Goal: Task Accomplishment & Management: Complete application form

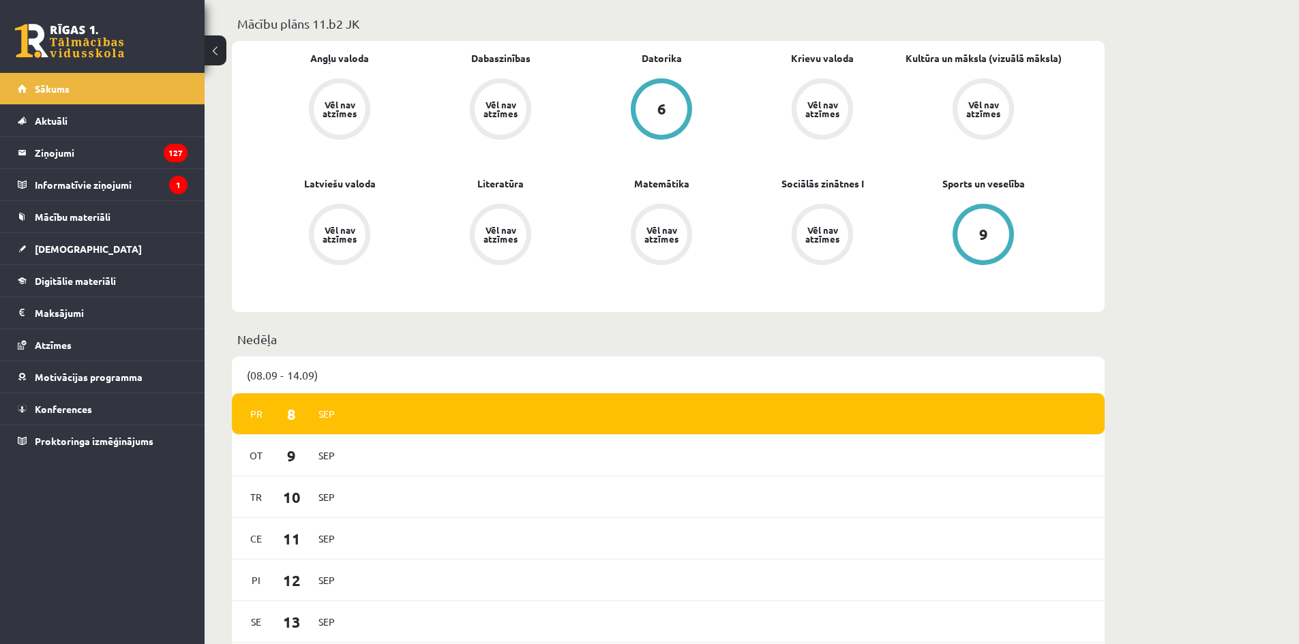
scroll to position [614, 0]
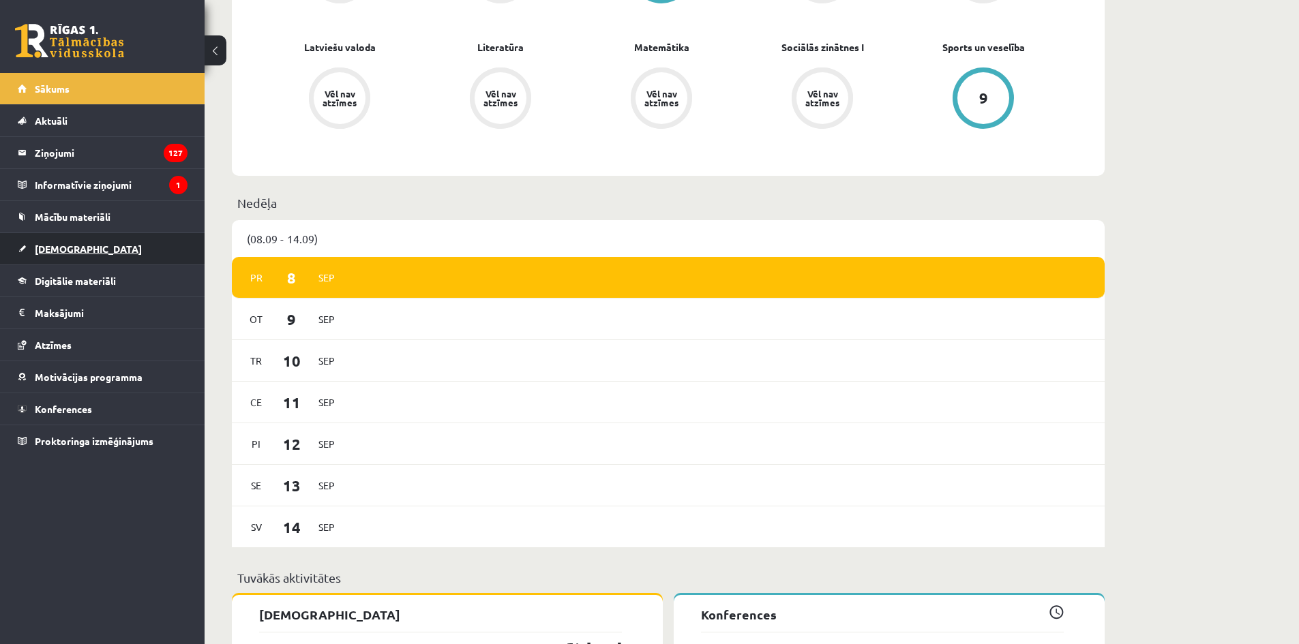
click at [164, 253] on link "[DEMOGRAPHIC_DATA]" at bounding box center [103, 248] width 170 height 31
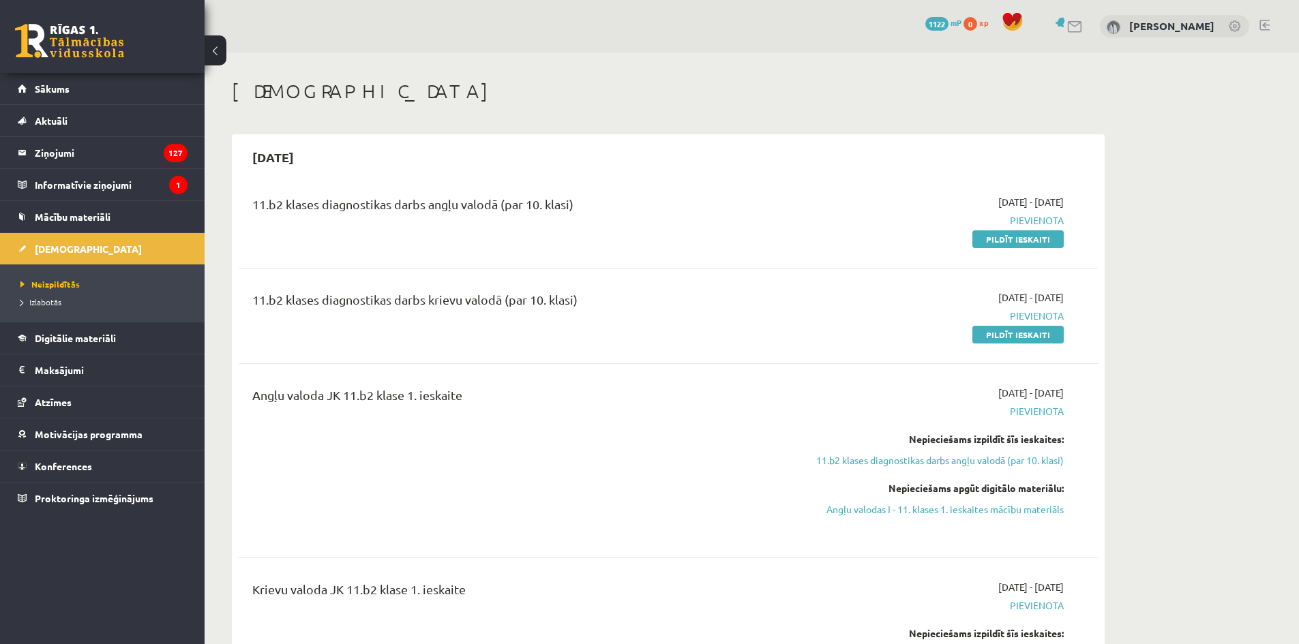
drag, startPoint x: 1000, startPoint y: 337, endPoint x: 712, endPoint y: 64, distance: 397.0
click at [1000, 337] on link "Pildīt ieskaiti" at bounding box center [1017, 335] width 91 height 18
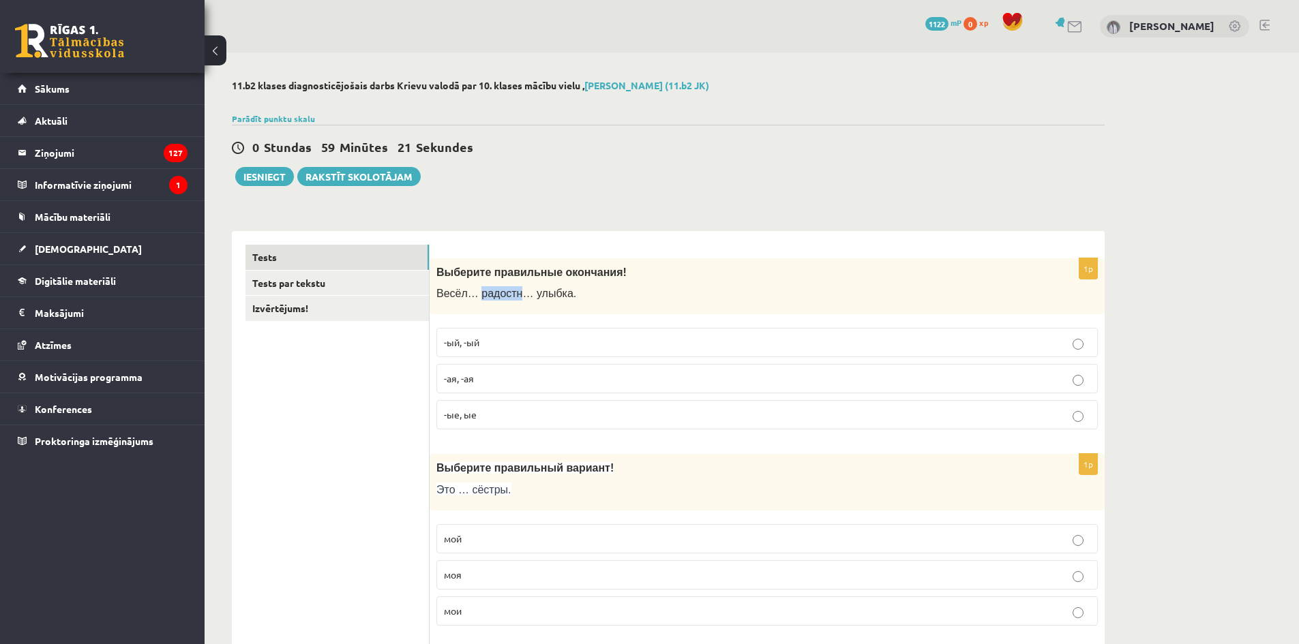
drag, startPoint x: 473, startPoint y: 295, endPoint x: 510, endPoint y: 293, distance: 37.6
click at [510, 293] on span "Весёл… радостн… улыбка." at bounding box center [506, 294] width 140 height 12
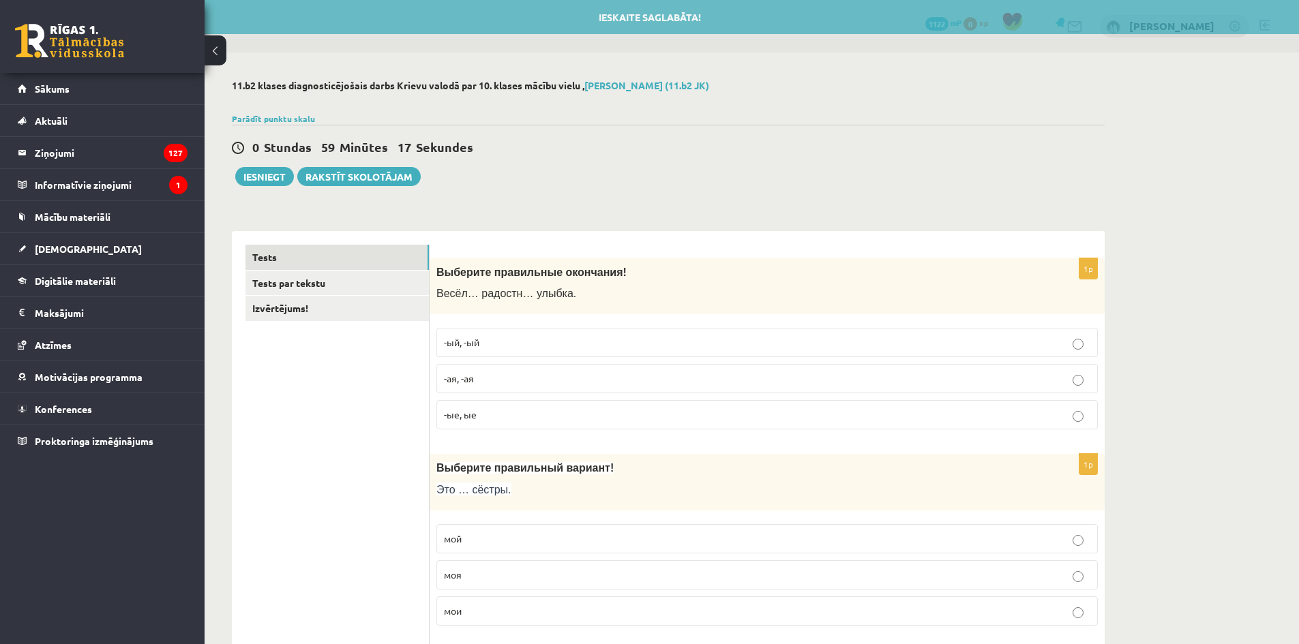
click at [629, 305] on div "Выберите правильные окончания! Весёл… радостн… улыбка." at bounding box center [767, 286] width 675 height 57
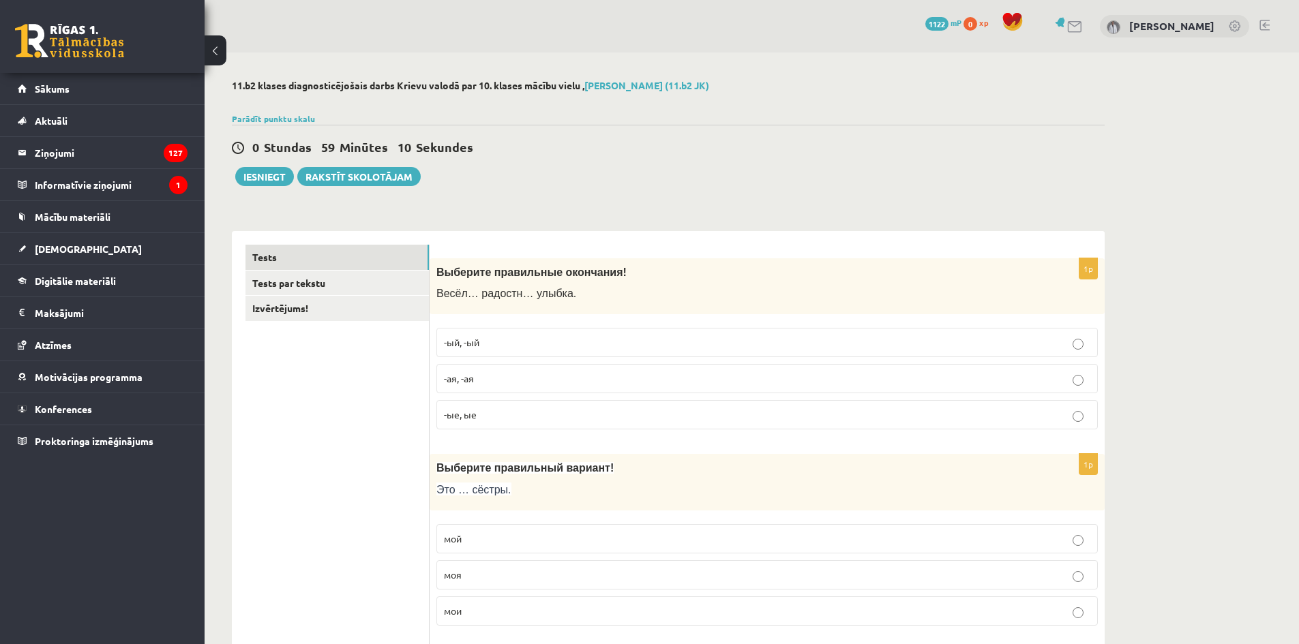
click at [492, 377] on p "-ая, -ая" at bounding box center [767, 379] width 646 height 14
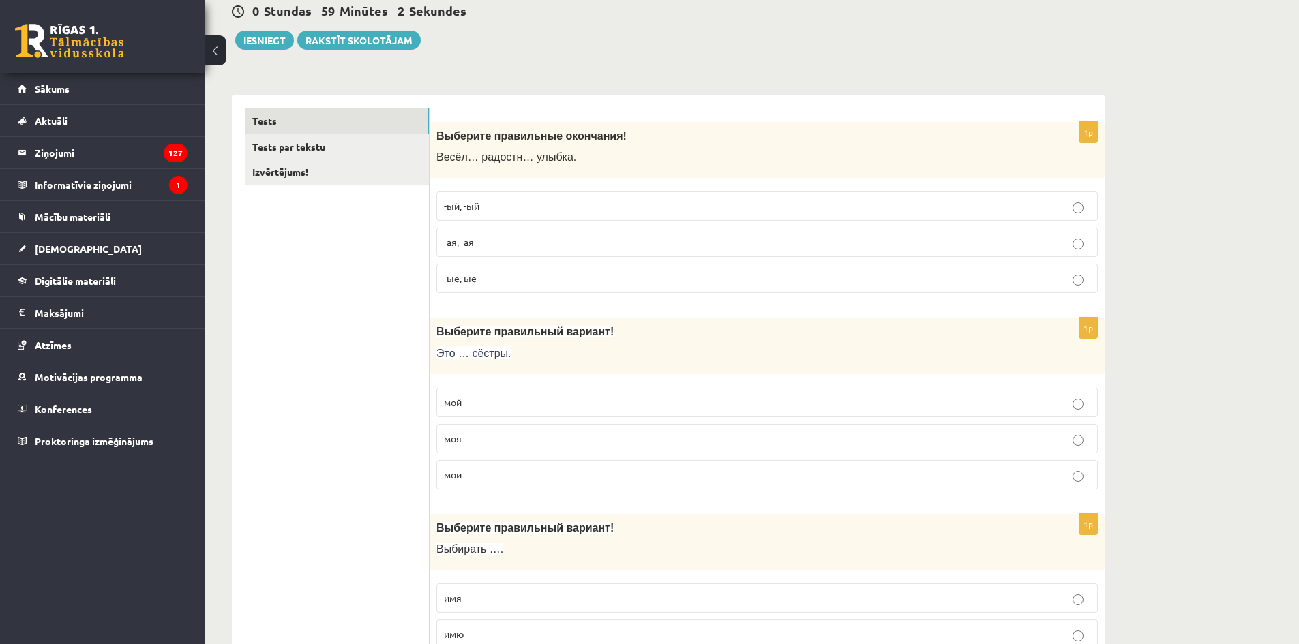
click at [490, 479] on p "мои" at bounding box center [767, 475] width 646 height 14
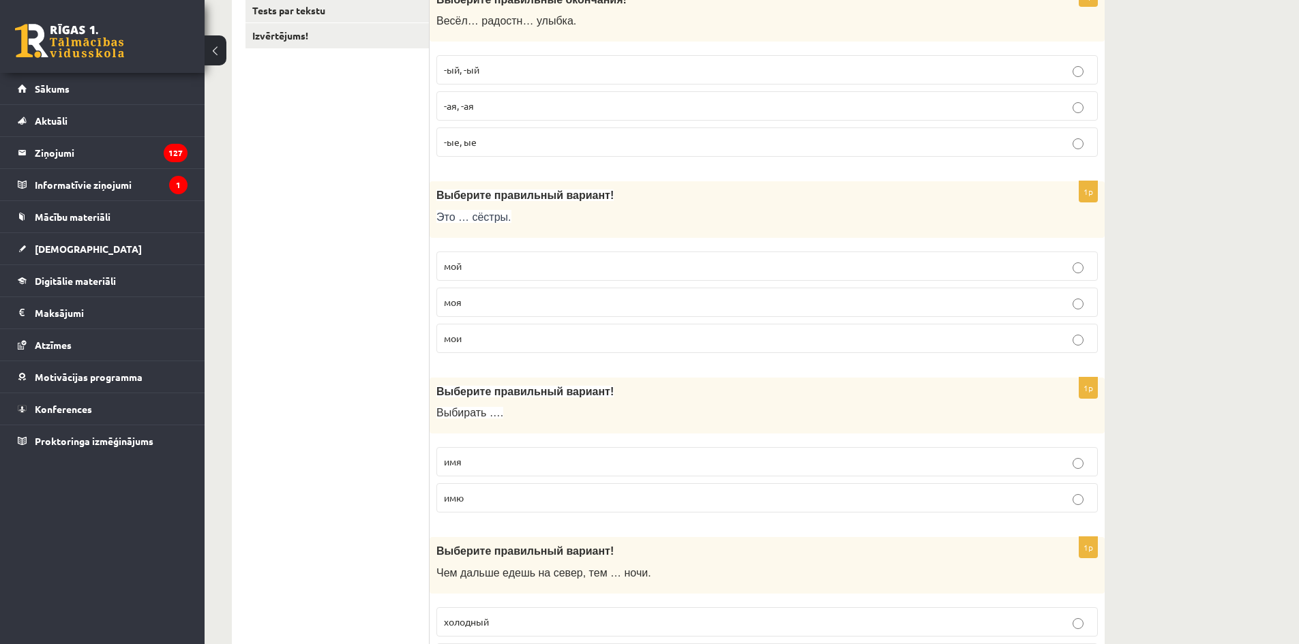
click at [623, 459] on p "имя" at bounding box center [767, 462] width 646 height 14
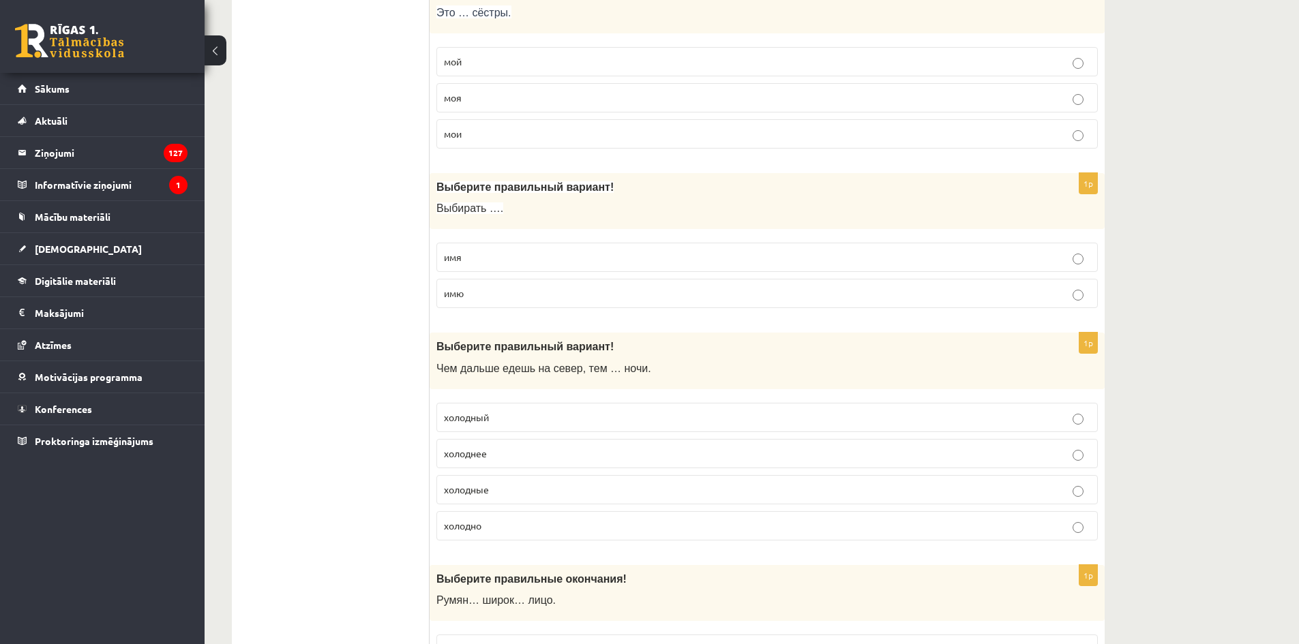
click at [614, 451] on p "холоднее" at bounding box center [767, 454] width 646 height 14
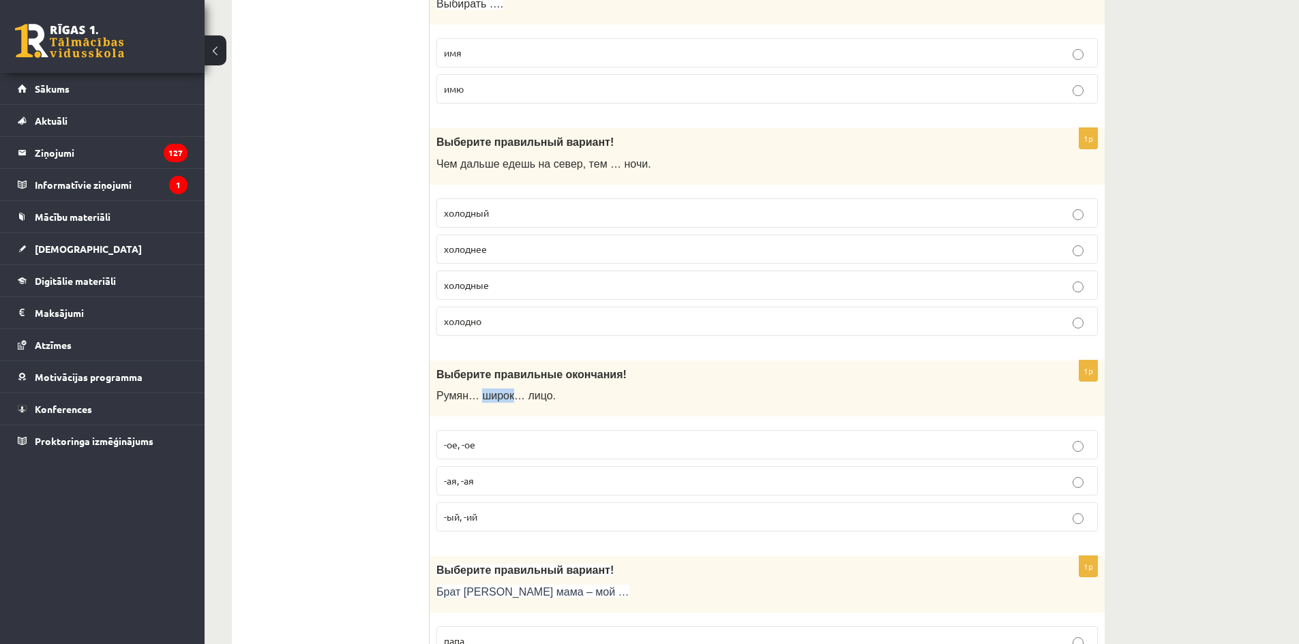
drag, startPoint x: 477, startPoint y: 397, endPoint x: 503, endPoint y: 397, distance: 26.6
click at [503, 397] on span "Румян… широк… лицо." at bounding box center [495, 396] width 119 height 12
click at [595, 447] on p "-ое, -ое" at bounding box center [767, 445] width 646 height 14
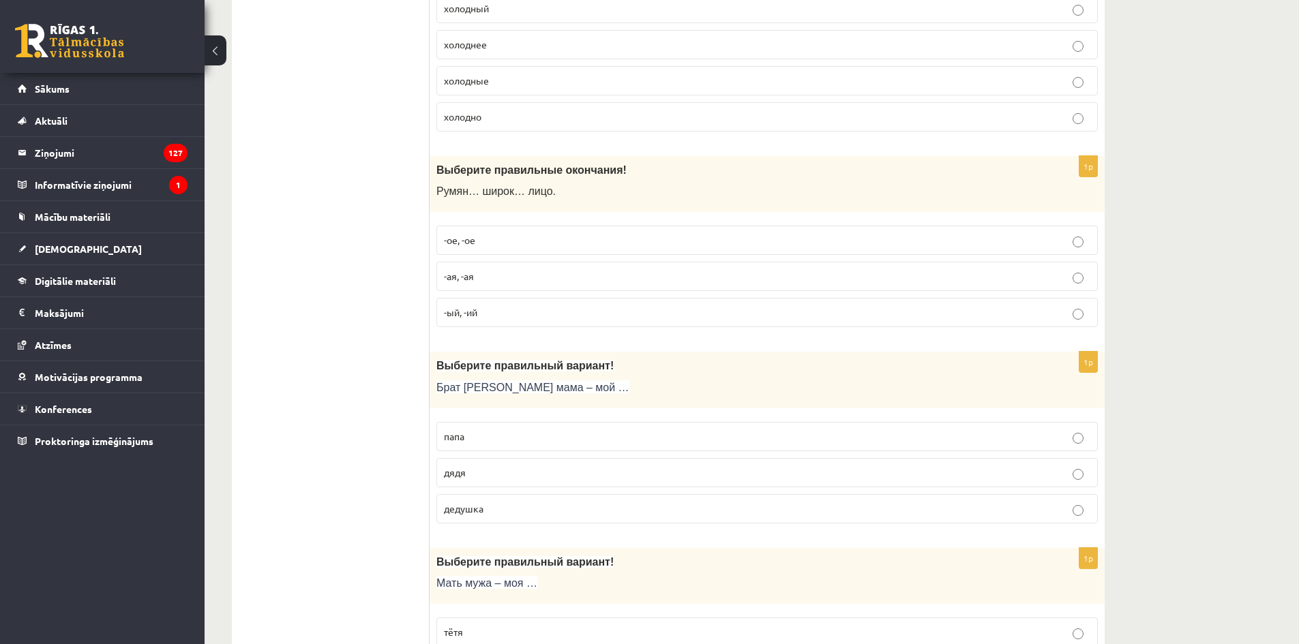
scroll to position [955, 0]
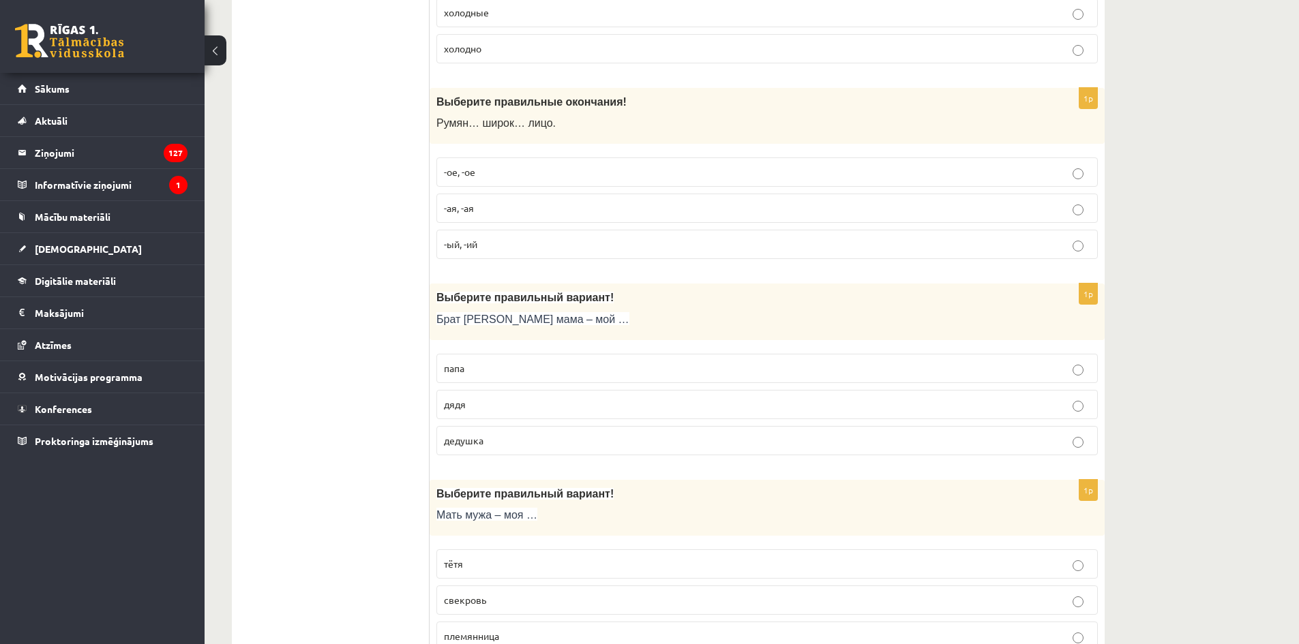
click at [555, 404] on p "дядя" at bounding box center [767, 405] width 646 height 14
drag, startPoint x: 491, startPoint y: 406, endPoint x: 444, endPoint y: 408, distance: 47.1
drag, startPoint x: 465, startPoint y: 408, endPoint x: 625, endPoint y: 333, distance: 176.0
click at [691, 319] on p "Брат моей мама – мой …" at bounding box center [732, 319] width 593 height 14
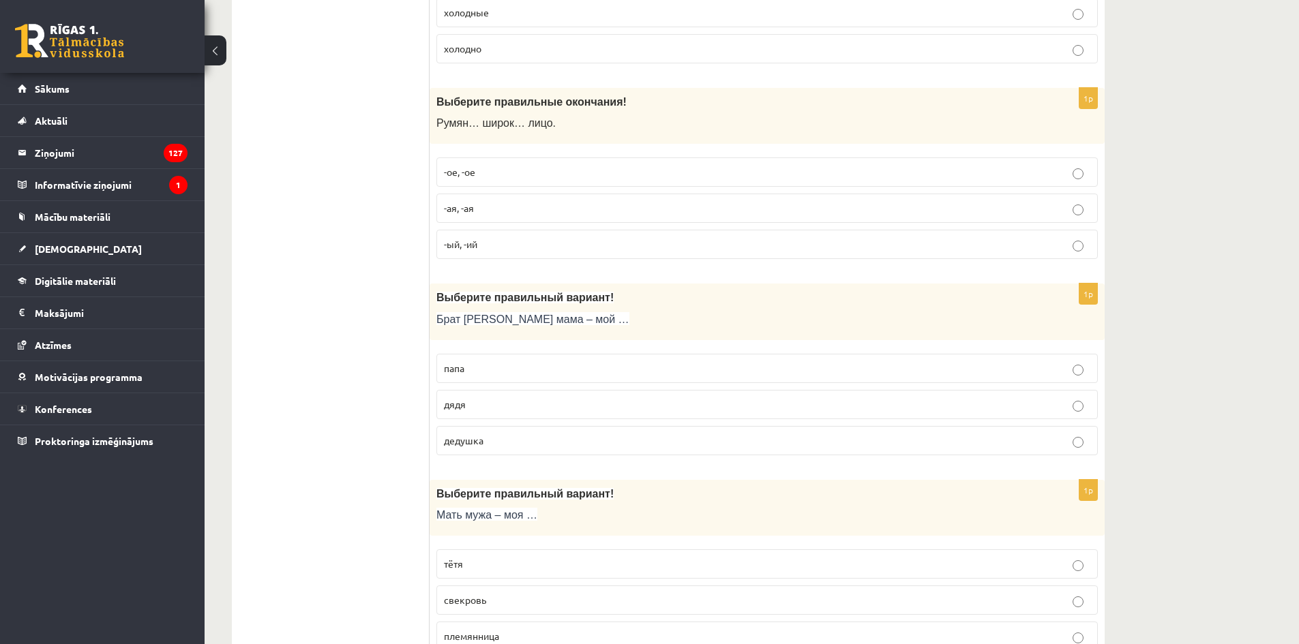
drag, startPoint x: 642, startPoint y: 309, endPoint x: 610, endPoint y: 320, distance: 33.9
click at [642, 309] on div "Выберите правильный вариант! Брат моей мама – мой …" at bounding box center [767, 312] width 675 height 57
drag, startPoint x: 438, startPoint y: 405, endPoint x: 467, endPoint y: 404, distance: 29.4
click at [479, 404] on label "дядя" at bounding box center [766, 404] width 661 height 29
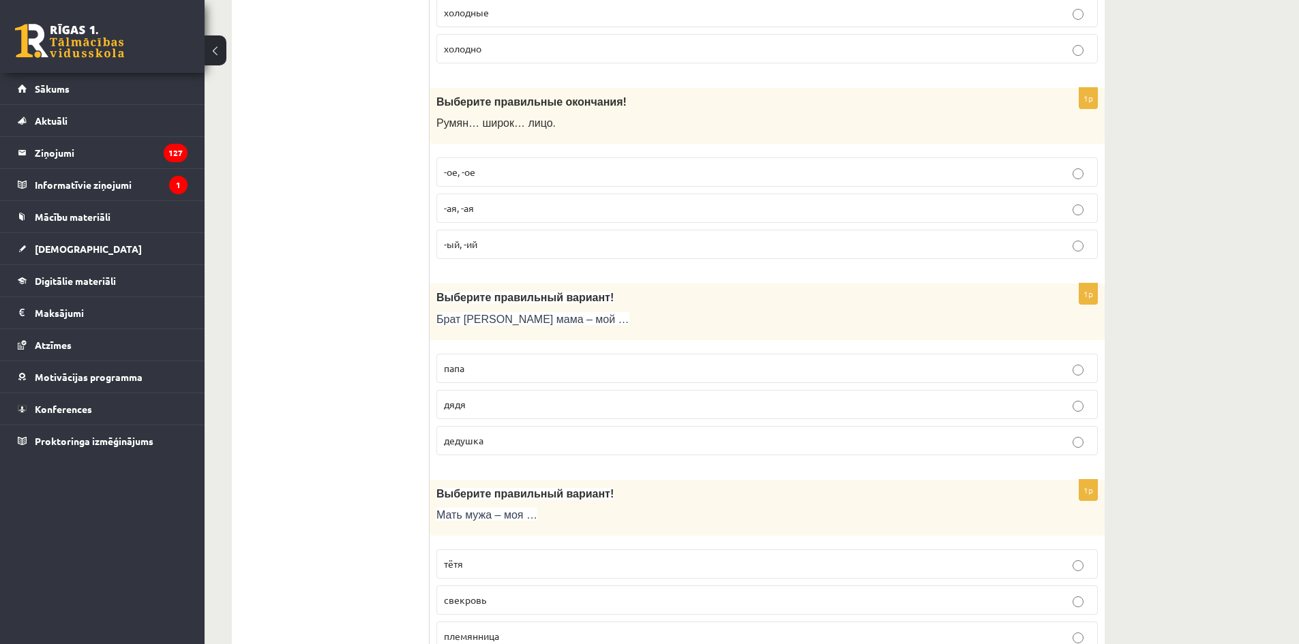
click at [631, 320] on p "Брат моей мама – мой …" at bounding box center [732, 319] width 593 height 14
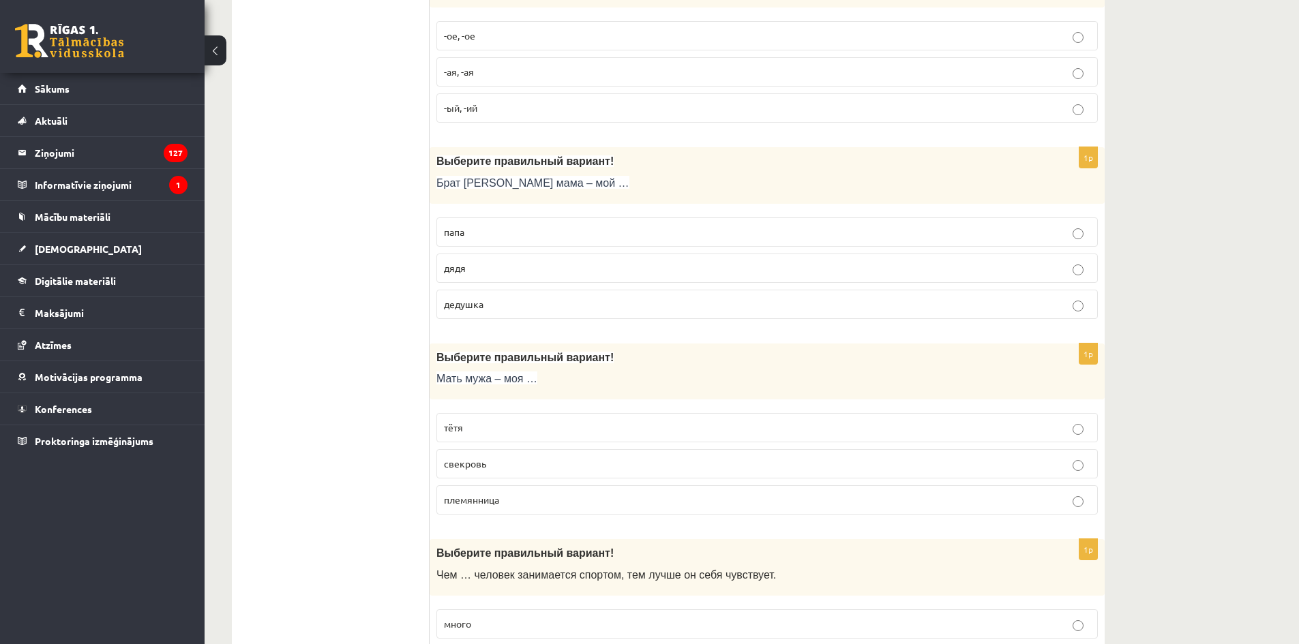
click at [535, 416] on label "тётя" at bounding box center [766, 427] width 661 height 29
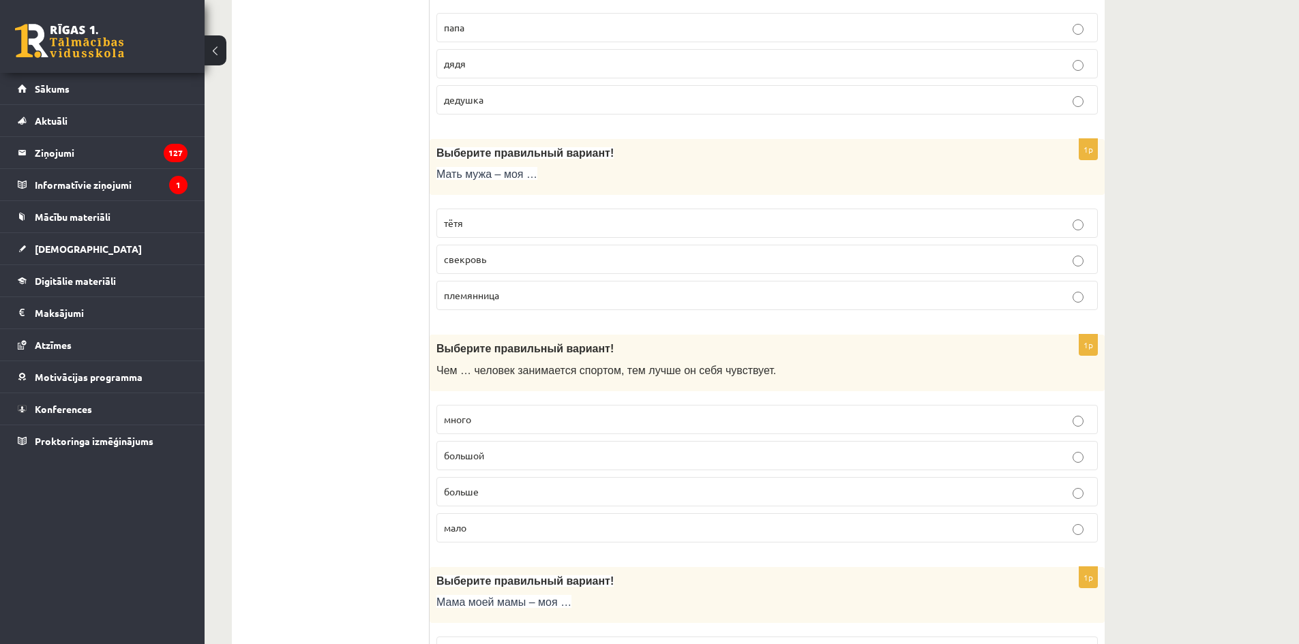
drag, startPoint x: 524, startPoint y: 298, endPoint x: 432, endPoint y: 299, distance: 92.1
drag, startPoint x: 468, startPoint y: 295, endPoint x: 447, endPoint y: 301, distance: 22.0
click at [447, 301] on p "племянница" at bounding box center [767, 295] width 646 height 14
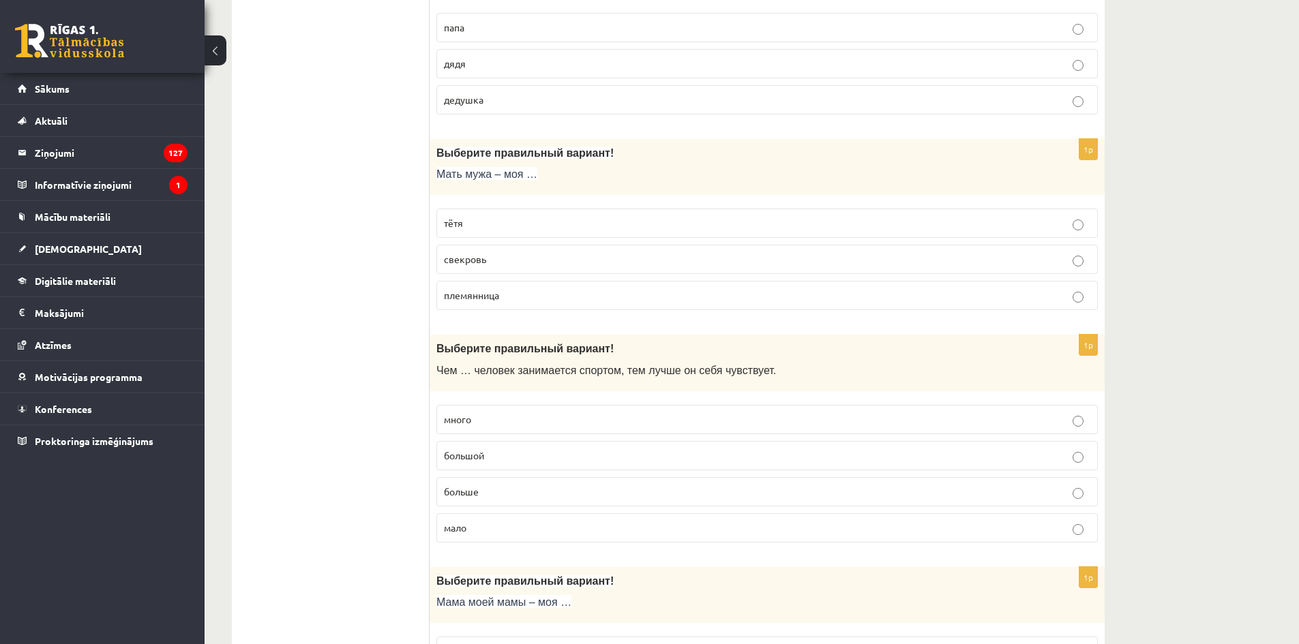
drag, startPoint x: 444, startPoint y: 296, endPoint x: 401, endPoint y: 355, distance: 72.7
drag, startPoint x: 447, startPoint y: 297, endPoint x: 500, endPoint y: 297, distance: 53.2
click at [499, 297] on span "племянница" at bounding box center [471, 295] width 55 height 12
click at [518, 254] on p "свекровь" at bounding box center [767, 259] width 646 height 14
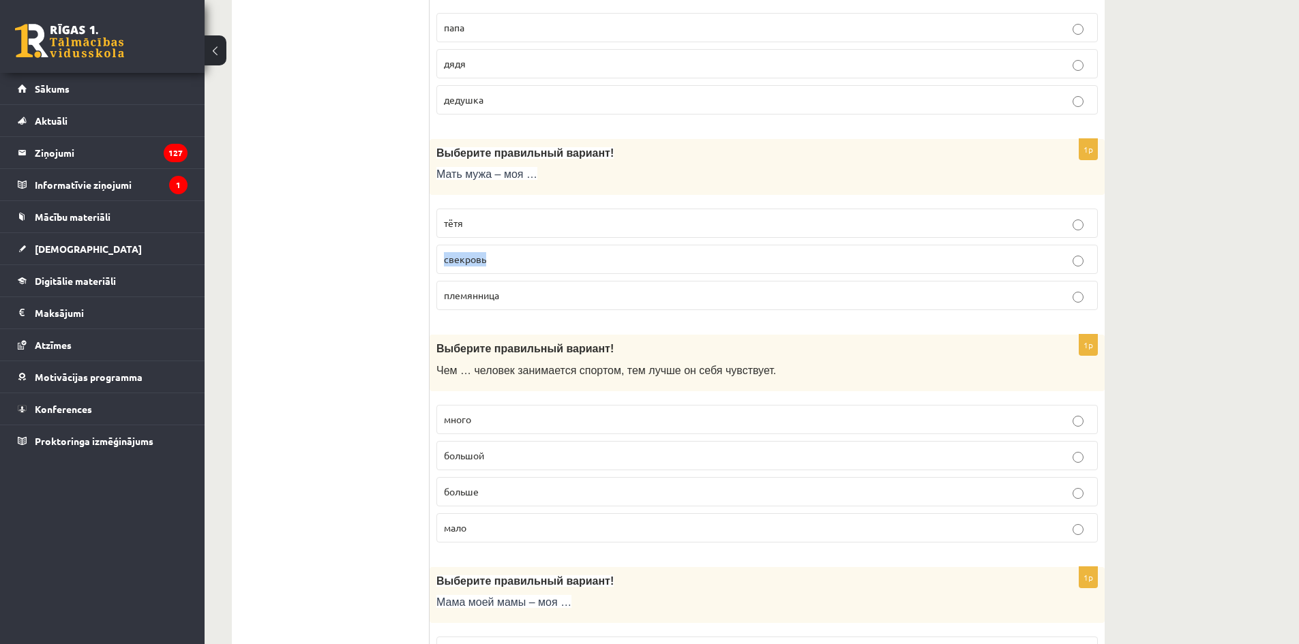
drag, startPoint x: 505, startPoint y: 261, endPoint x: 445, endPoint y: 265, distance: 60.1
click at [445, 265] on p "свекровь" at bounding box center [767, 259] width 646 height 14
click at [697, 168] on p "Мать мужа – моя …" at bounding box center [732, 174] width 593 height 14
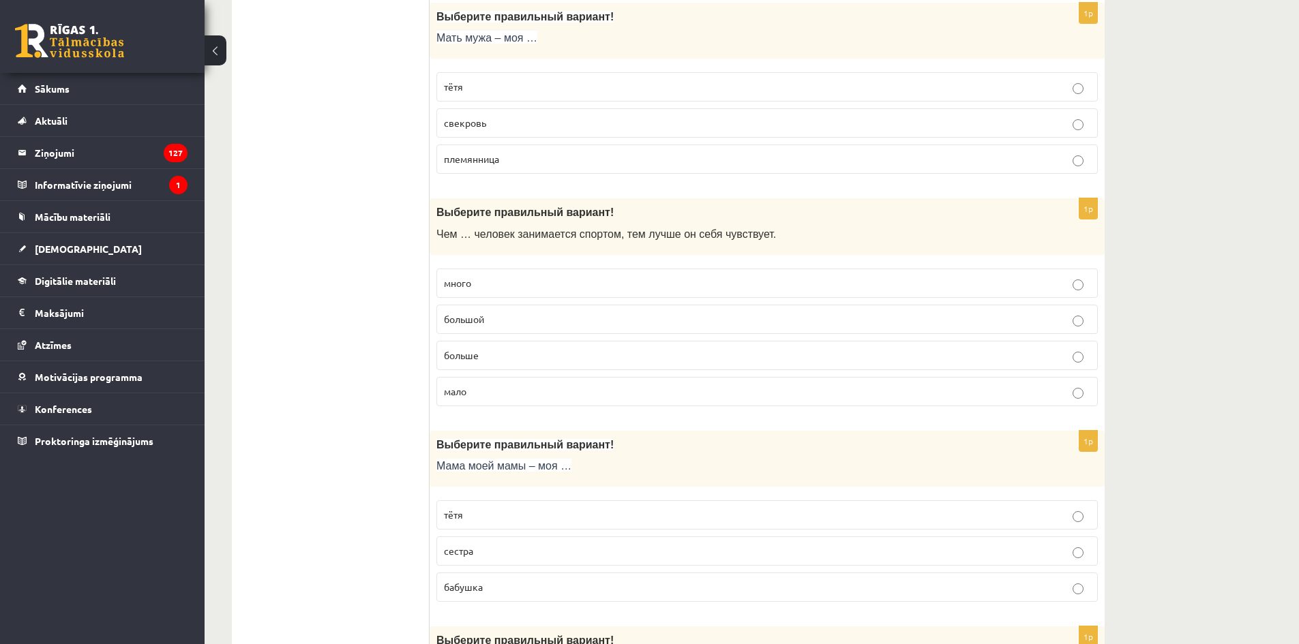
click at [866, 221] on div "Выберите правильный вариант ! Чем … человек занимается спортом, тем лучше он се…" at bounding box center [767, 226] width 675 height 57
click at [520, 362] on p "больше" at bounding box center [767, 355] width 646 height 14
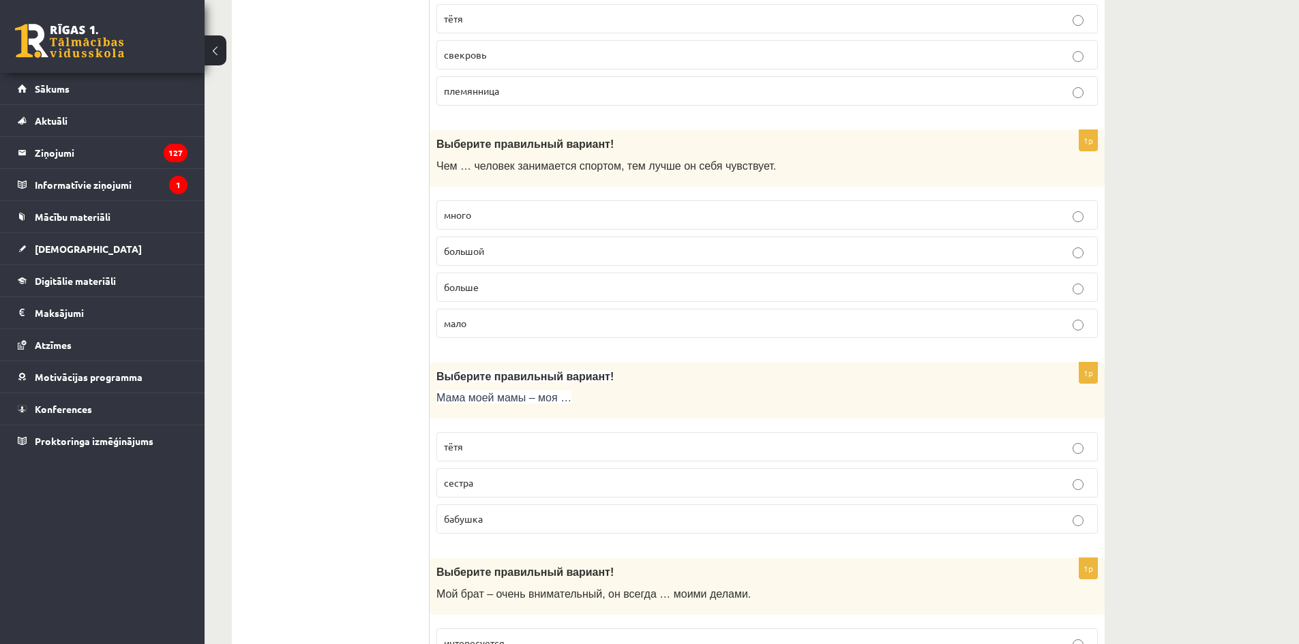
scroll to position [1568, 0]
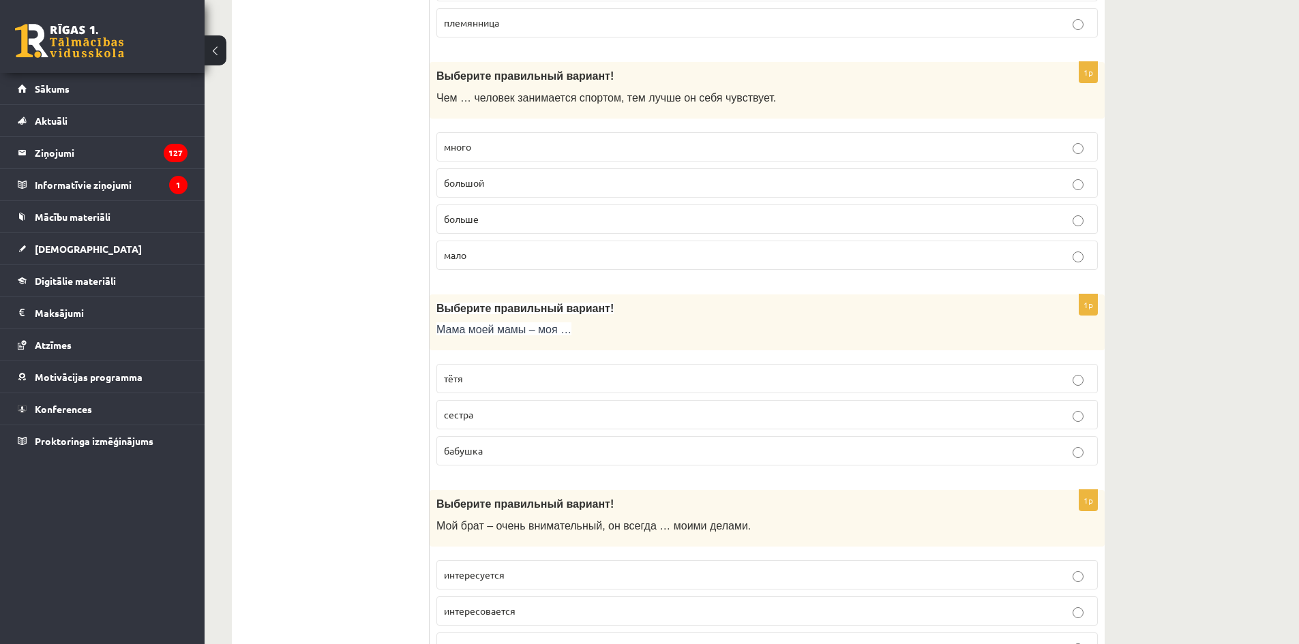
click at [576, 447] on label "бабушка" at bounding box center [766, 450] width 661 height 29
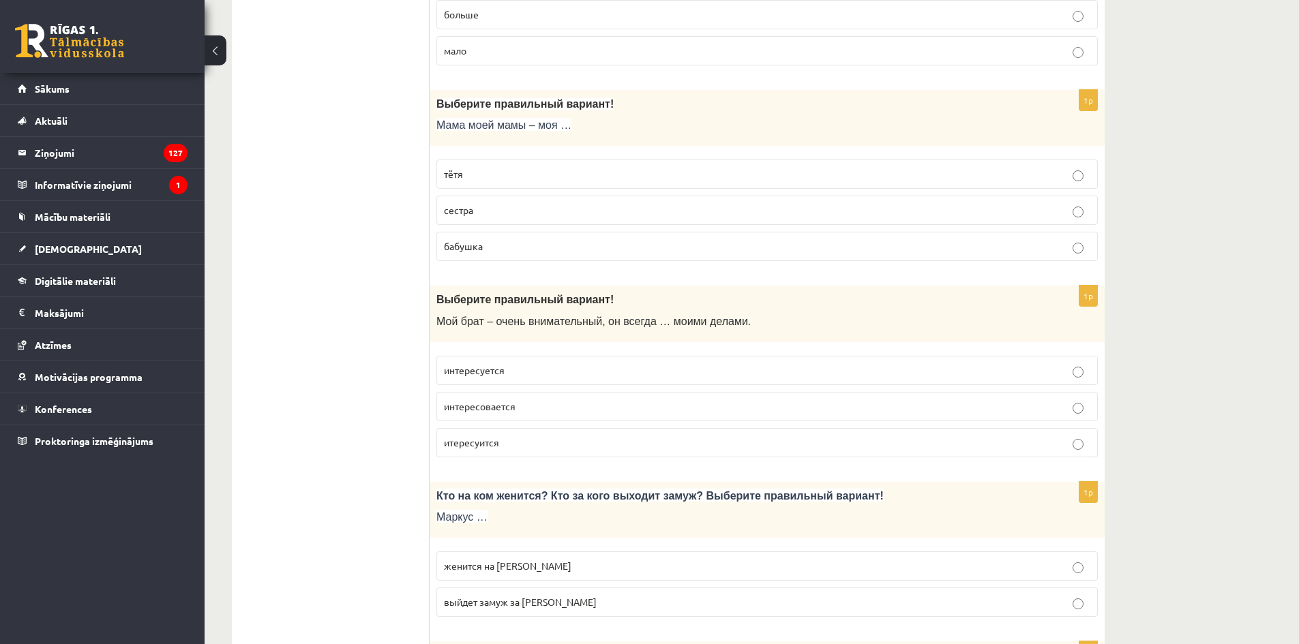
scroll to position [1841, 0]
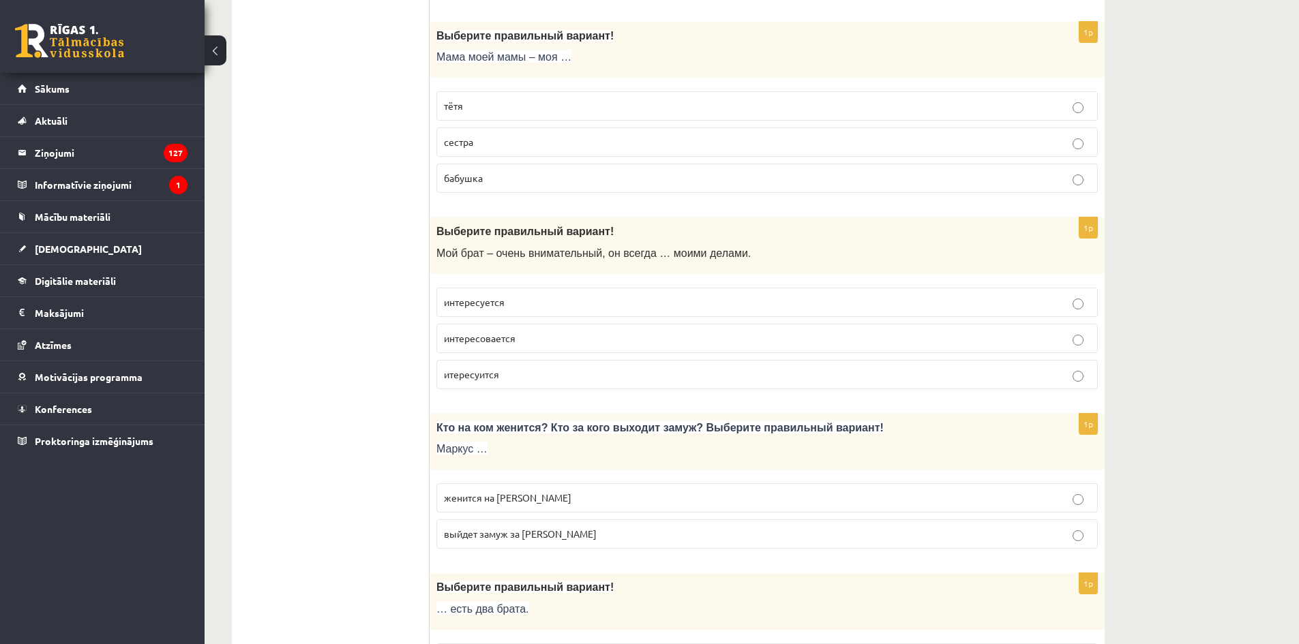
click at [688, 303] on p "интересуется" at bounding box center [767, 302] width 646 height 14
drag, startPoint x: 567, startPoint y: 338, endPoint x: 425, endPoint y: 341, distance: 141.2
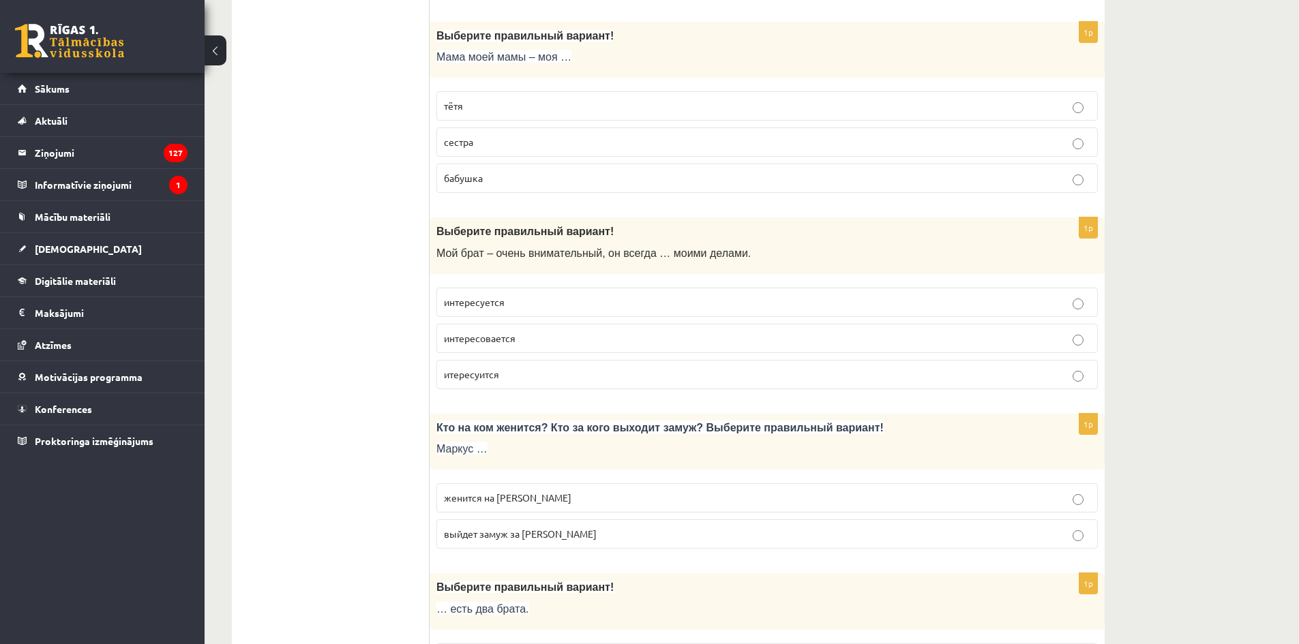
click at [434, 344] on div "1p Выберите правильный вариант! Мой брат – очень внимательный, он всегда … моим…" at bounding box center [767, 309] width 675 height 183
click at [477, 305] on span "интересуется" at bounding box center [474, 302] width 61 height 12
click at [786, 227] on p "Выберите правильный вариант!" at bounding box center [732, 231] width 593 height 14
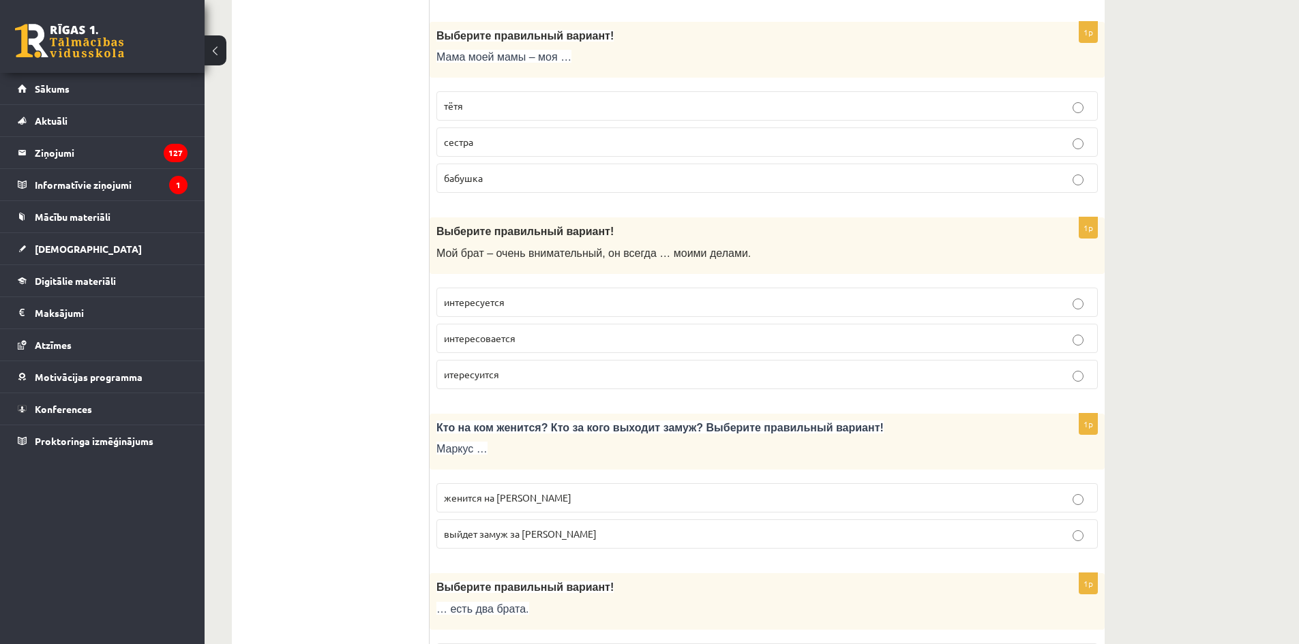
scroll to position [1909, 0]
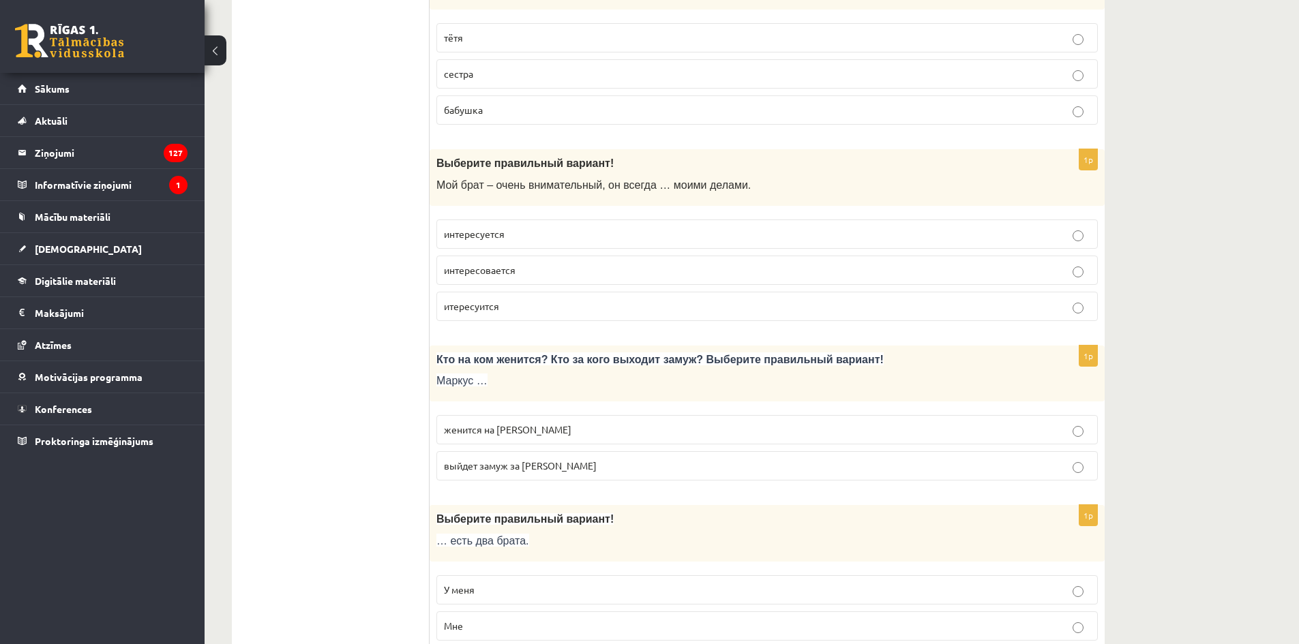
click at [636, 471] on p "выйдет замуж за Агнию" at bounding box center [767, 466] width 646 height 14
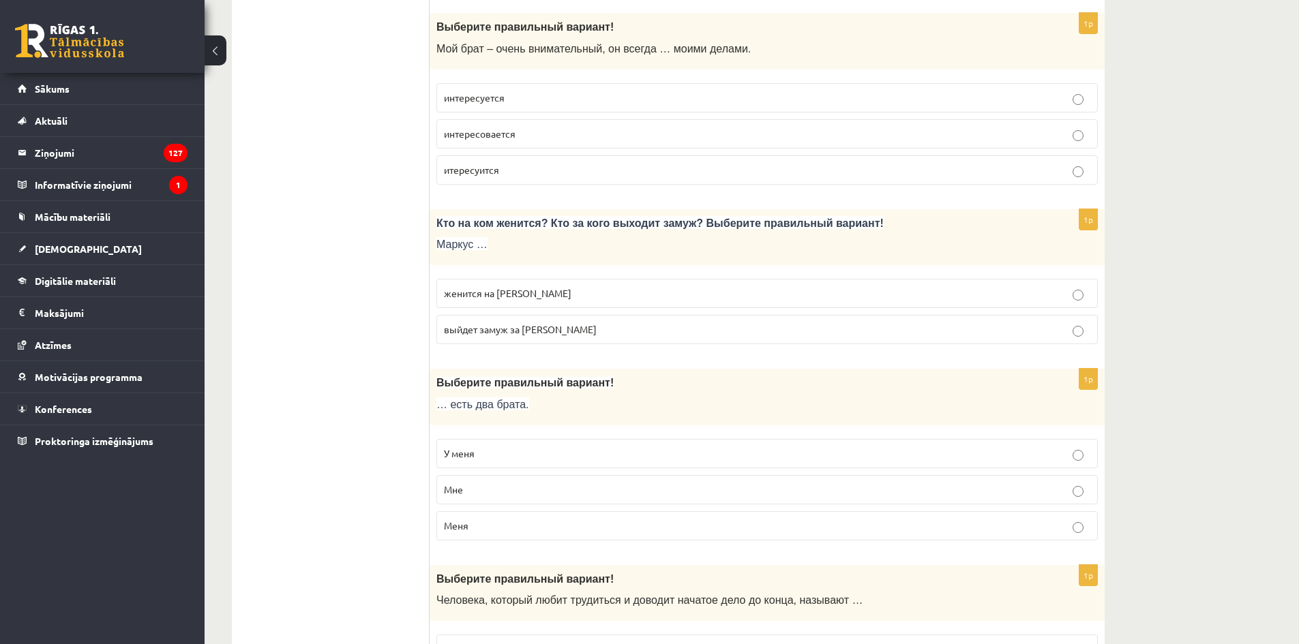
scroll to position [2114, 0]
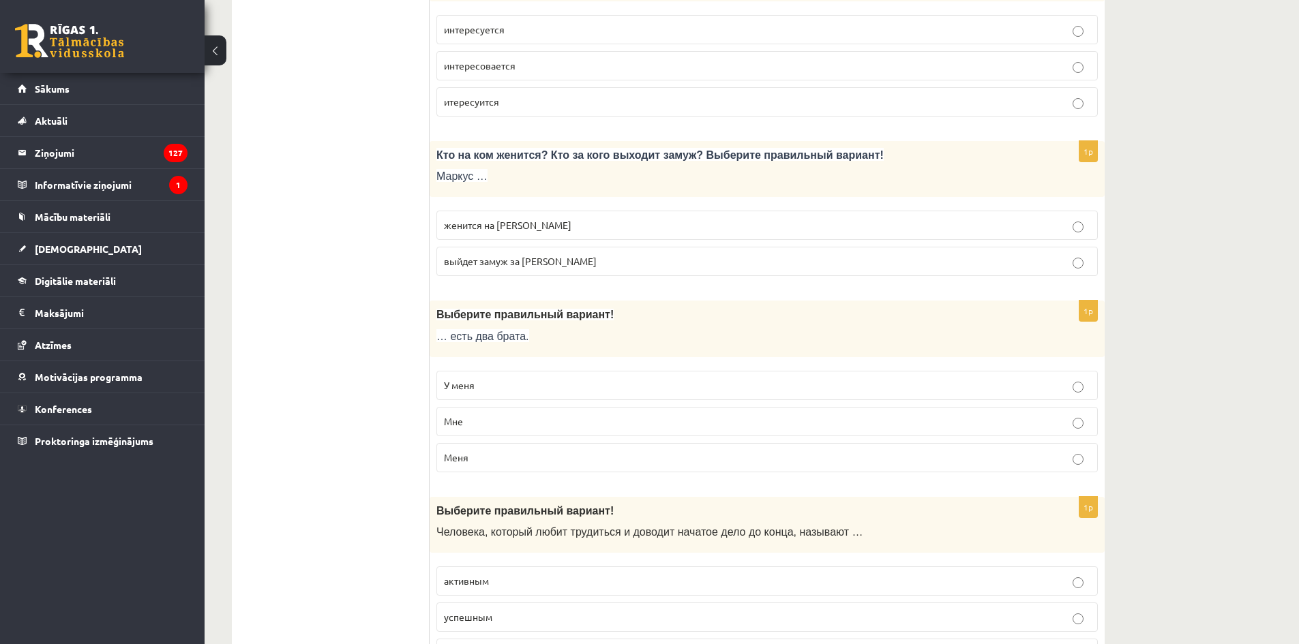
click at [571, 395] on label "У меня" at bounding box center [766, 385] width 661 height 29
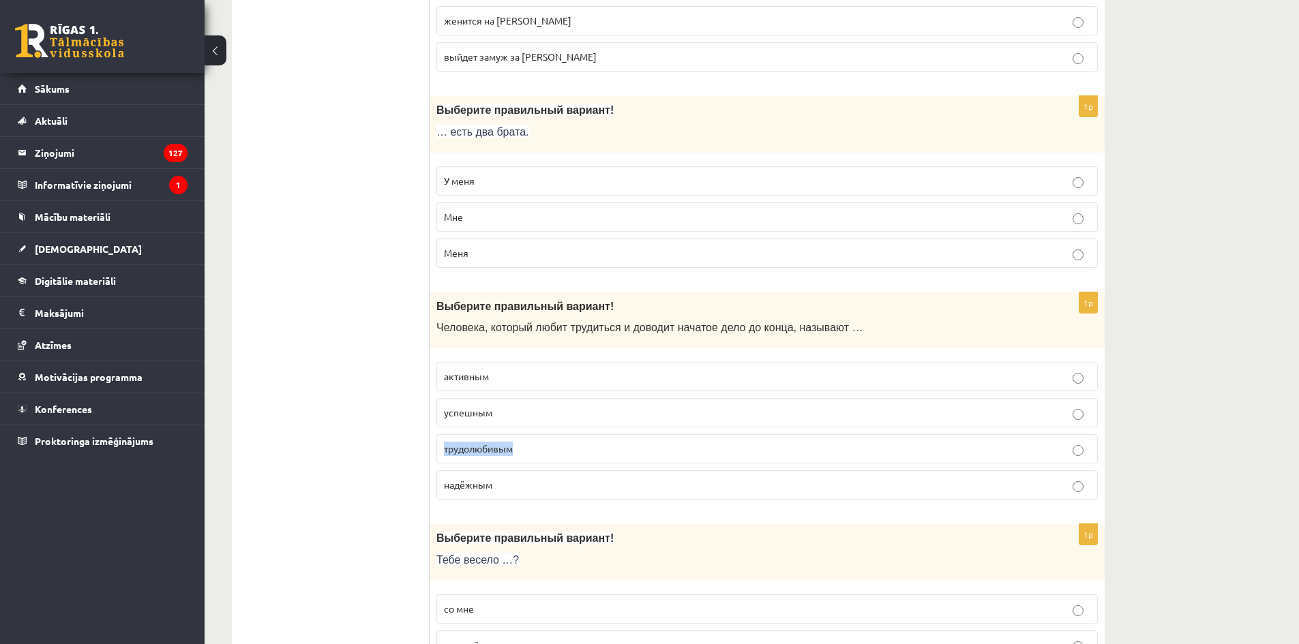
drag, startPoint x: 550, startPoint y: 445, endPoint x: 435, endPoint y: 448, distance: 115.3
click at [435, 448] on div "1p Выберите правильный вариант! Человека, который любит трудиться и доводит нач…" at bounding box center [767, 402] width 675 height 219
click at [550, 453] on p "трудолюбивым" at bounding box center [767, 449] width 646 height 14
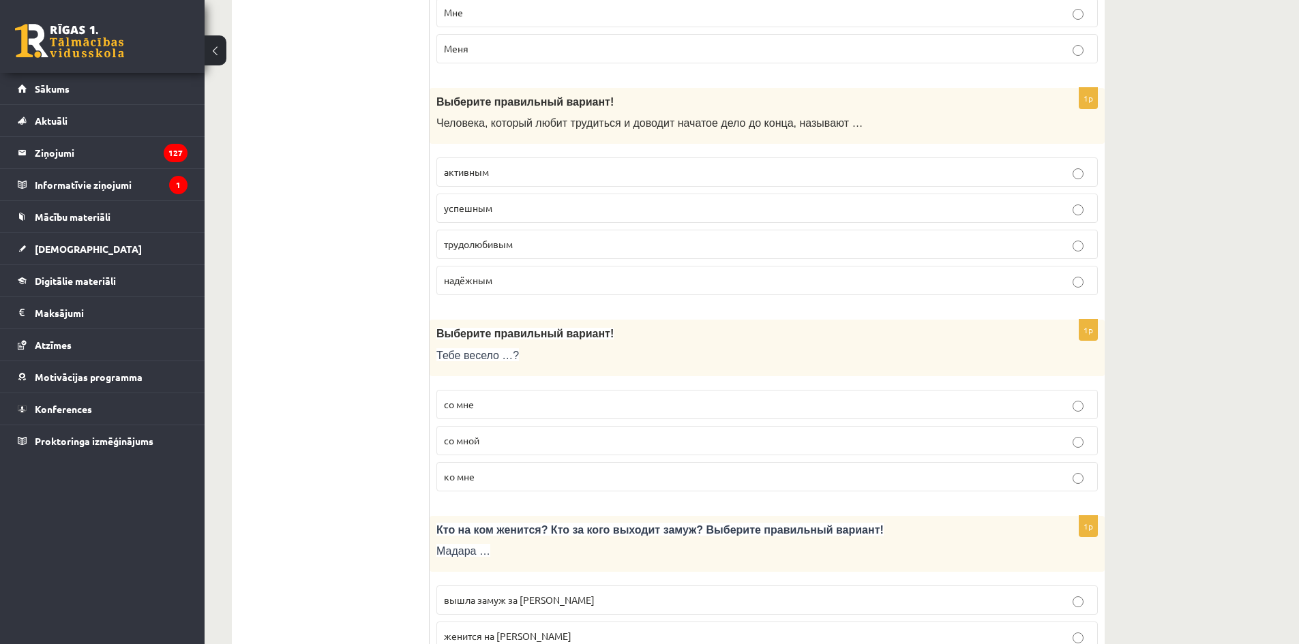
scroll to position [2591, 0]
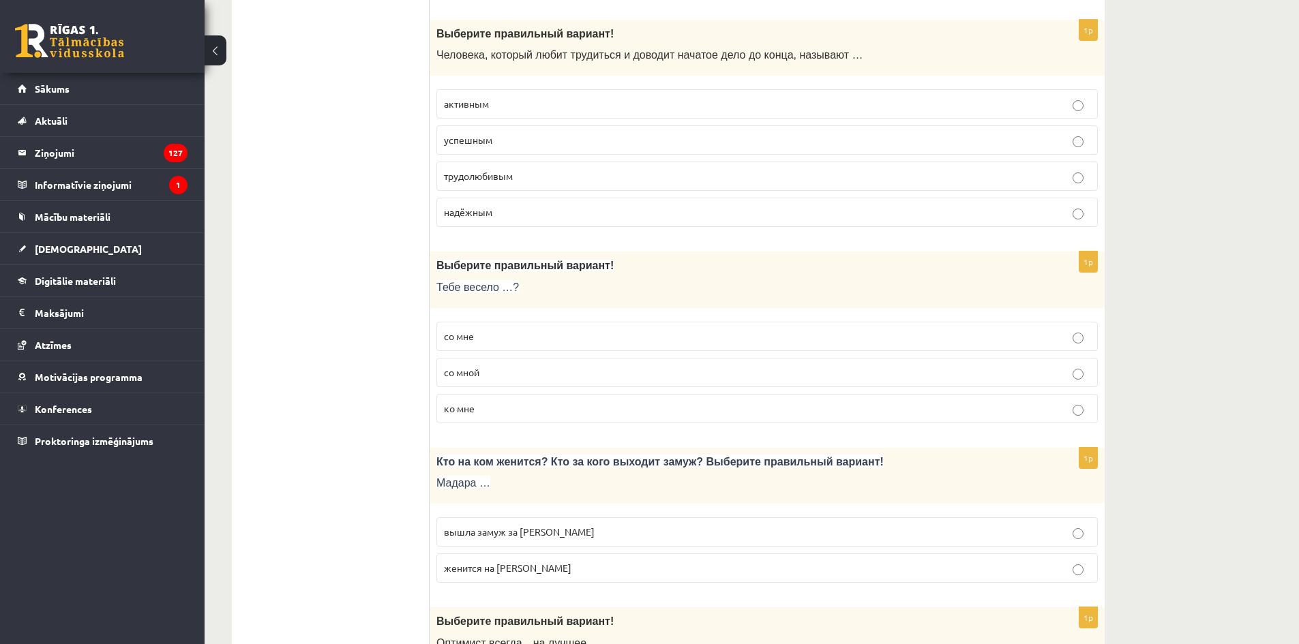
click at [563, 375] on p "со мной" at bounding box center [767, 372] width 646 height 14
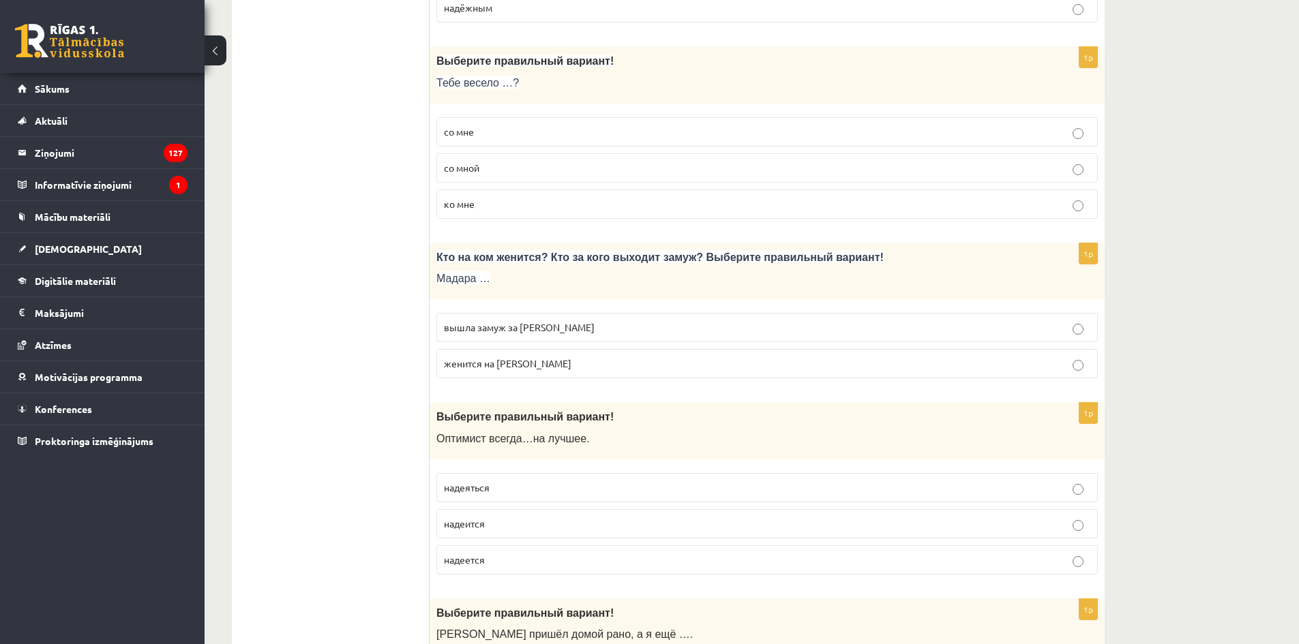
click at [585, 377] on label "женится на Марке" at bounding box center [766, 363] width 661 height 29
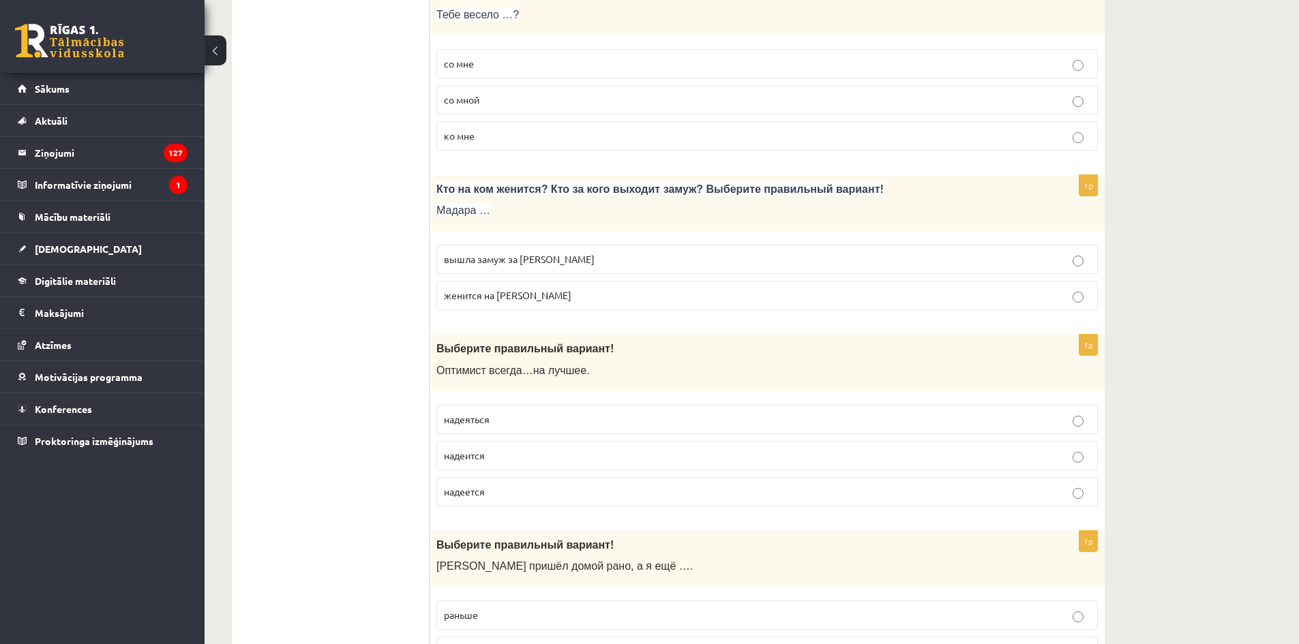
click at [652, 261] on p "вышла замуж за Марка" at bounding box center [767, 259] width 646 height 14
click at [558, 457] on p "надеится" at bounding box center [767, 456] width 646 height 14
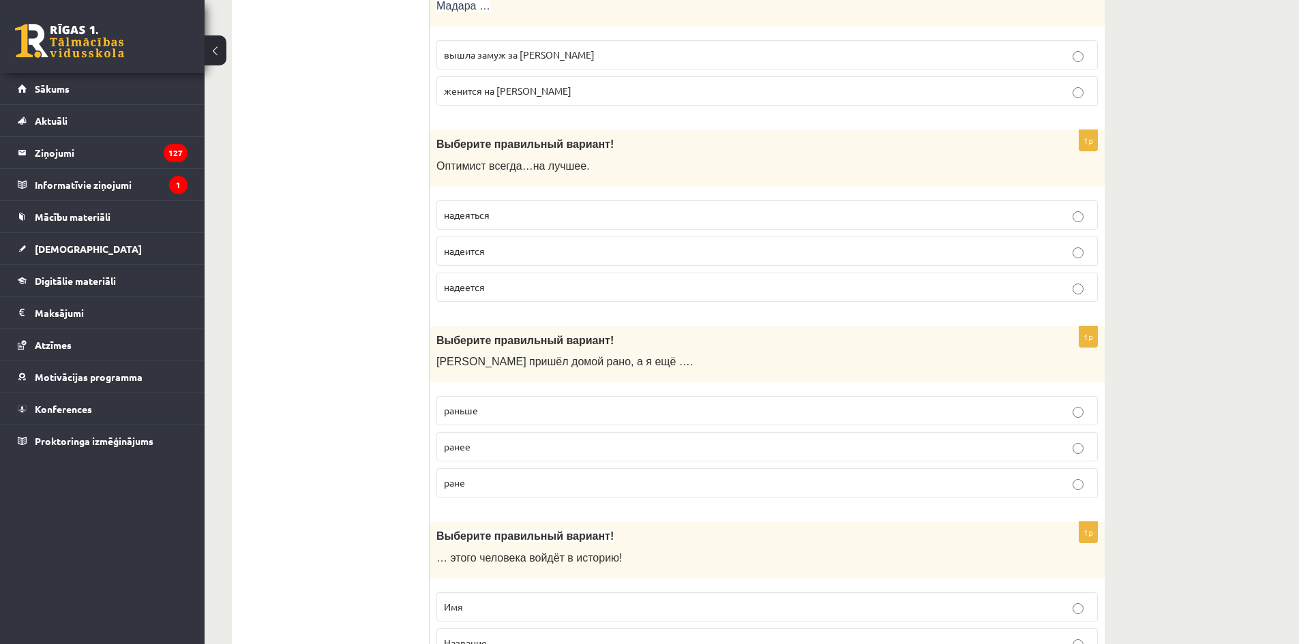
scroll to position [3137, 0]
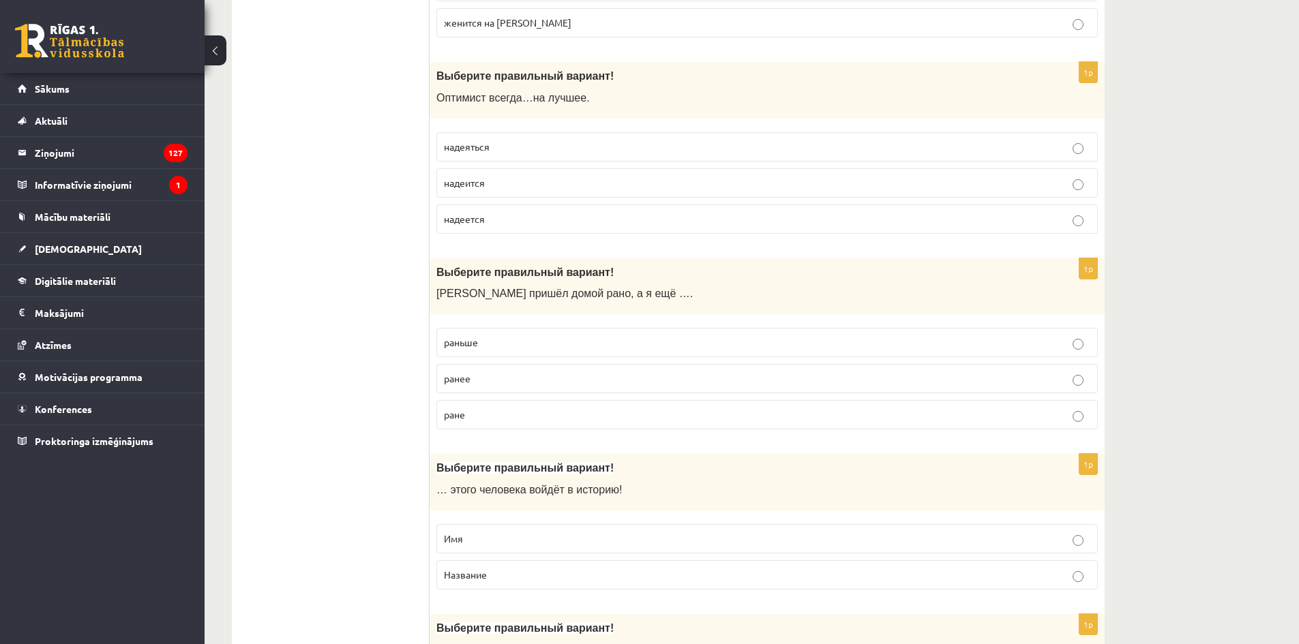
click at [708, 341] on p "раньше" at bounding box center [767, 342] width 646 height 14
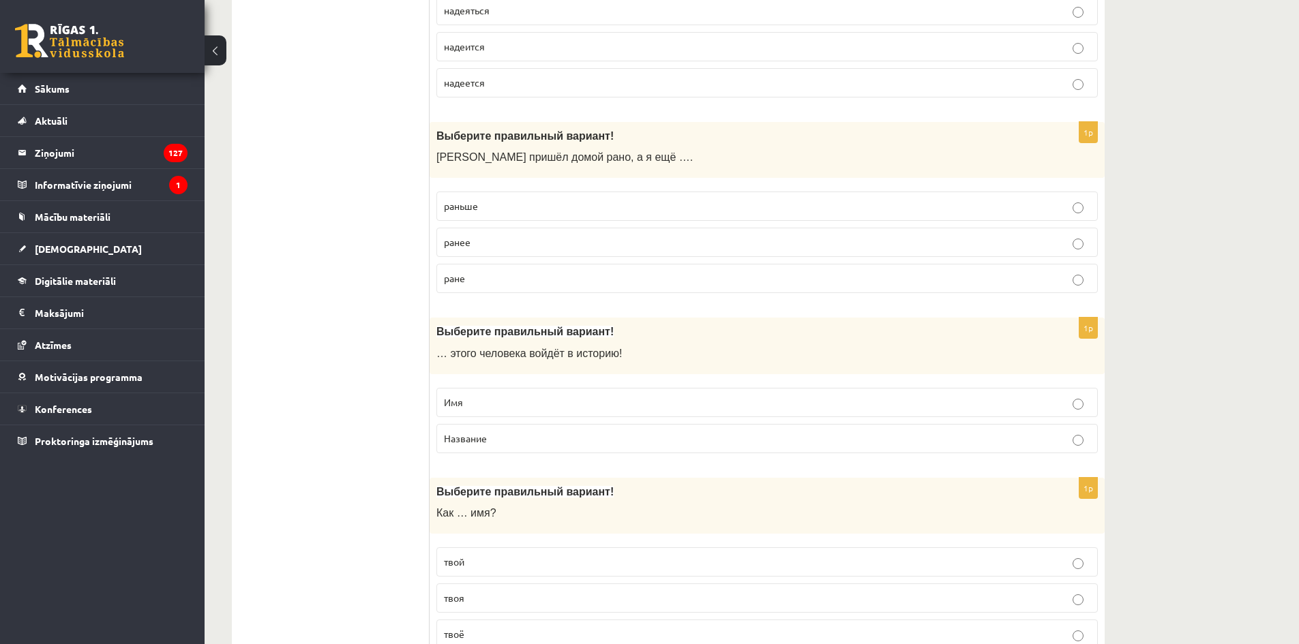
click at [588, 410] on label "Имя" at bounding box center [766, 402] width 661 height 29
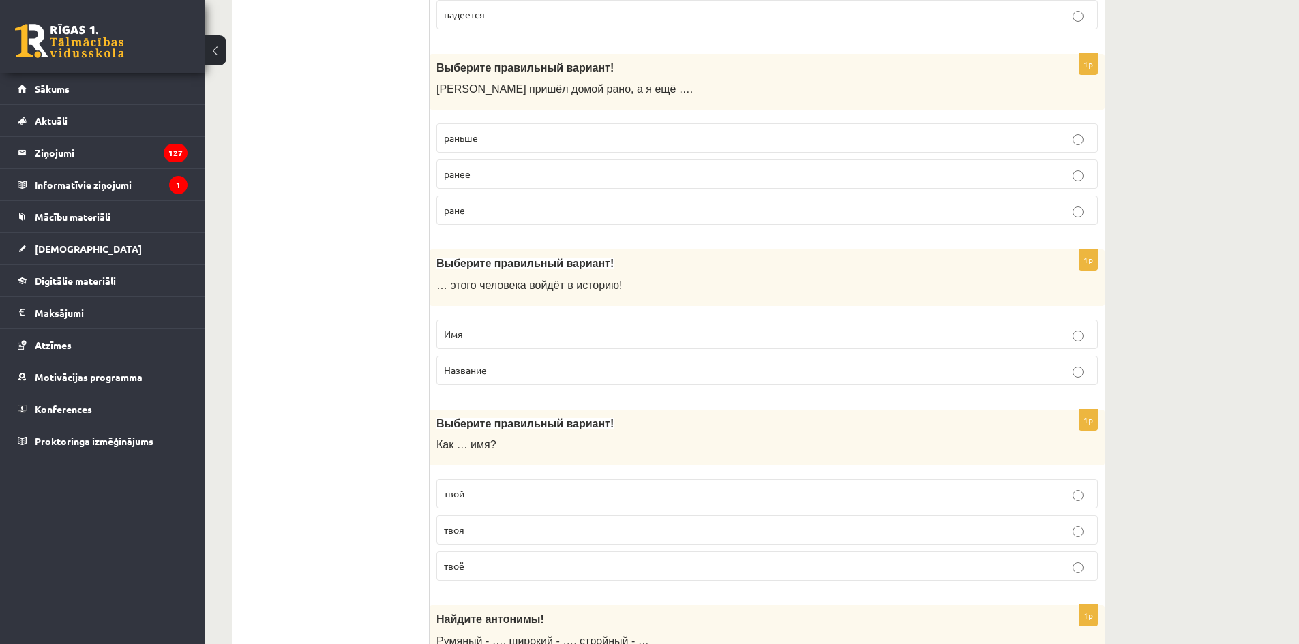
scroll to position [3478, 0]
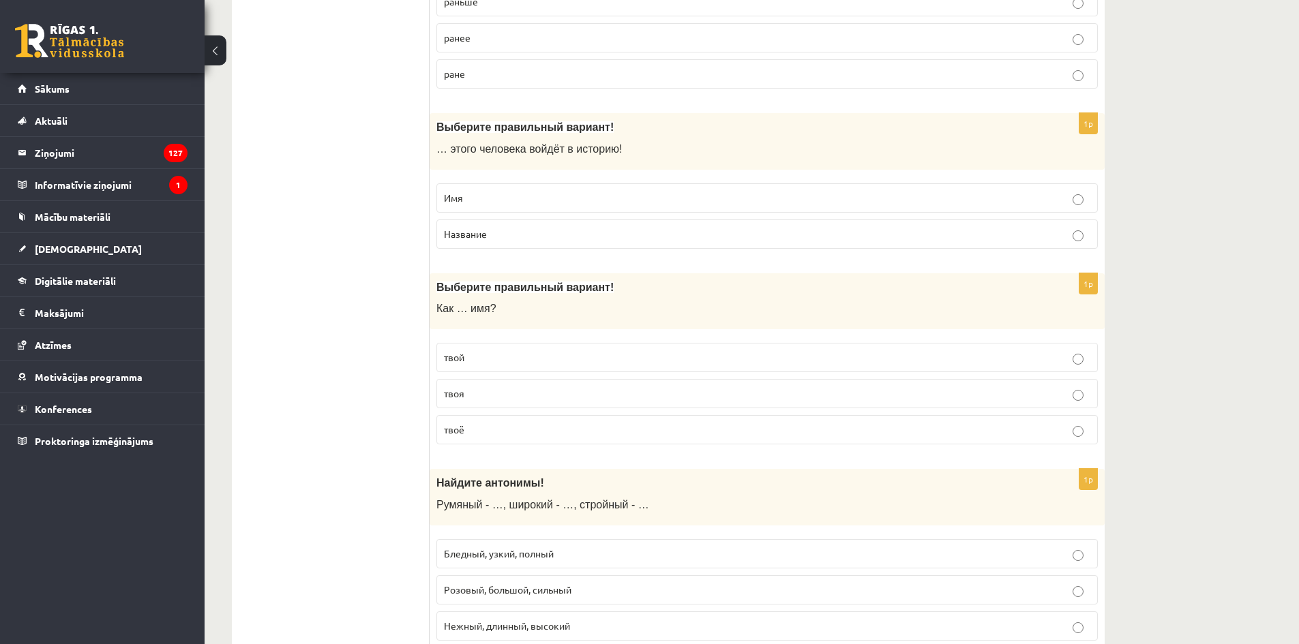
click at [543, 440] on label "твоё" at bounding box center [766, 429] width 661 height 29
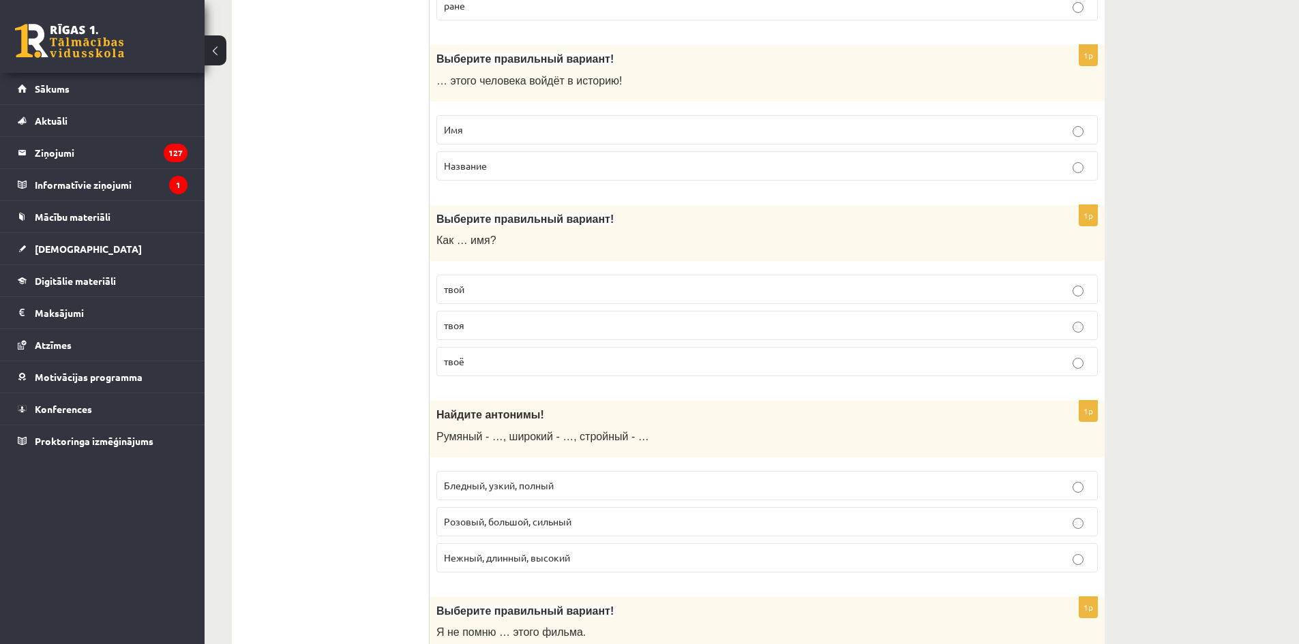
scroll to position [3614, 0]
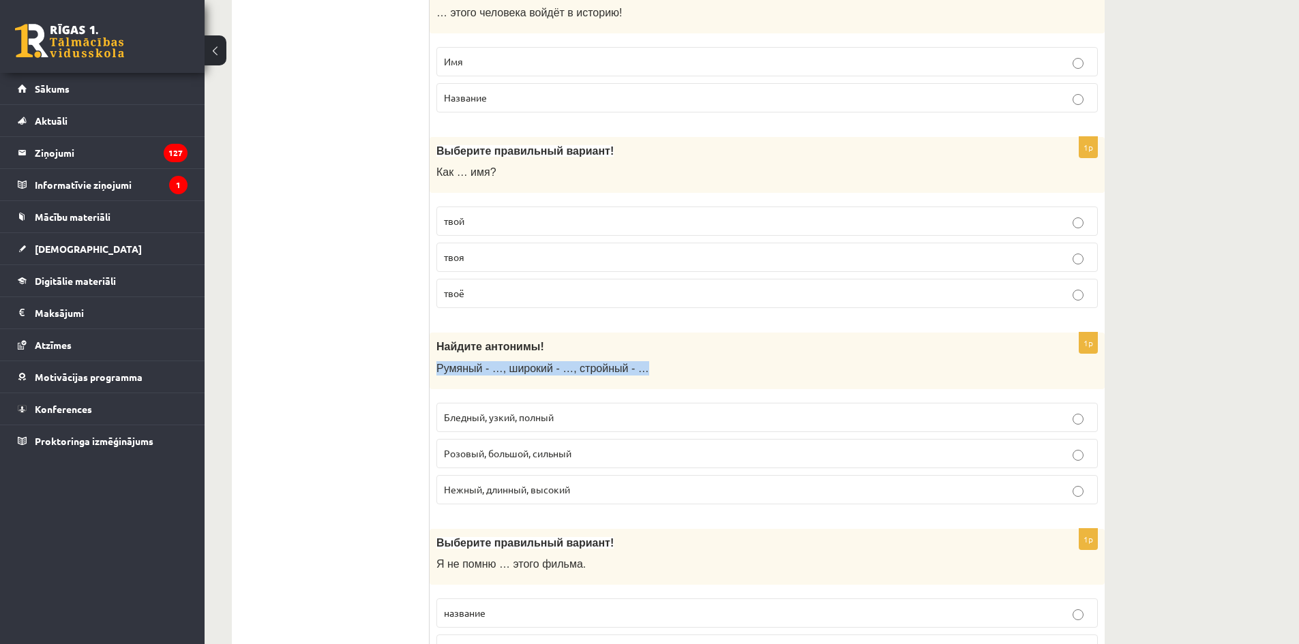
drag, startPoint x: 608, startPoint y: 368, endPoint x: 438, endPoint y: 372, distance: 169.8
click at [438, 372] on p "Румяный - …, широкий - …, стройный - …" at bounding box center [732, 368] width 593 height 14
drag, startPoint x: 703, startPoint y: 321, endPoint x: 658, endPoint y: 363, distance: 61.3
drag, startPoint x: 580, startPoint y: 417, endPoint x: 464, endPoint y: 416, distance: 115.9
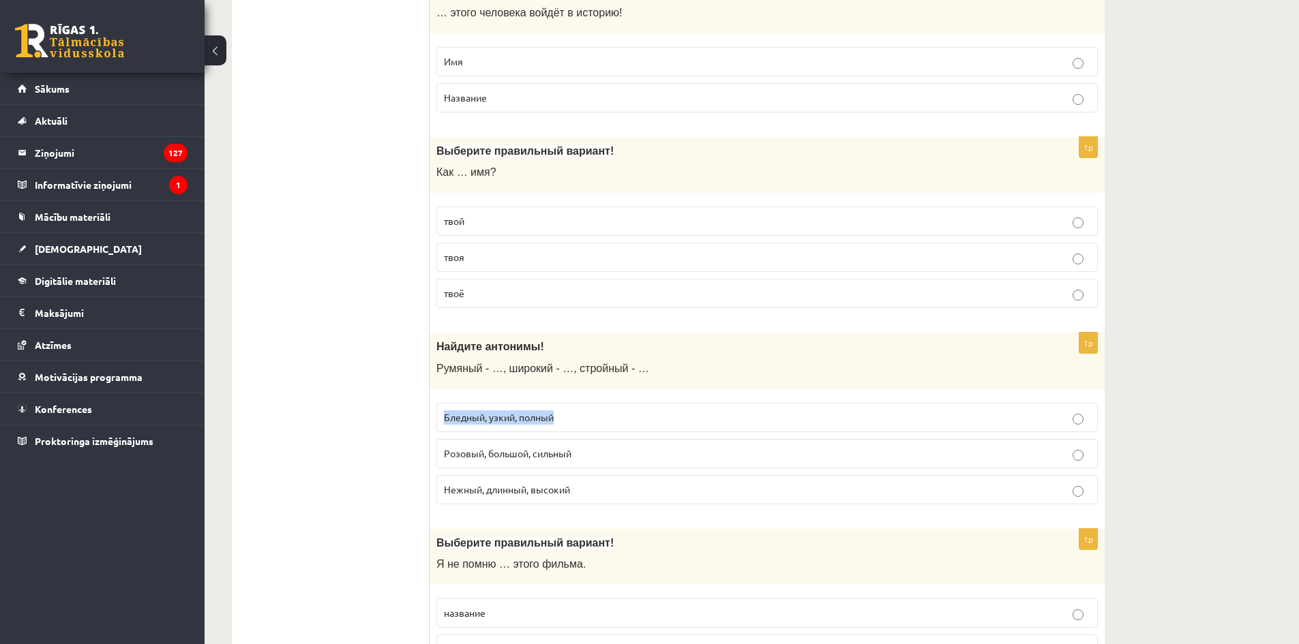
click at [430, 420] on div "1p Найдите антонимы! Румяный - …, широкий - …, стройный - … Бледный, узкий, пол…" at bounding box center [767, 424] width 675 height 183
click at [628, 423] on p "Бледный, узкий, полный" at bounding box center [767, 417] width 646 height 14
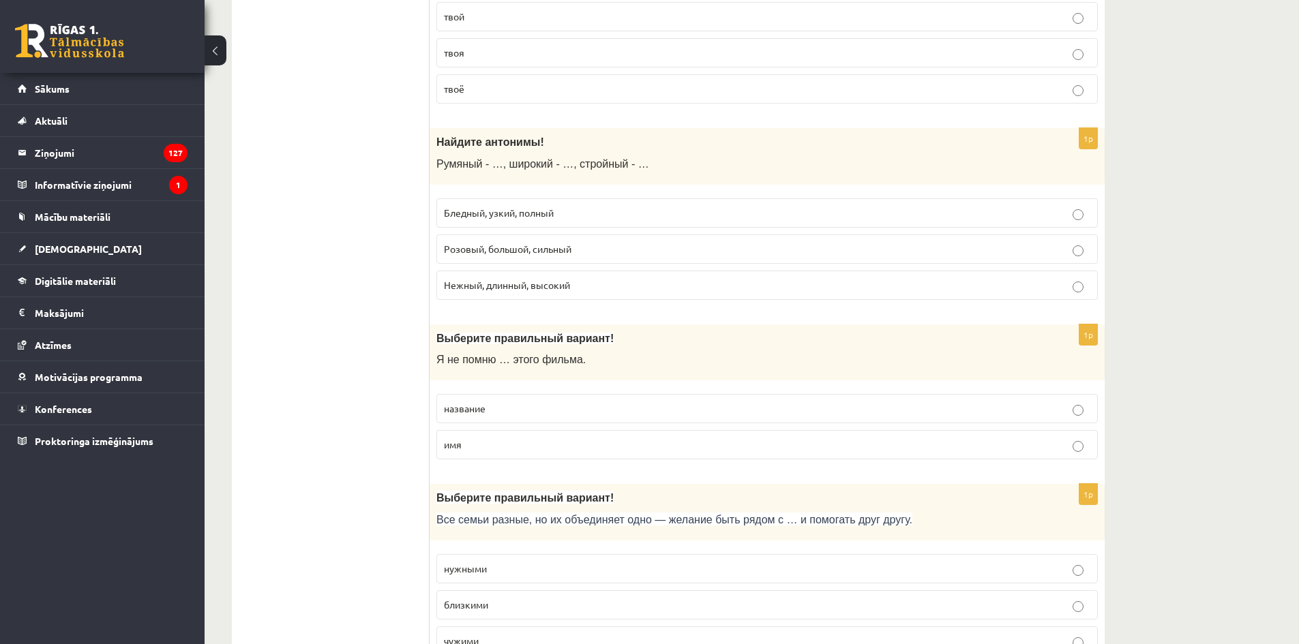
click at [603, 410] on p "название" at bounding box center [767, 409] width 646 height 14
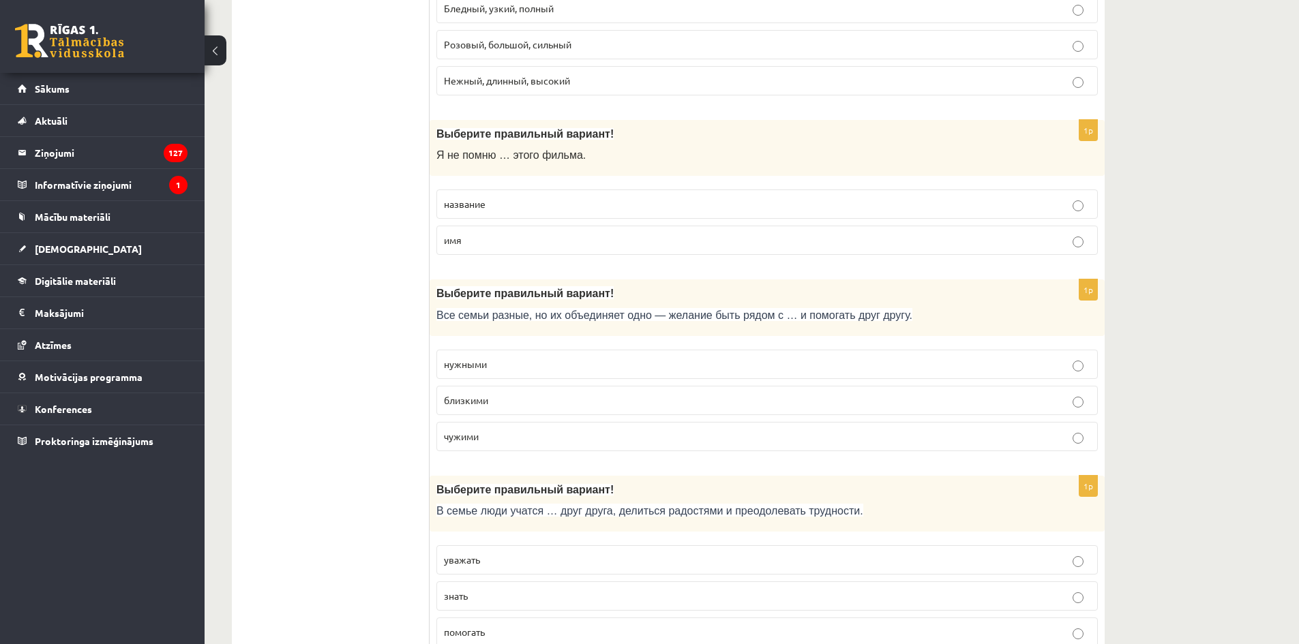
scroll to position [4091, 0]
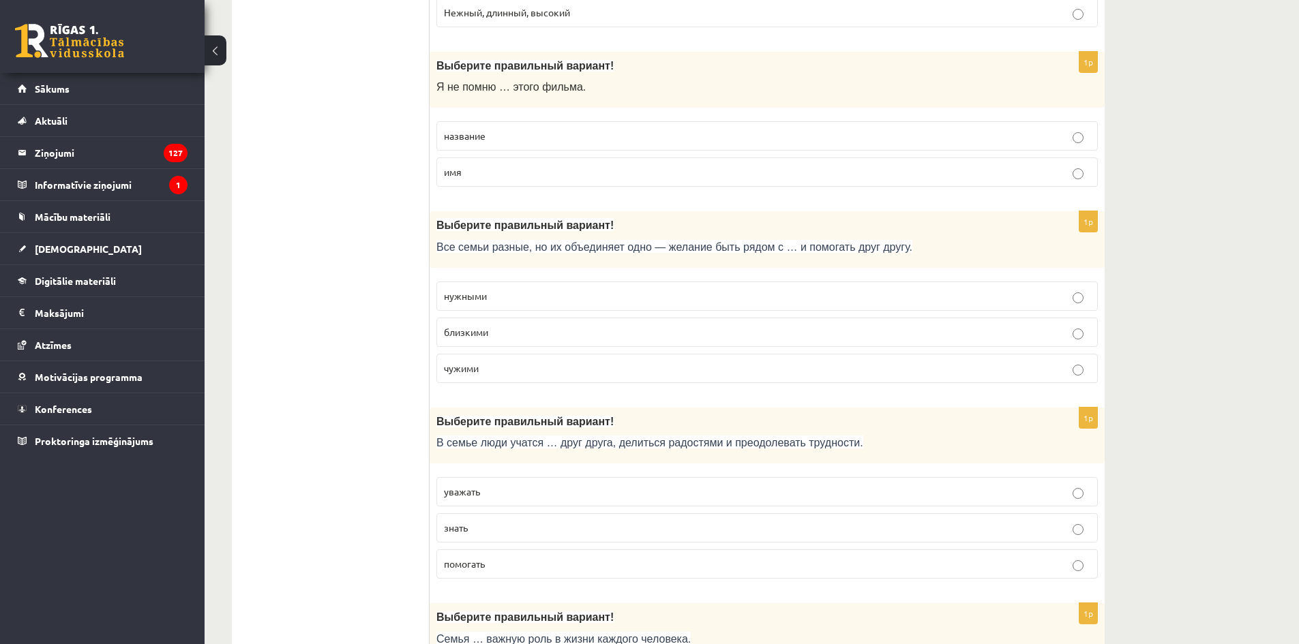
click at [562, 334] on p "близкими" at bounding box center [767, 332] width 646 height 14
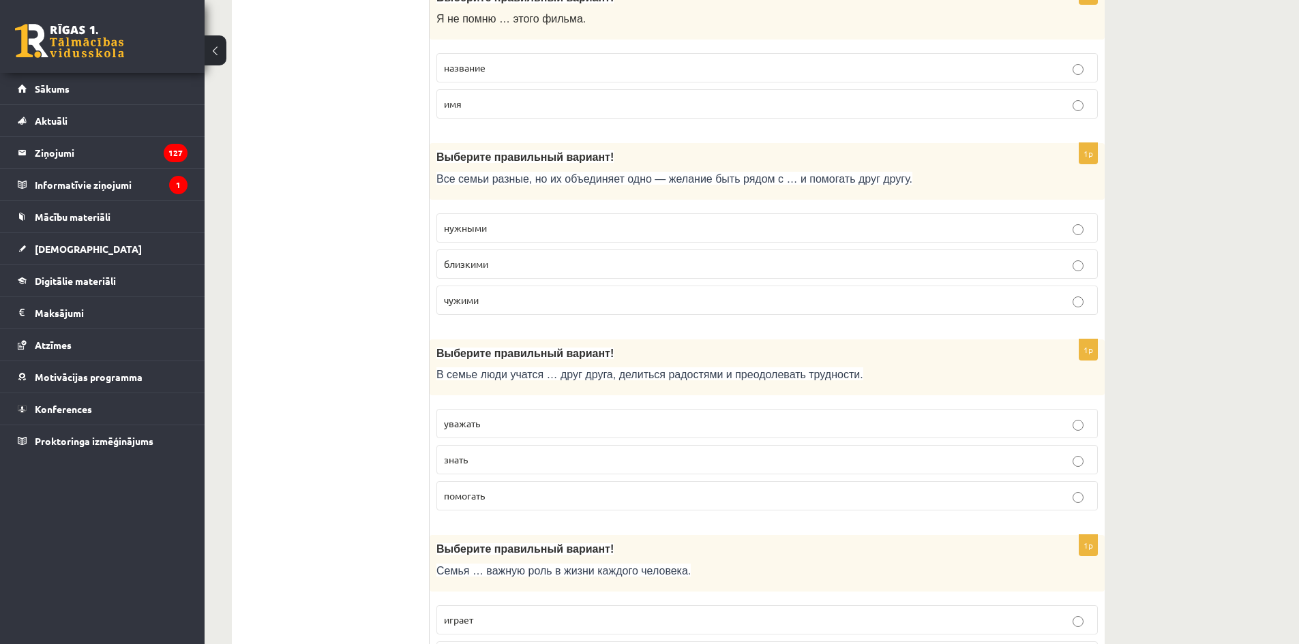
scroll to position [4228, 0]
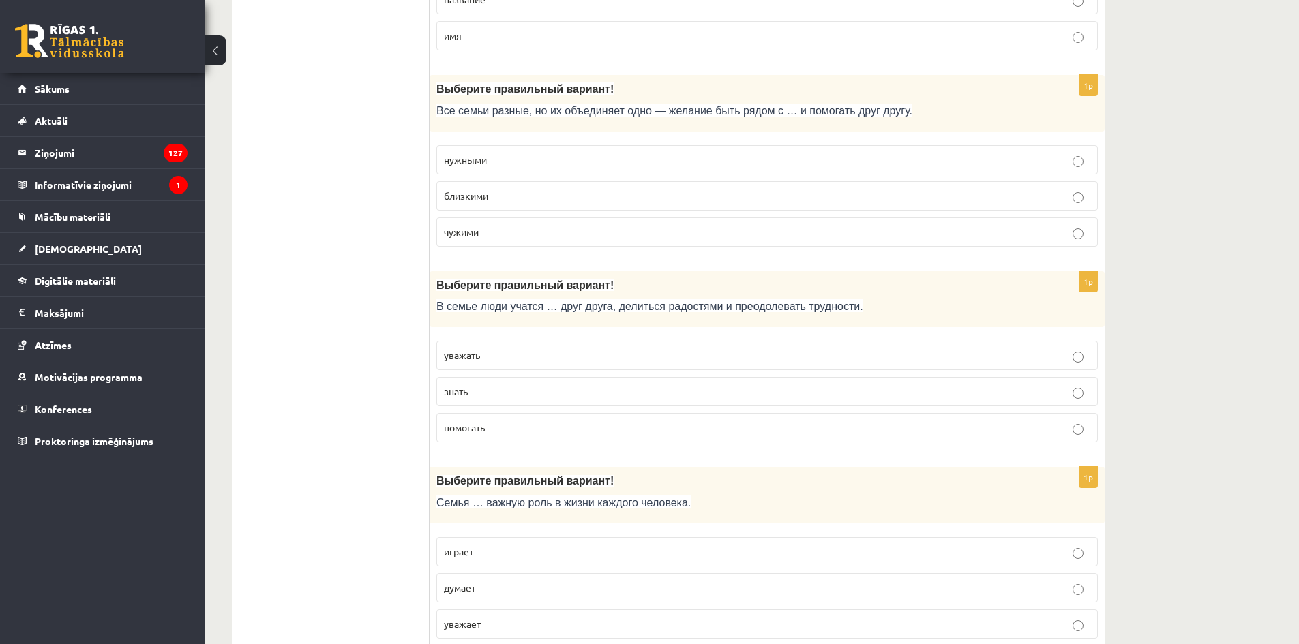
click at [522, 425] on p "помогать" at bounding box center [767, 428] width 646 height 14
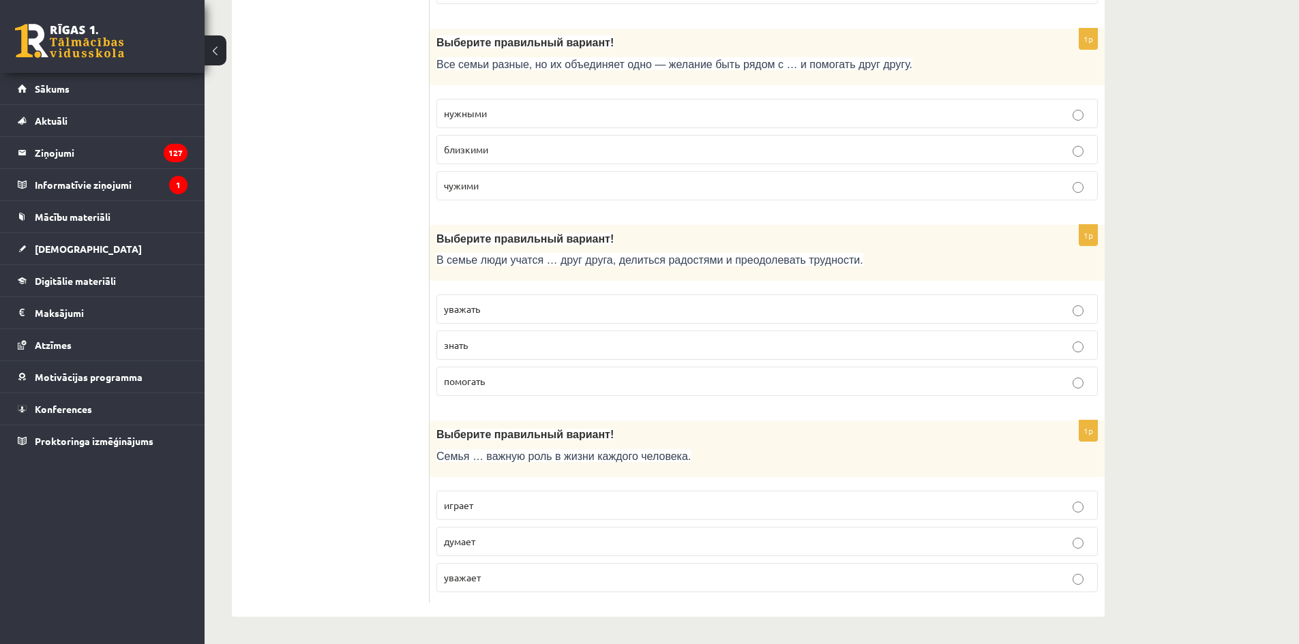
click at [573, 290] on fieldset "уважать знать помогать" at bounding box center [766, 344] width 661 height 113
click at [572, 301] on label "уважать" at bounding box center [766, 309] width 661 height 29
click at [538, 506] on p "играет" at bounding box center [767, 505] width 646 height 14
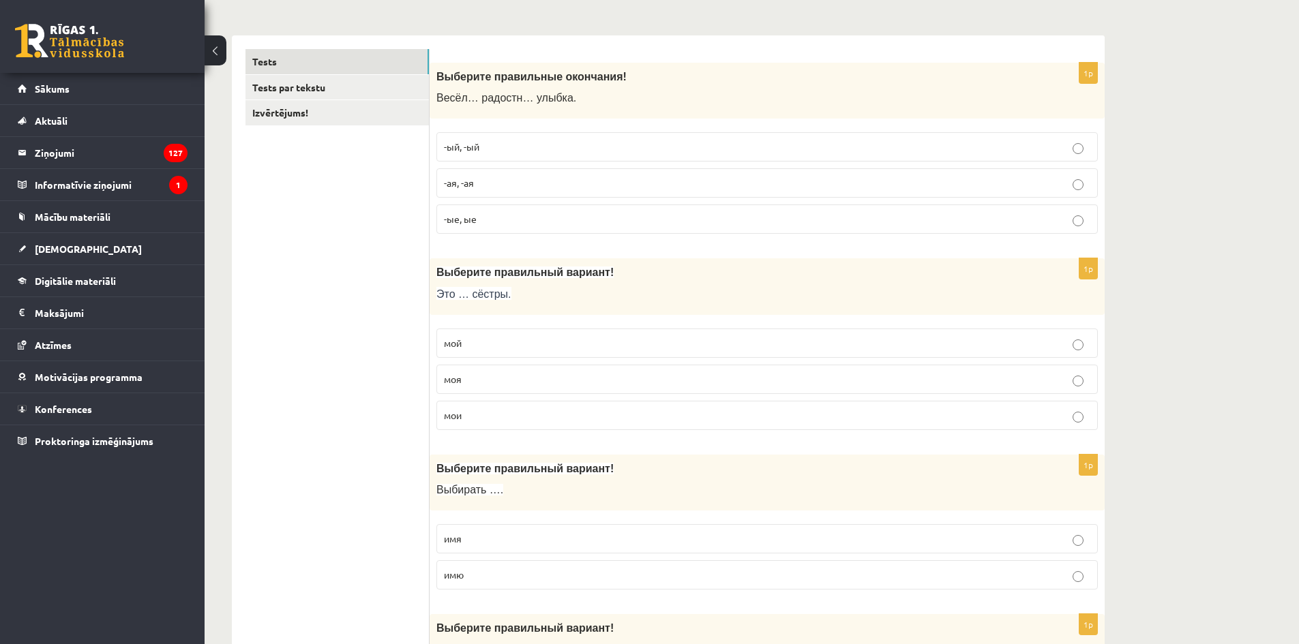
scroll to position [0, 0]
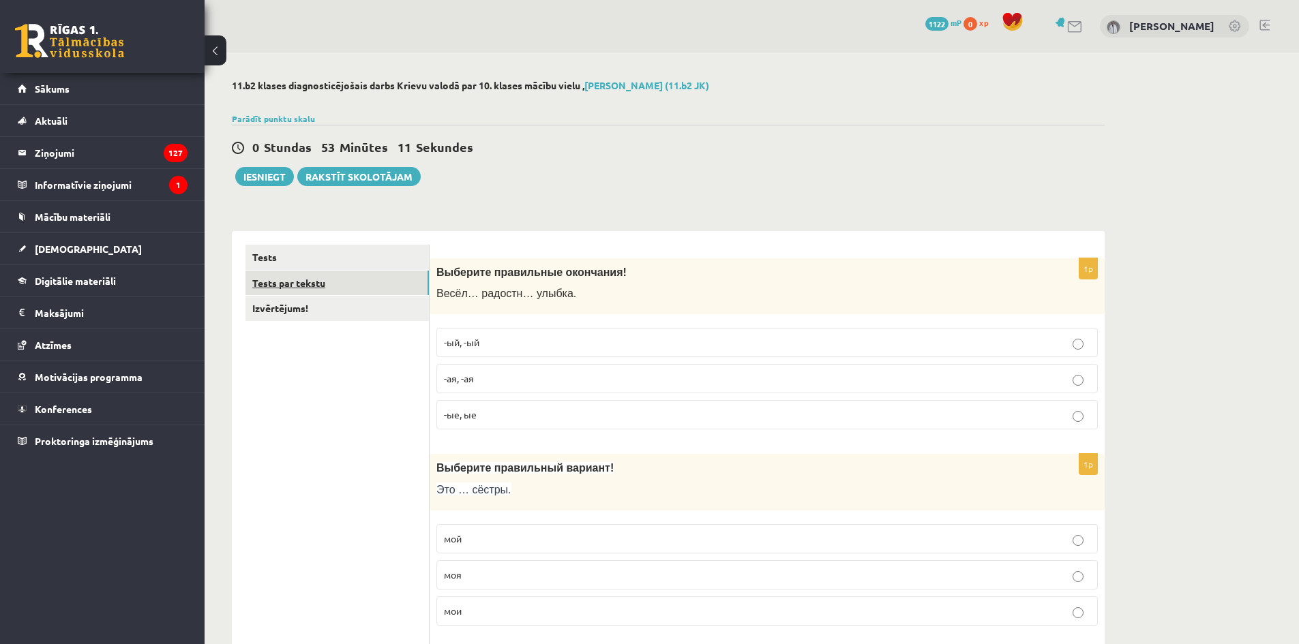
click at [345, 286] on link "Tests par tekstu" at bounding box center [336, 283] width 183 height 25
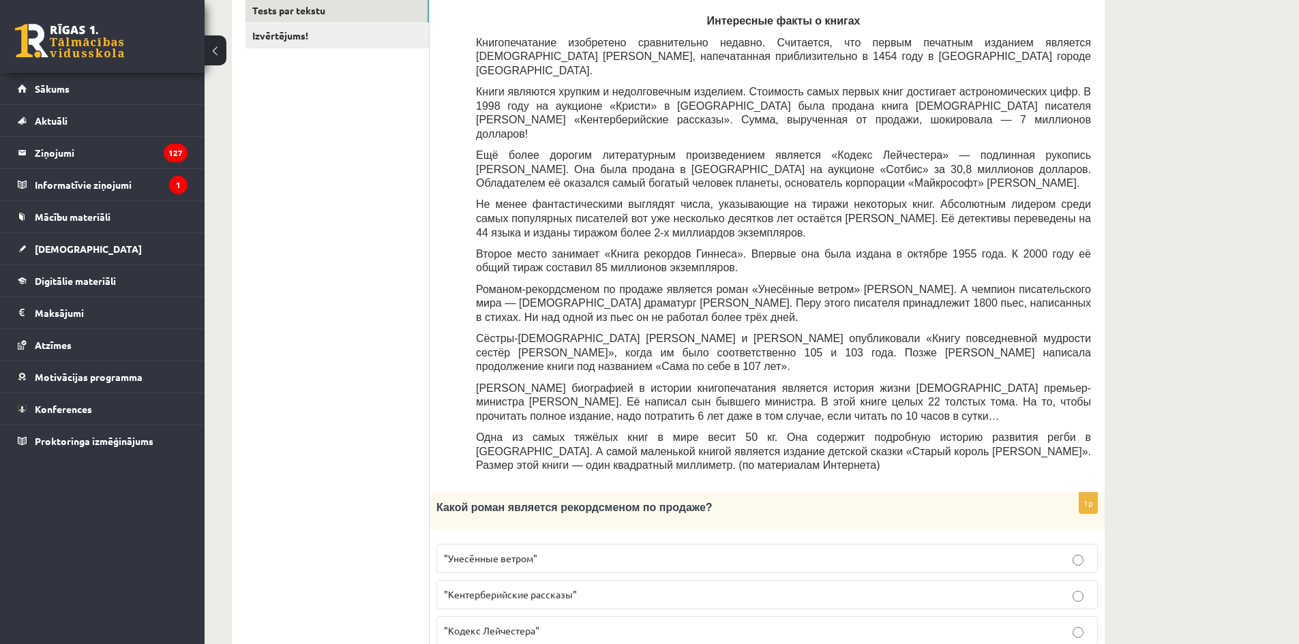
scroll to position [205, 0]
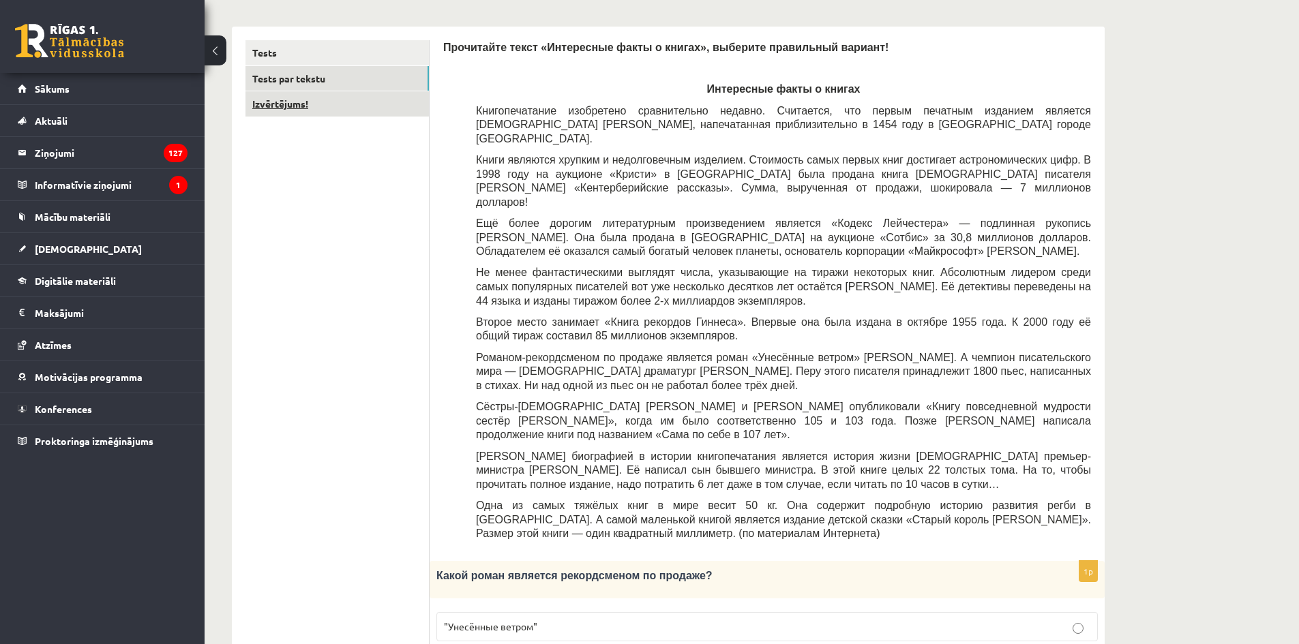
click at [324, 110] on link "Izvērtējums!" at bounding box center [336, 103] width 183 height 25
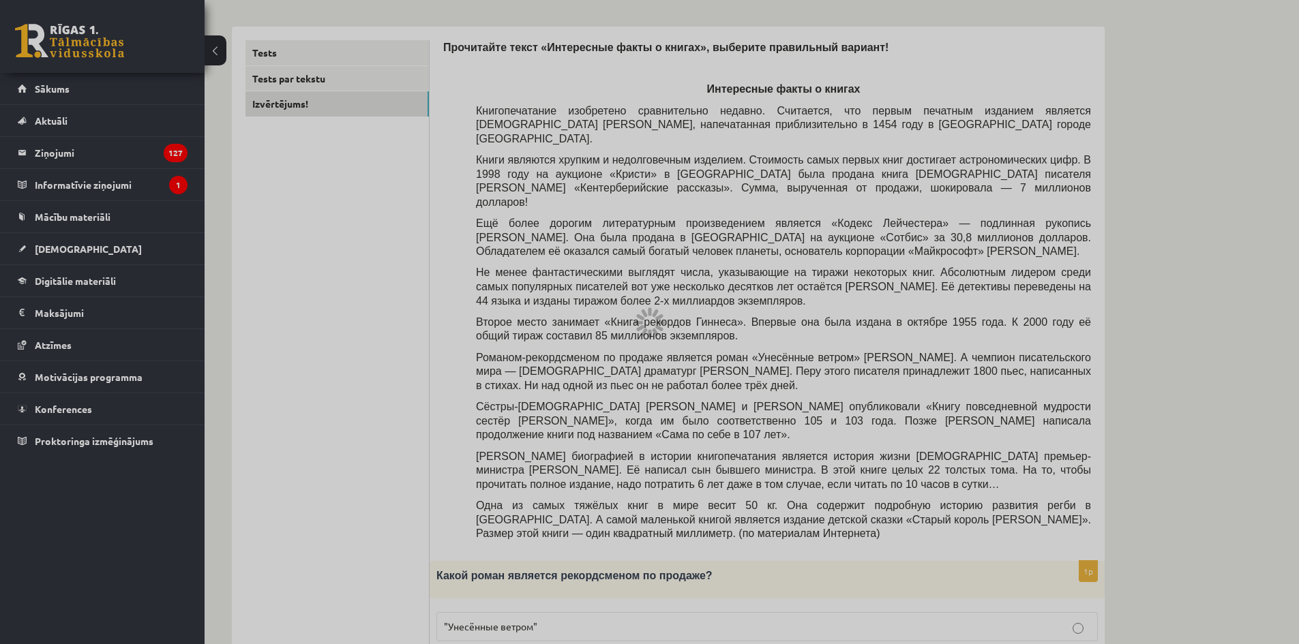
scroll to position [0, 0]
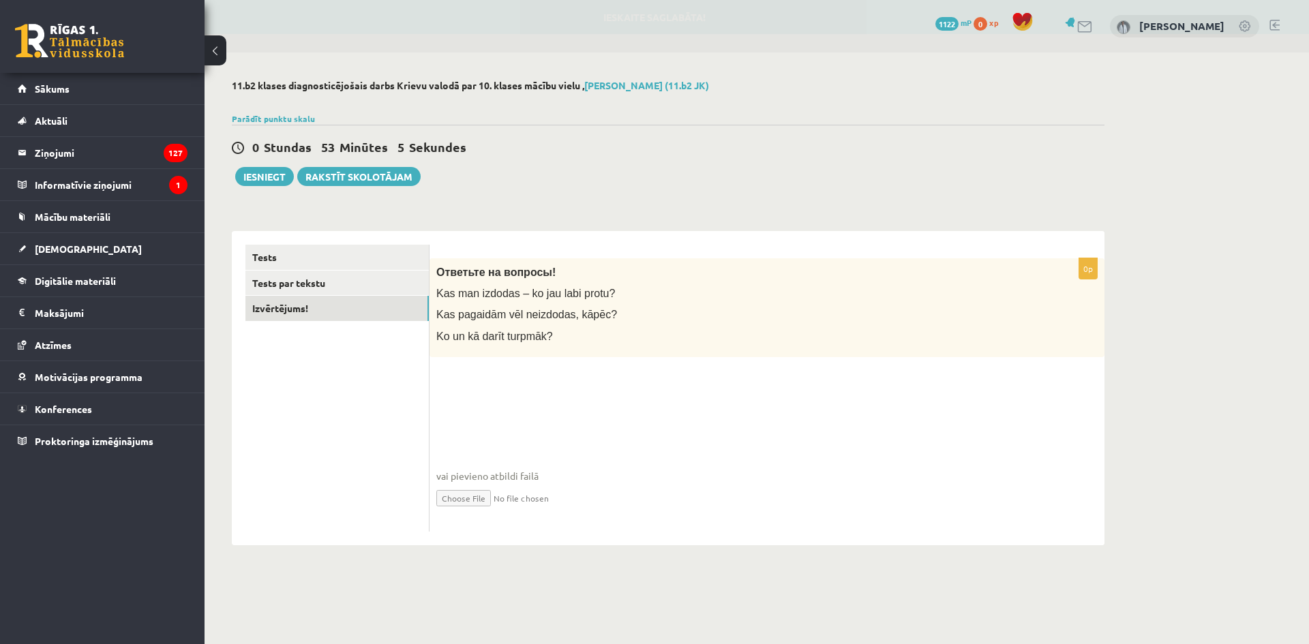
click at [586, 410] on fieldset "vai pievieno atbildi failā Iesniegtā atbilde" at bounding box center [766, 455] width 661 height 140
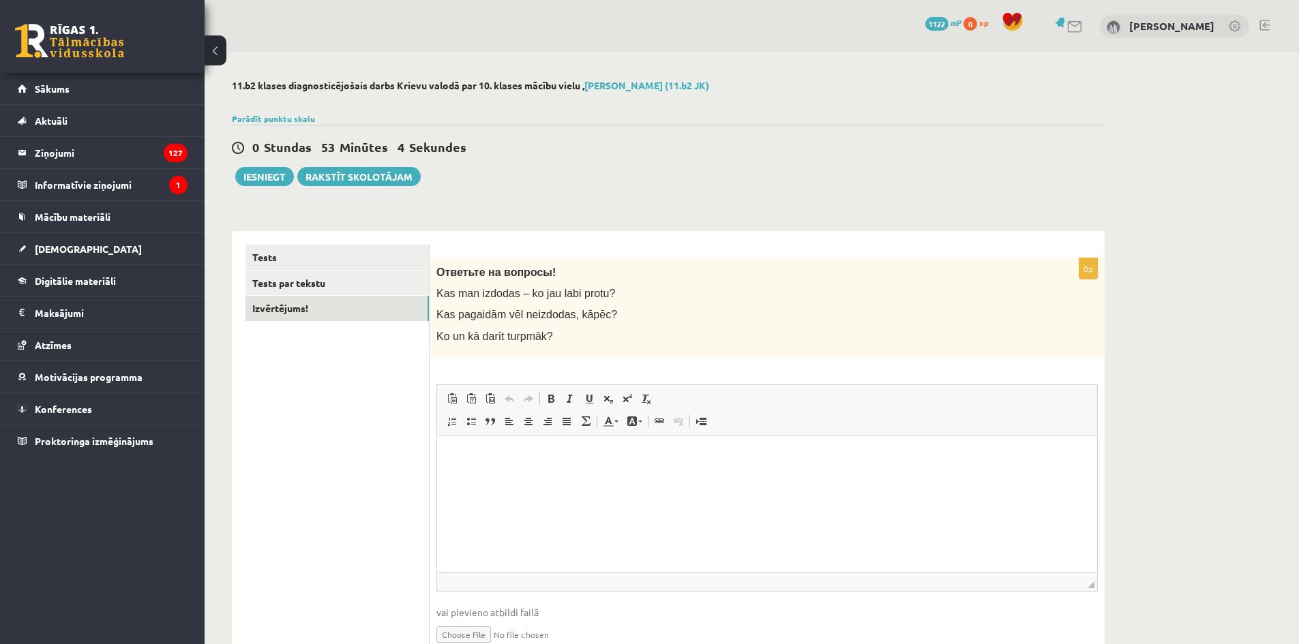
click at [524, 462] on p "Editor, wiswyg-editor-user-answer-47024892036840" at bounding box center [767, 456] width 633 height 14
click at [343, 285] on link "Tests par tekstu" at bounding box center [336, 283] width 183 height 25
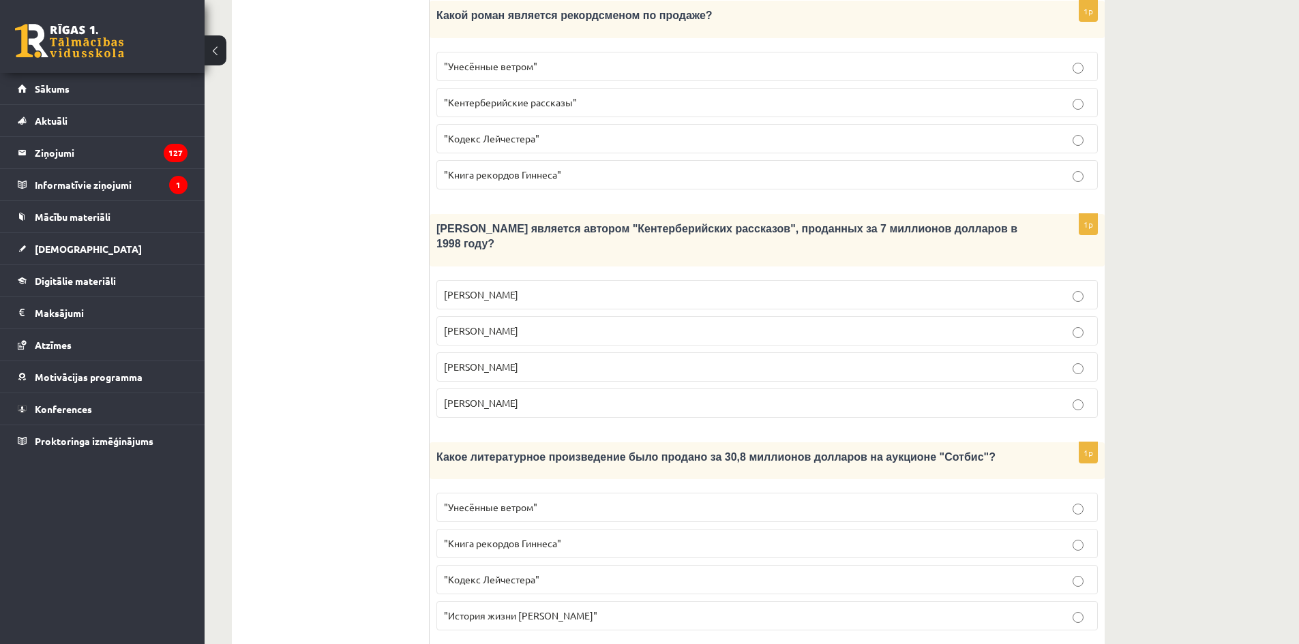
scroll to position [492, 0]
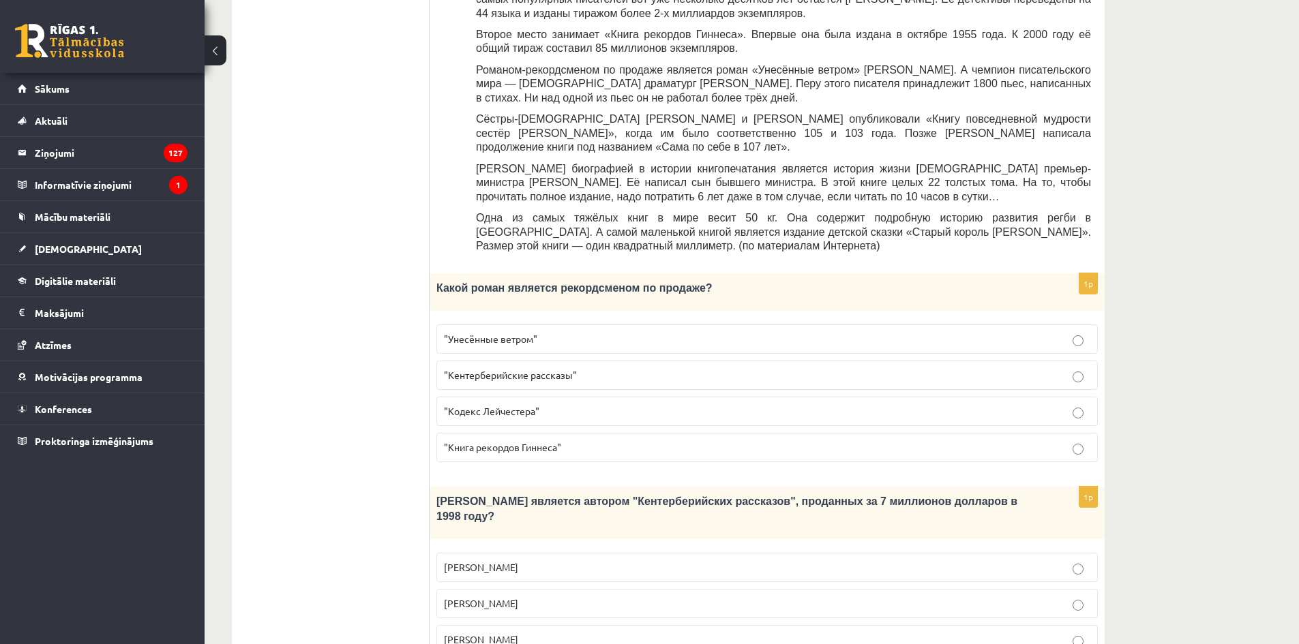
click at [549, 332] on p ""Унесённые ветром"" at bounding box center [767, 339] width 646 height 14
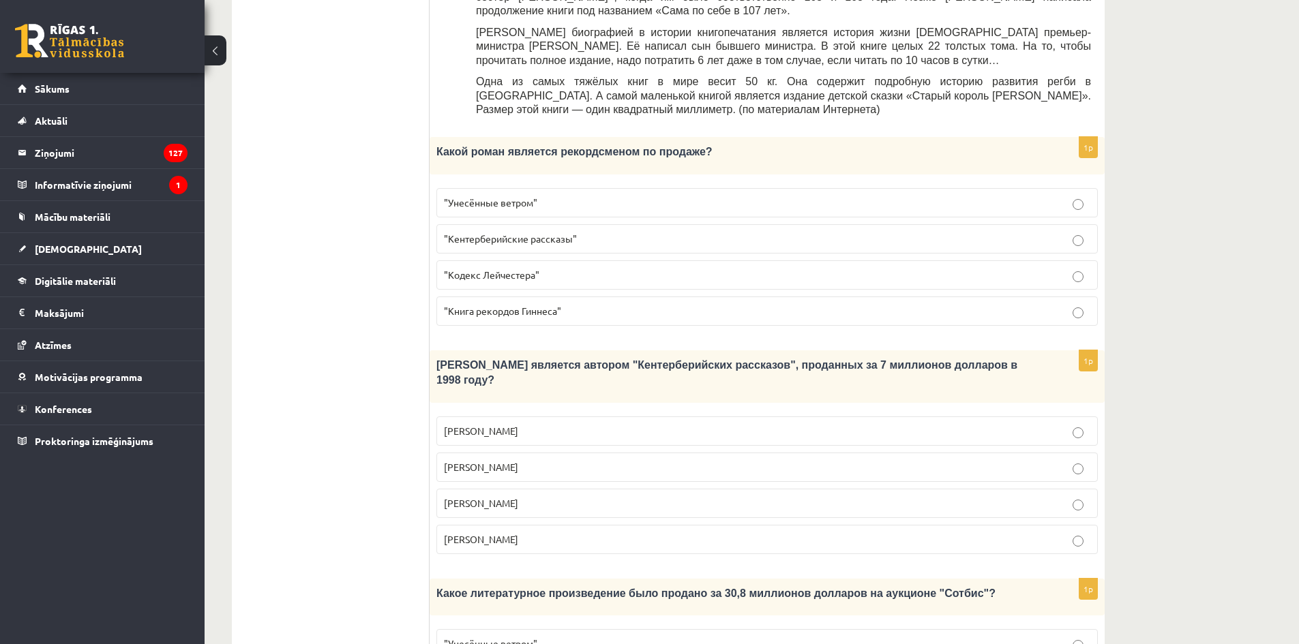
click at [576, 460] on p "Маргарет Митчелл" at bounding box center [767, 467] width 646 height 14
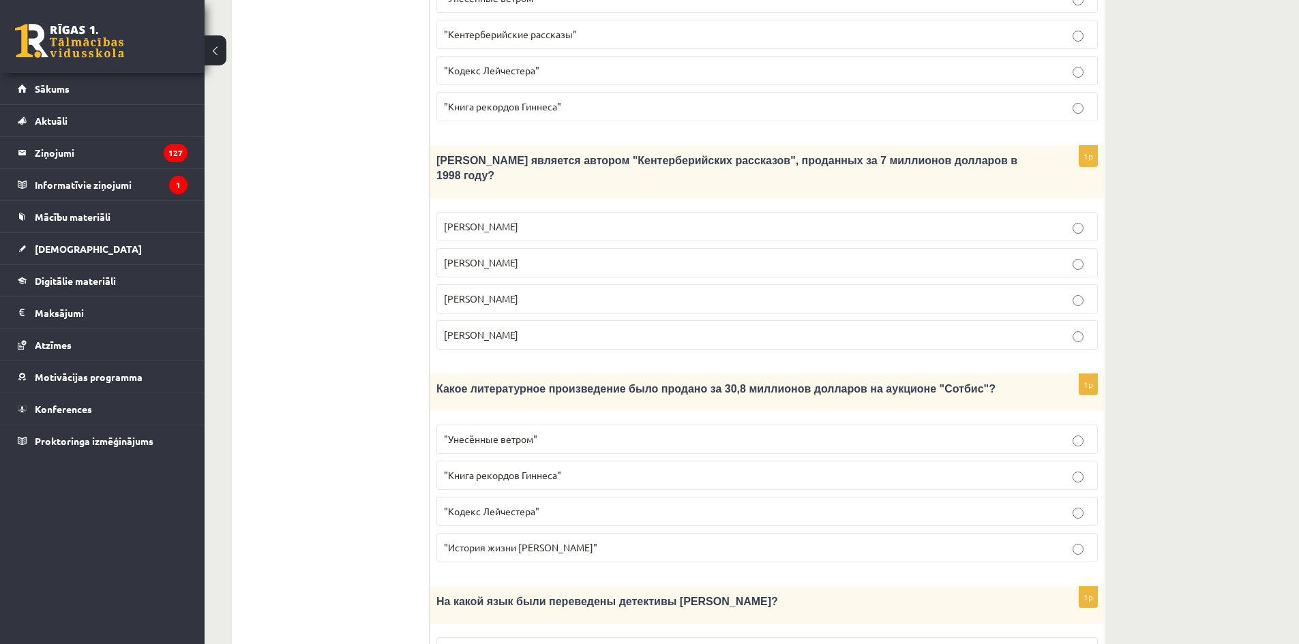
scroll to position [901, 0]
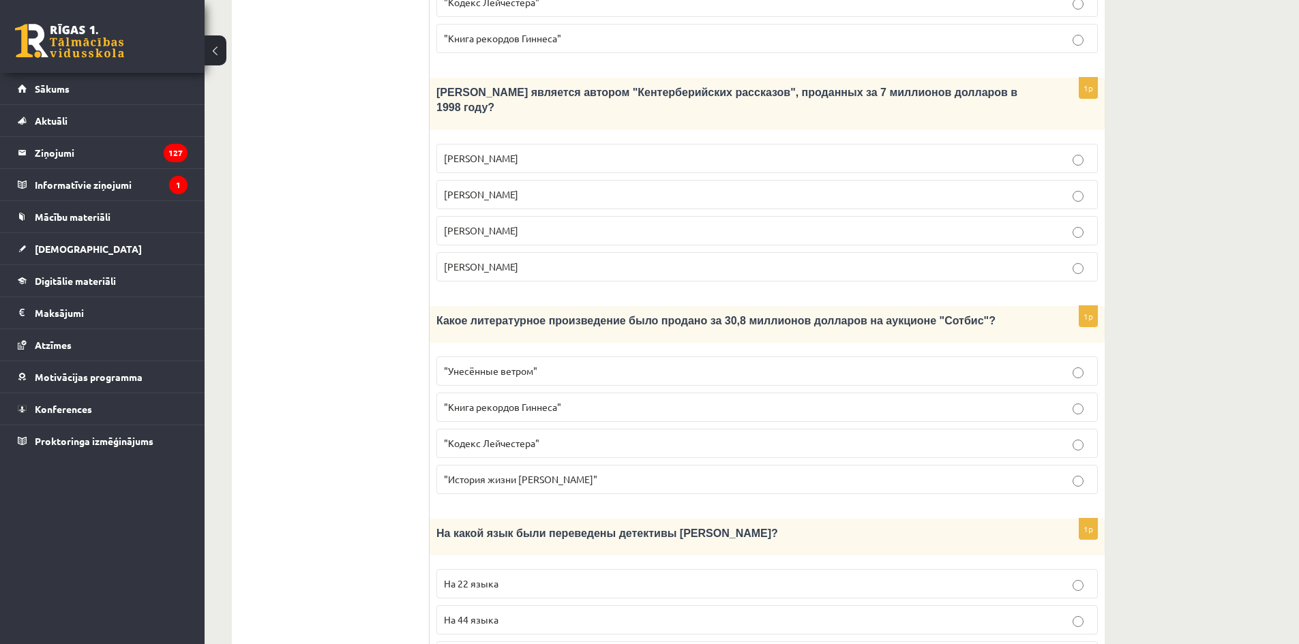
click at [586, 429] on label ""Кодекс Лейчестера"" at bounding box center [766, 443] width 661 height 29
click at [584, 350] on fieldset ""Унесённые ветром" "Книга рекордов Гиннеса" "Кодекс Лейчестера" "История жизни …" at bounding box center [766, 424] width 661 height 149
click at [584, 393] on label ""Книга рекордов Гиннеса"" at bounding box center [766, 407] width 661 height 29
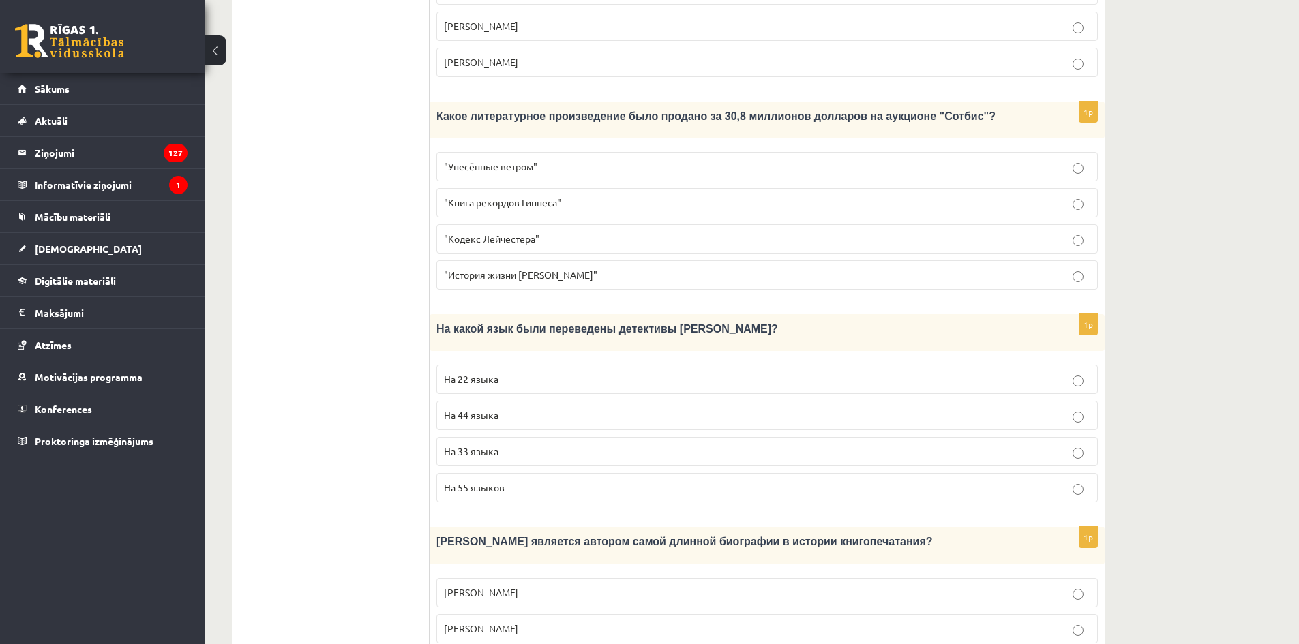
scroll to position [1174, 0]
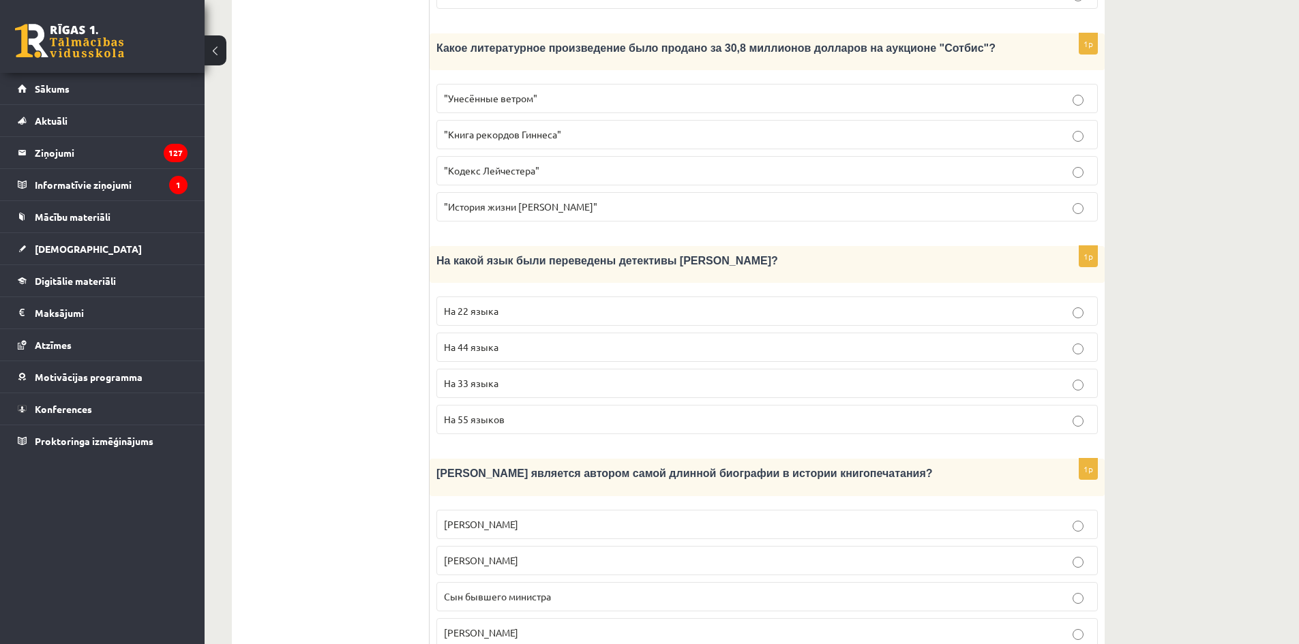
drag, startPoint x: 558, startPoint y: 365, endPoint x: 554, endPoint y: 387, distance: 23.0
click at [559, 413] on p "На 55 языков" at bounding box center [767, 420] width 646 height 14
click at [524, 518] on p "Билл Гейтс" at bounding box center [767, 525] width 646 height 14
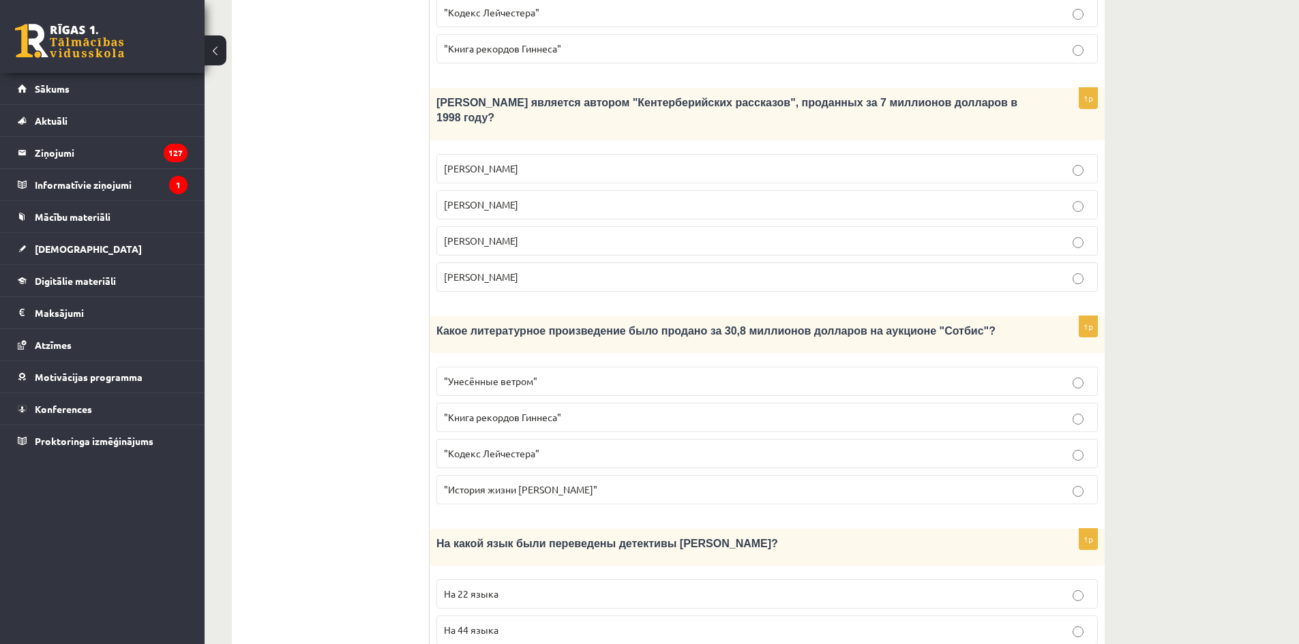
scroll to position [959, 0]
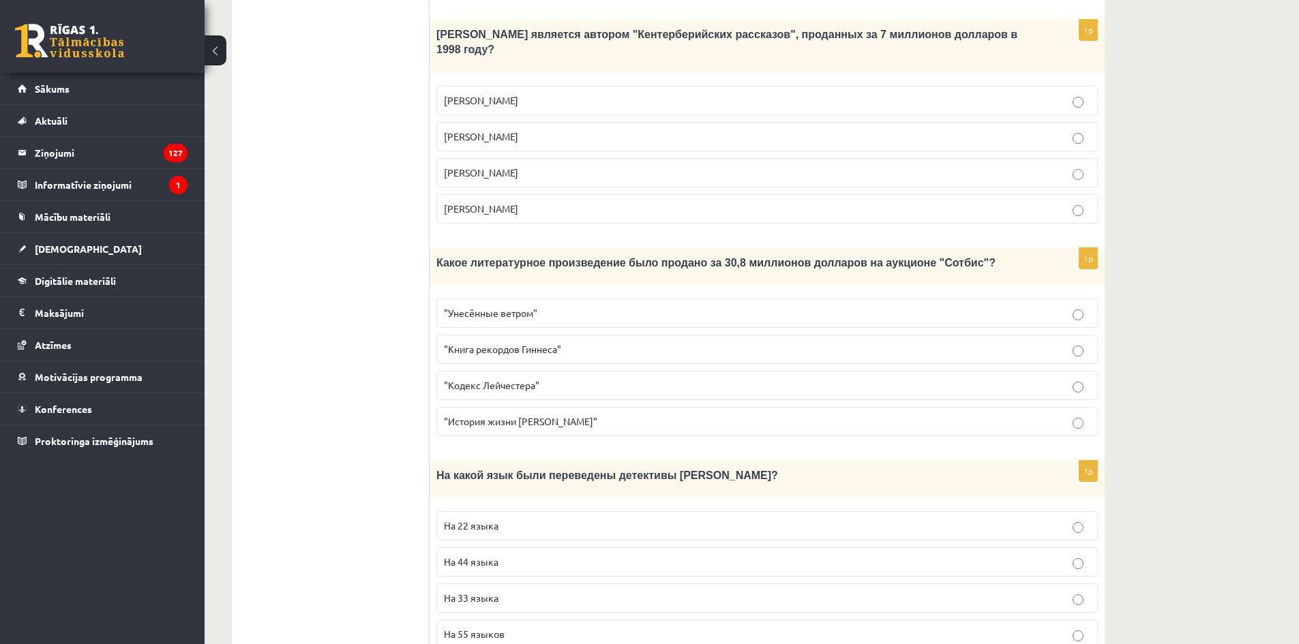
click at [570, 591] on p "На 33 языка" at bounding box center [767, 598] width 646 height 14
click at [558, 548] on label "На 44 языка" at bounding box center [766, 562] width 661 height 29
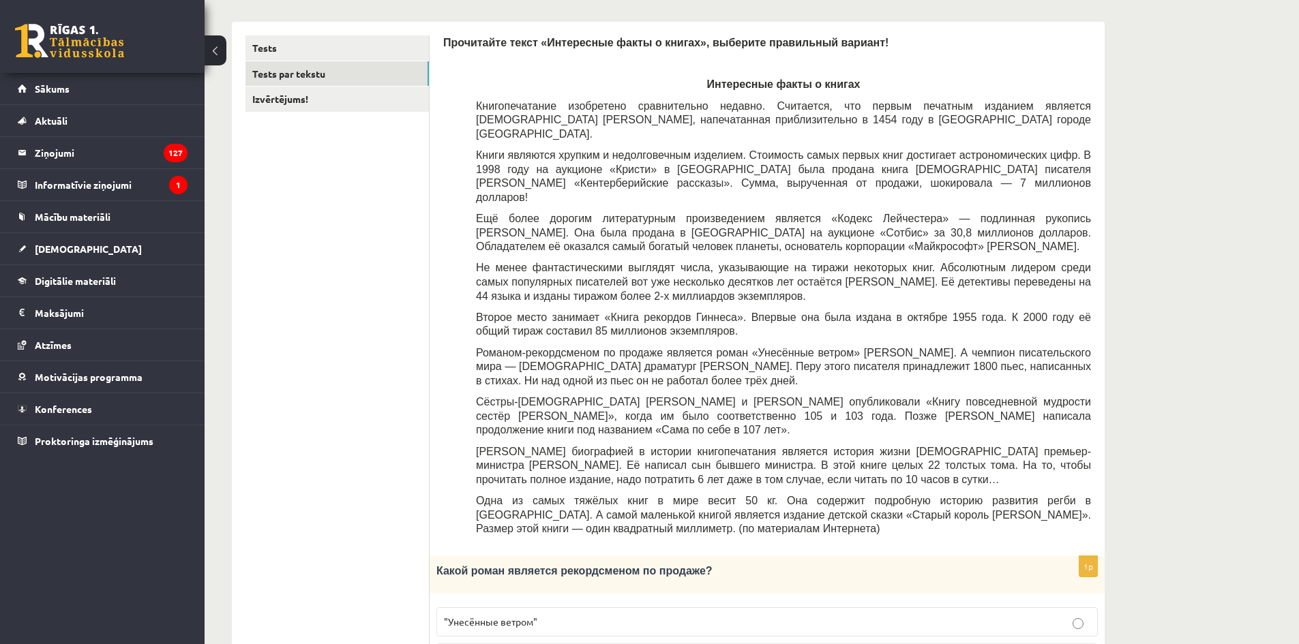
scroll to position [550, 0]
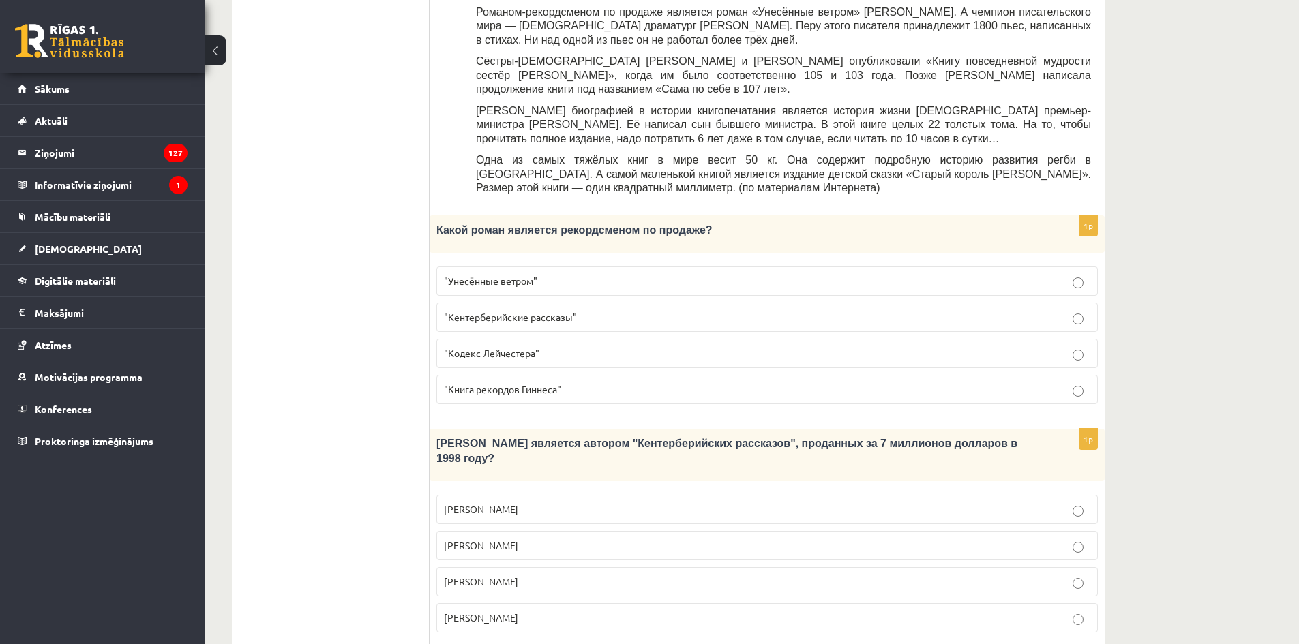
click at [776, 310] on p ""Кентерберийские рассказы"" at bounding box center [767, 317] width 646 height 14
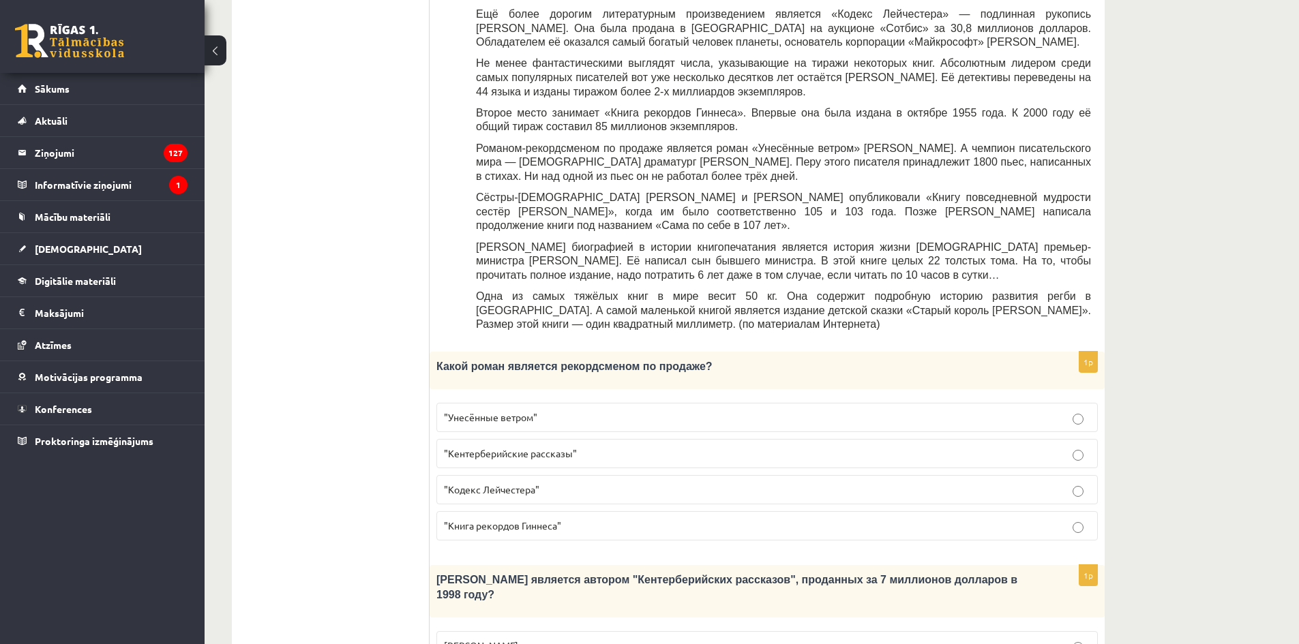
scroll to position [209, 0]
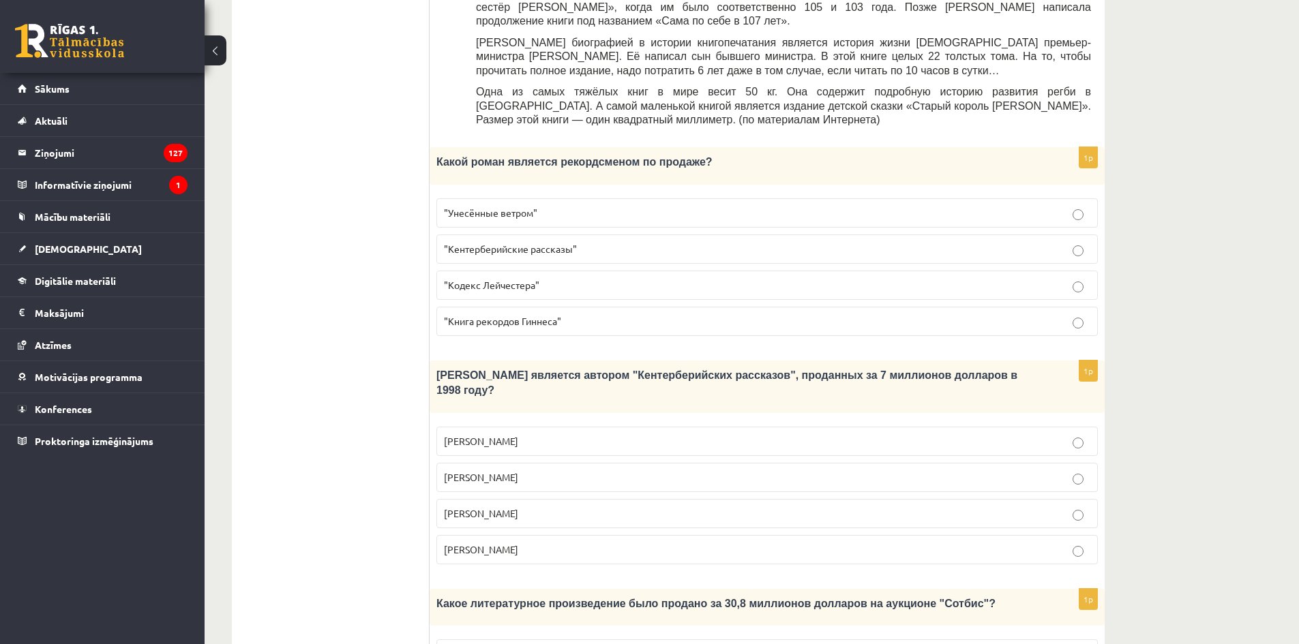
scroll to position [687, 0]
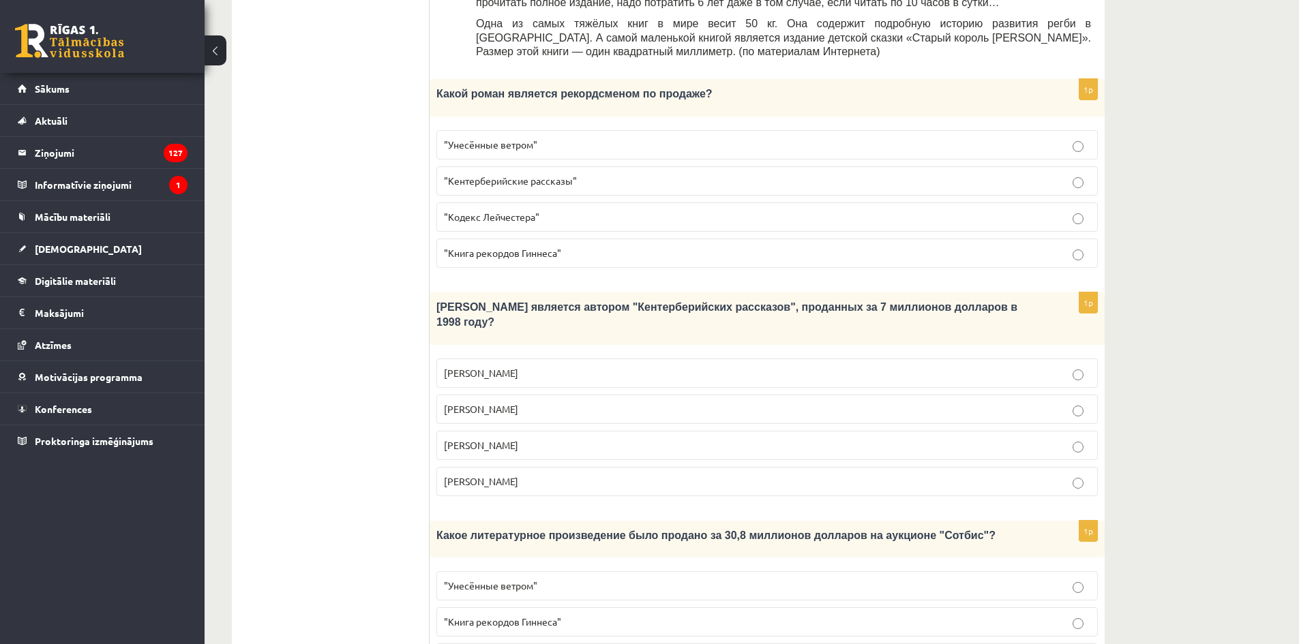
click at [697, 438] on p "Джефри Чосер" at bounding box center [767, 445] width 646 height 14
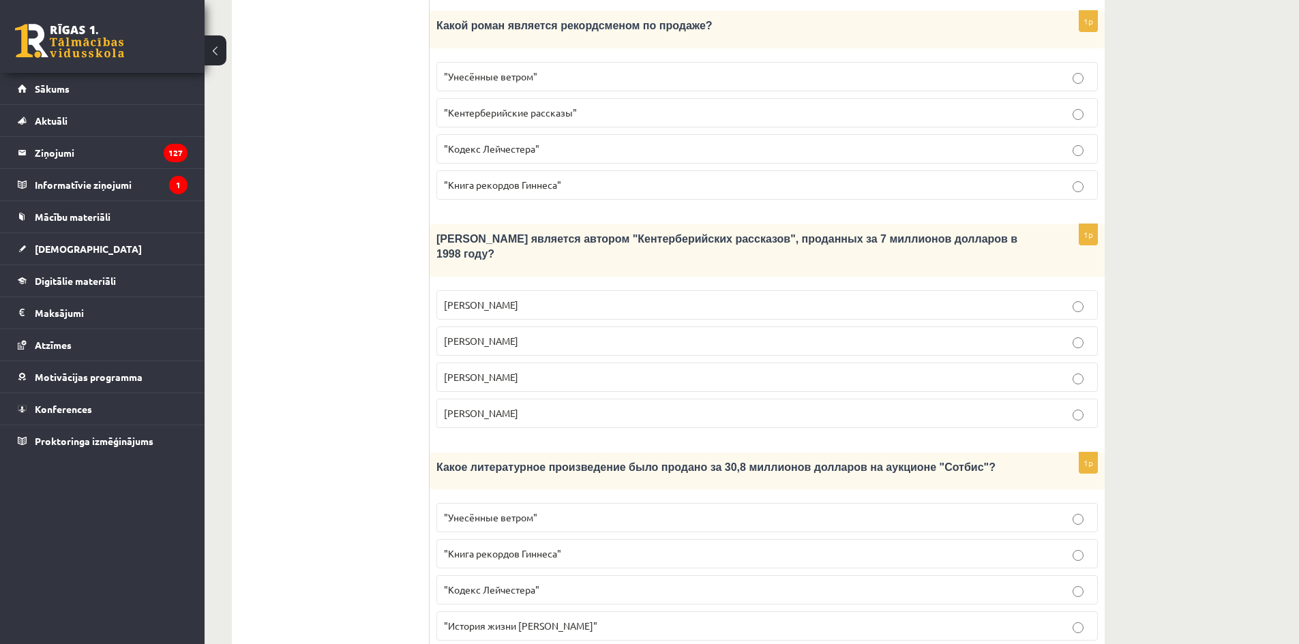
click at [554, 583] on p ""Кодекс Лейчестера"" at bounding box center [767, 590] width 646 height 14
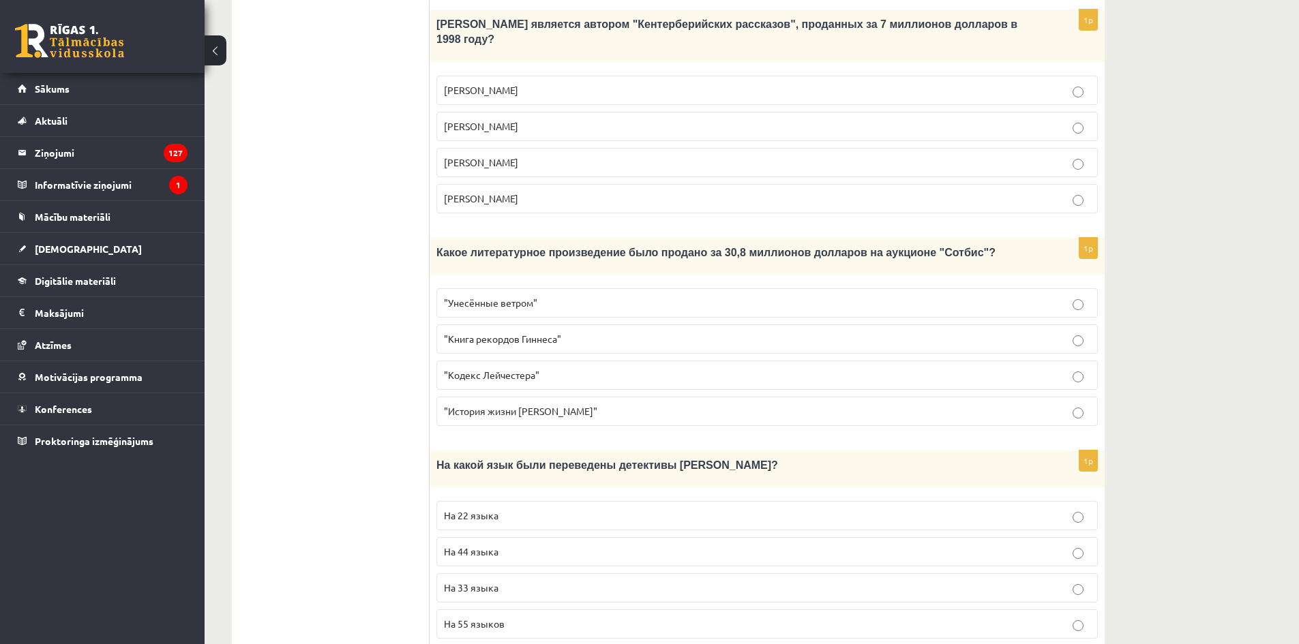
scroll to position [1174, 0]
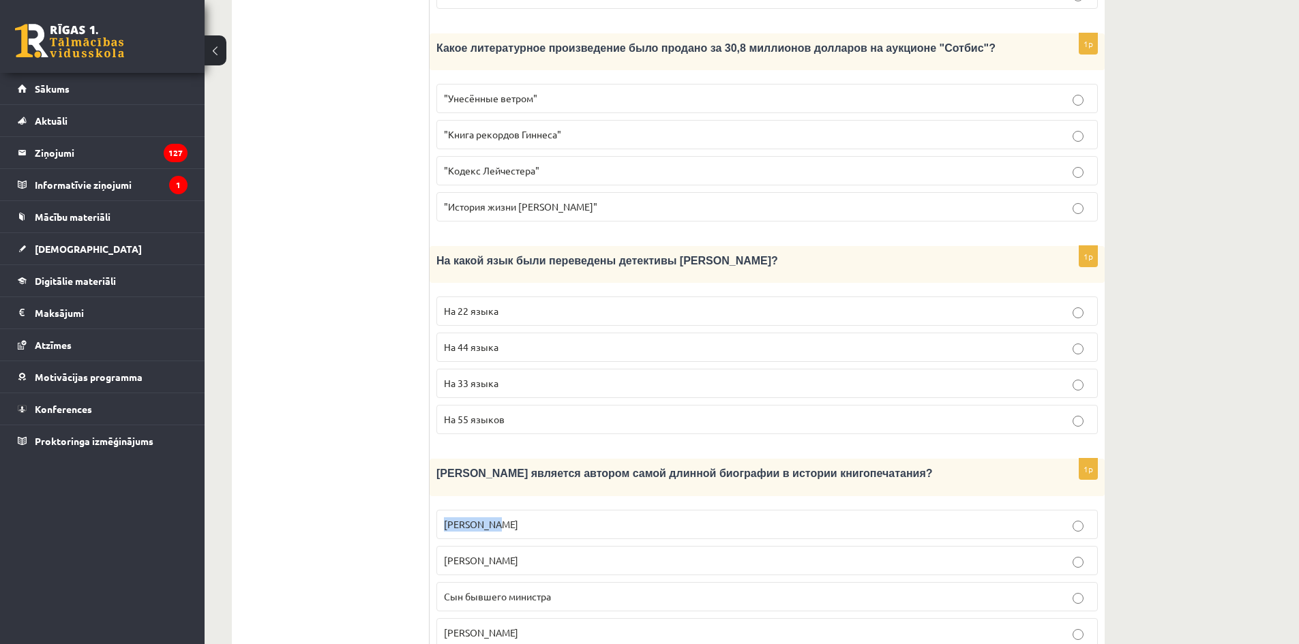
drag, startPoint x: 439, startPoint y: 466, endPoint x: 501, endPoint y: 468, distance: 62.1
click at [501, 510] on label "Билл Гейтс" at bounding box center [766, 524] width 661 height 29
copy span "Билл Гейтс"
drag, startPoint x: 529, startPoint y: 500, endPoint x: 423, endPoint y: 496, distance: 105.8
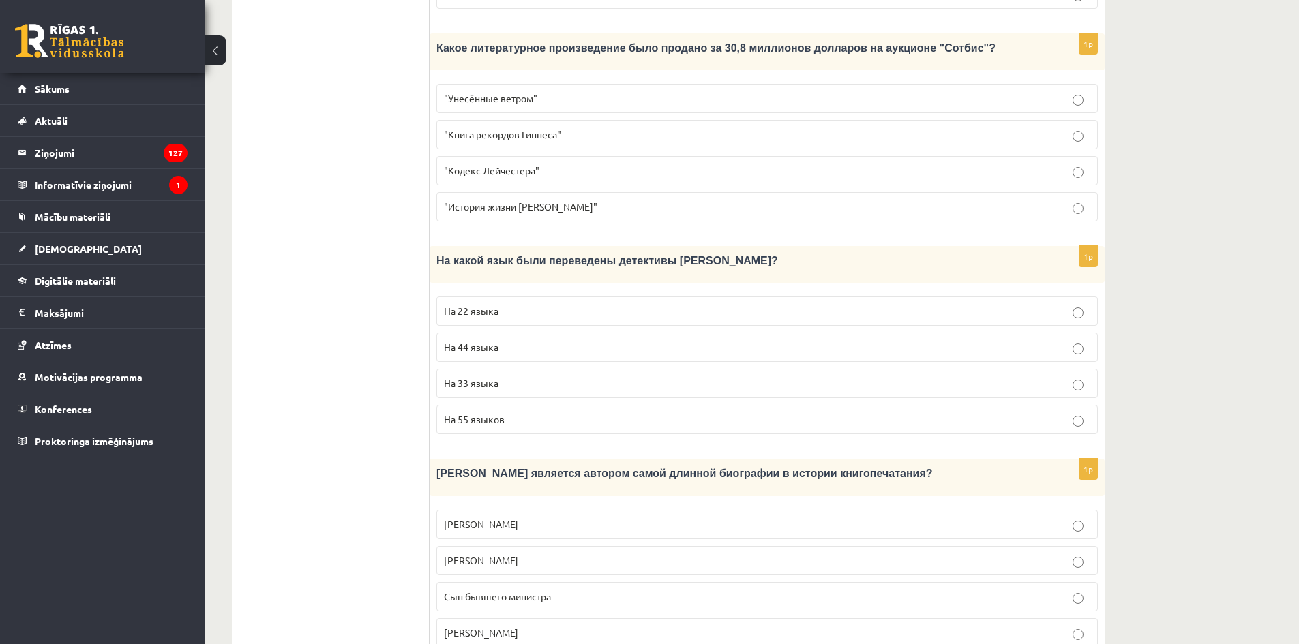
click at [618, 546] on label "Лопе де Вега" at bounding box center [766, 560] width 661 height 29
drag, startPoint x: 544, startPoint y: 508, endPoint x: 387, endPoint y: 508, distance: 156.8
drag, startPoint x: 376, startPoint y: 498, endPoint x: 391, endPoint y: 498, distance: 15.7
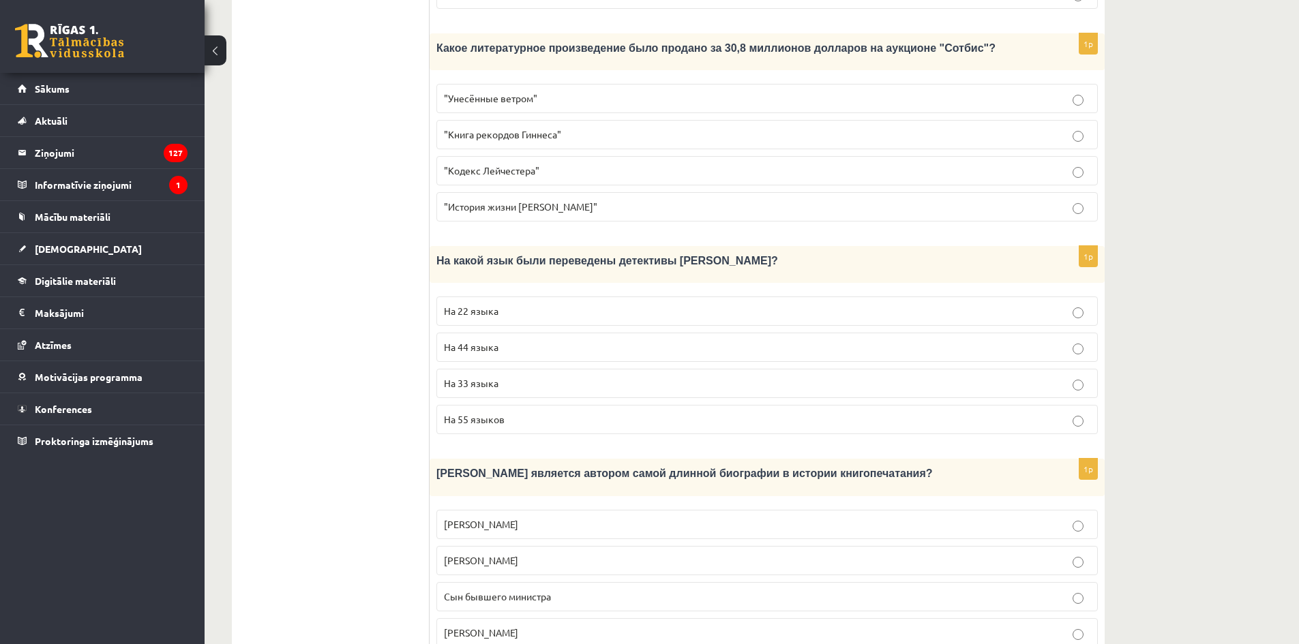
click at [445, 554] on span "Лопе де Вега" at bounding box center [481, 560] width 74 height 12
click at [433, 506] on div "1p Кто является автором самой длинной биографии в истории книгопечатания? Билл …" at bounding box center [767, 558] width 675 height 199
click at [462, 554] on span "Лопе де Вега" at bounding box center [481, 560] width 74 height 12
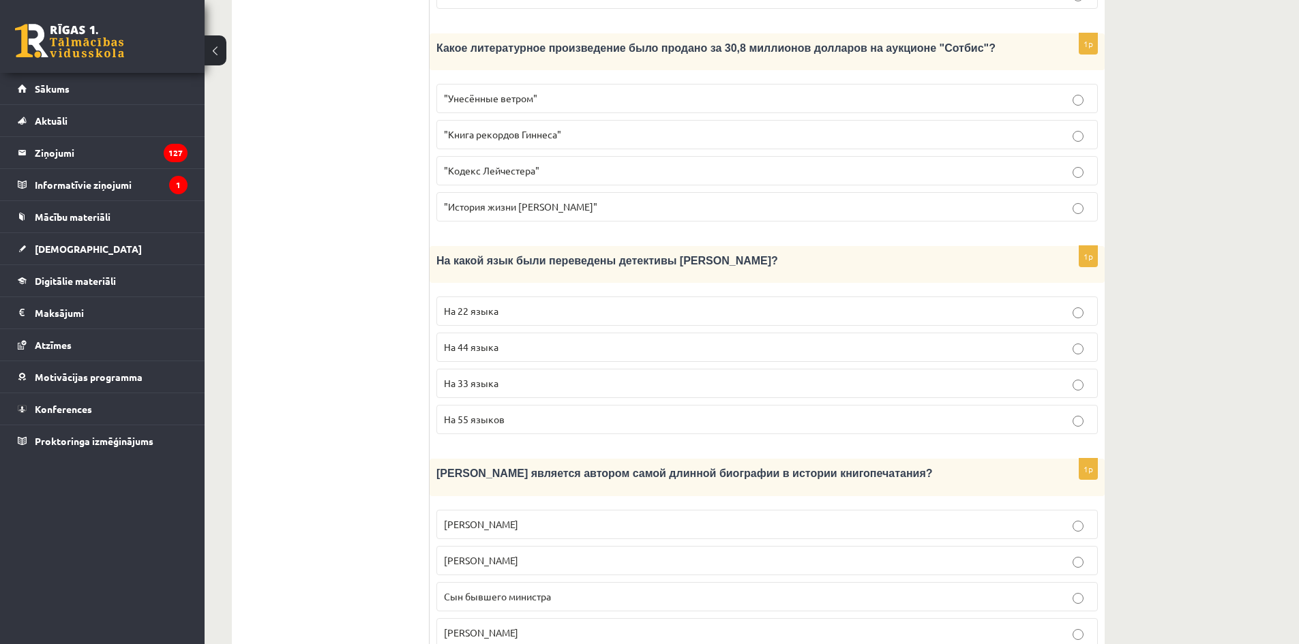
click at [483, 554] on span "Лопе де Вега" at bounding box center [481, 560] width 74 height 12
click at [480, 554] on span "Лопе де Вега" at bounding box center [481, 560] width 74 height 12
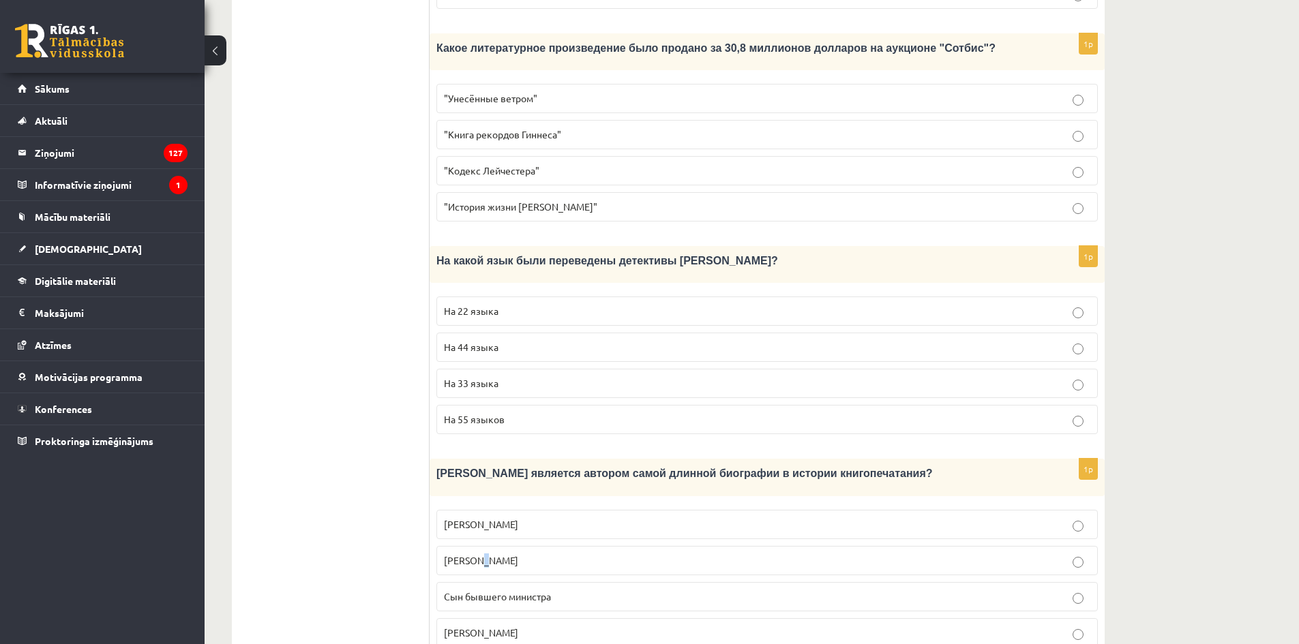
click at [480, 554] on span "Лопе де Вега" at bounding box center [481, 560] width 74 height 12
copy fieldset "Лопе де Вега"
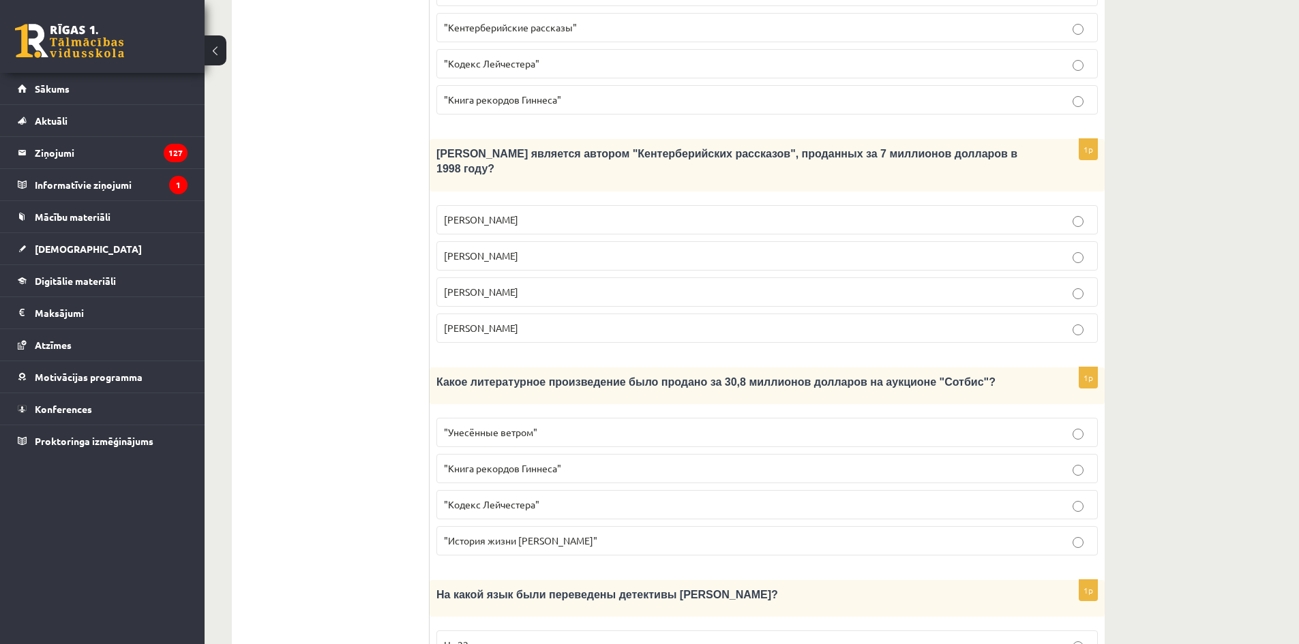
scroll to position [1113, 0]
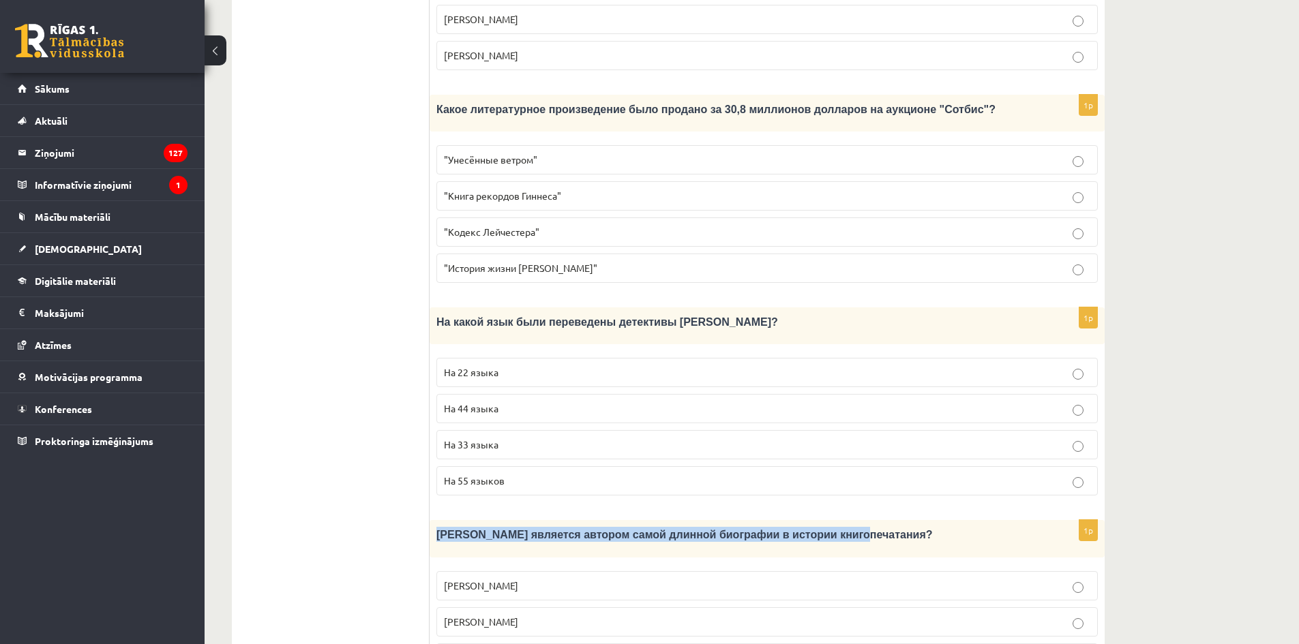
drag, startPoint x: 433, startPoint y: 479, endPoint x: 813, endPoint y: 494, distance: 380.8
click at [813, 520] on div "Кто является автором самой длинной биографии в истории книгопечатания?" at bounding box center [767, 538] width 675 height 37
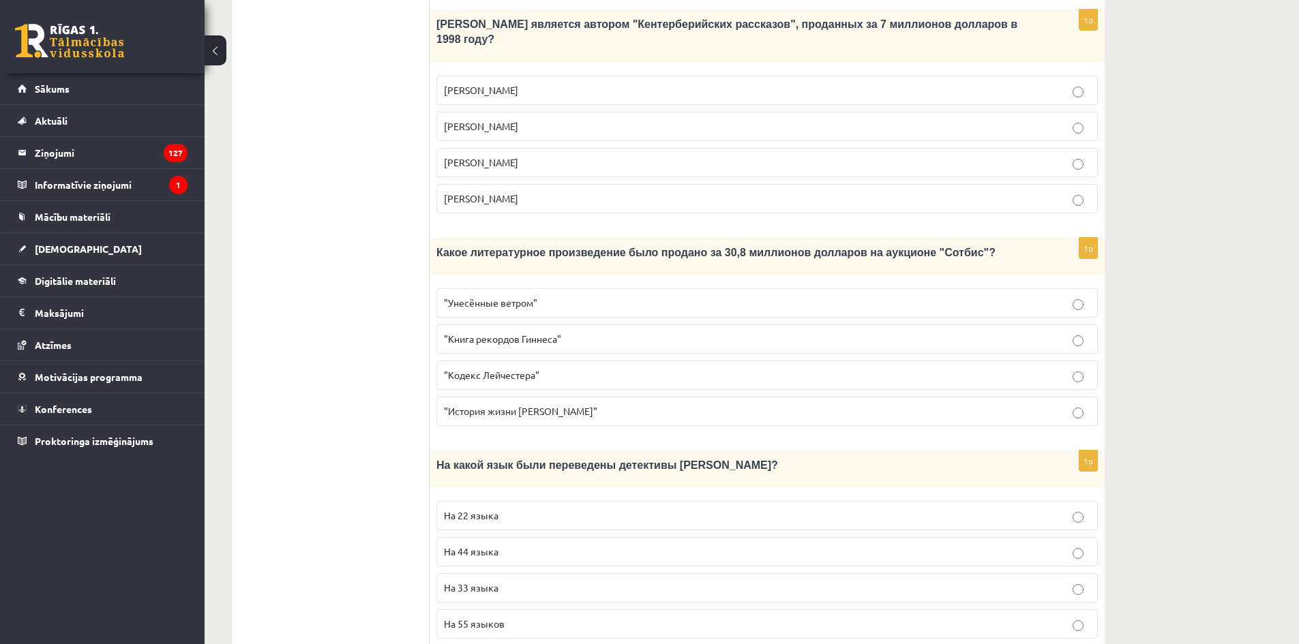
scroll to position [1174, 0]
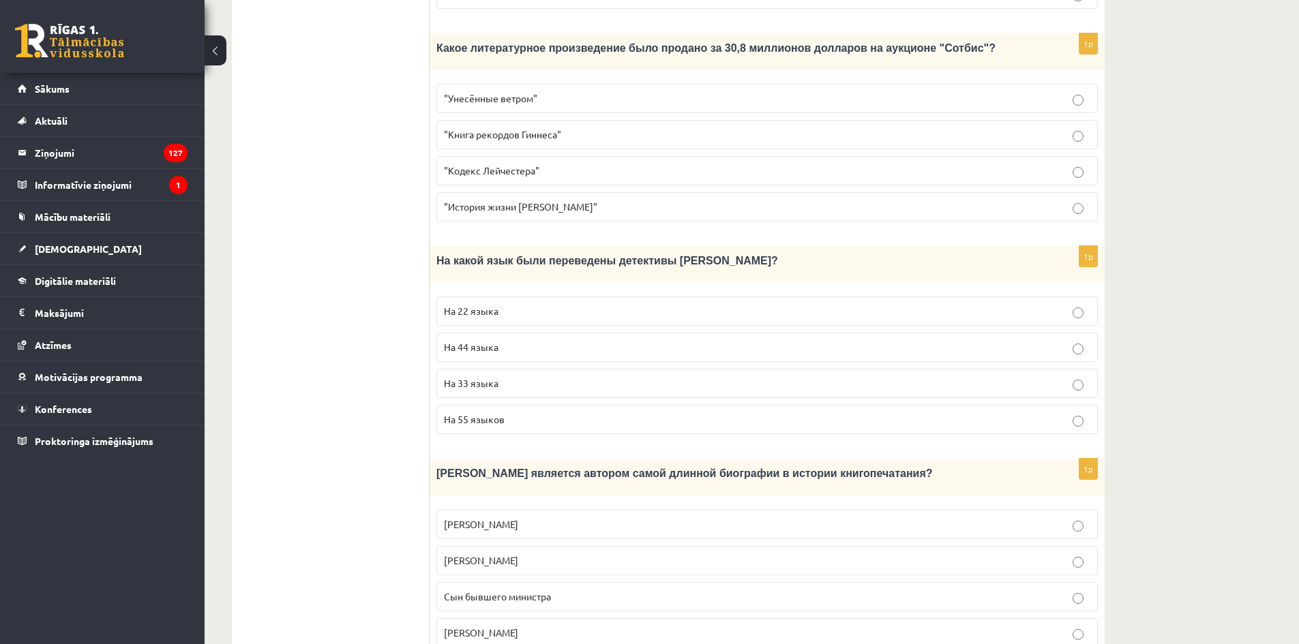
click at [574, 590] on p "Сын бывшего министра" at bounding box center [767, 597] width 646 height 14
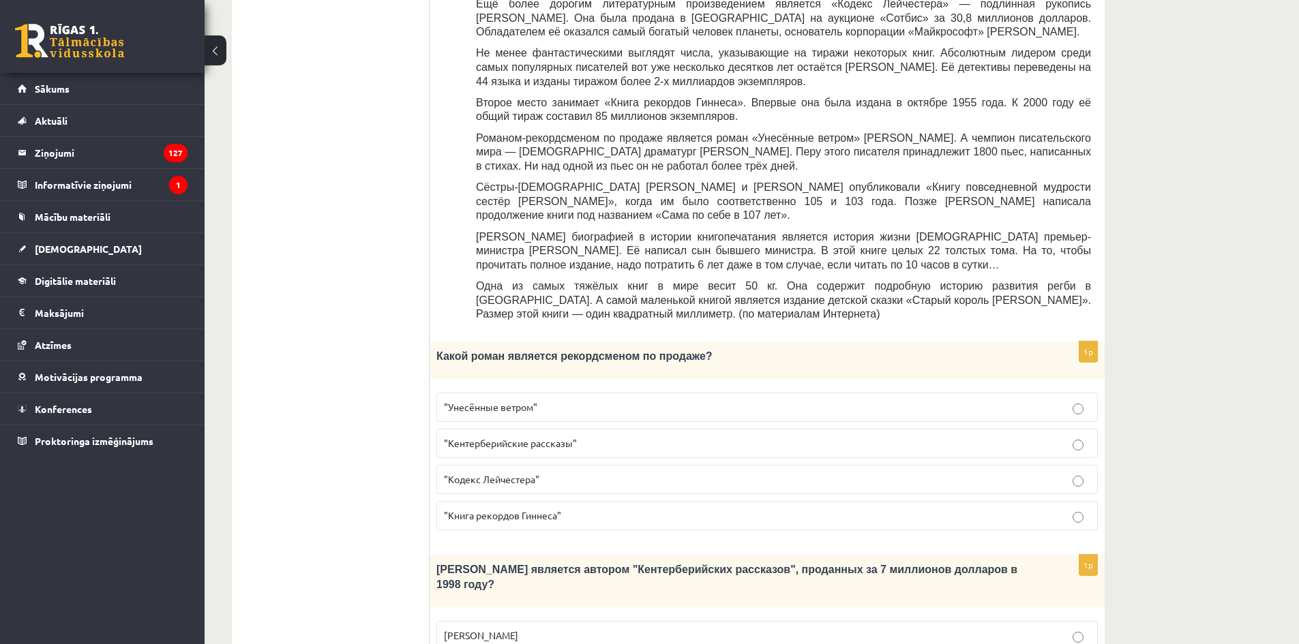
scroll to position [83, 0]
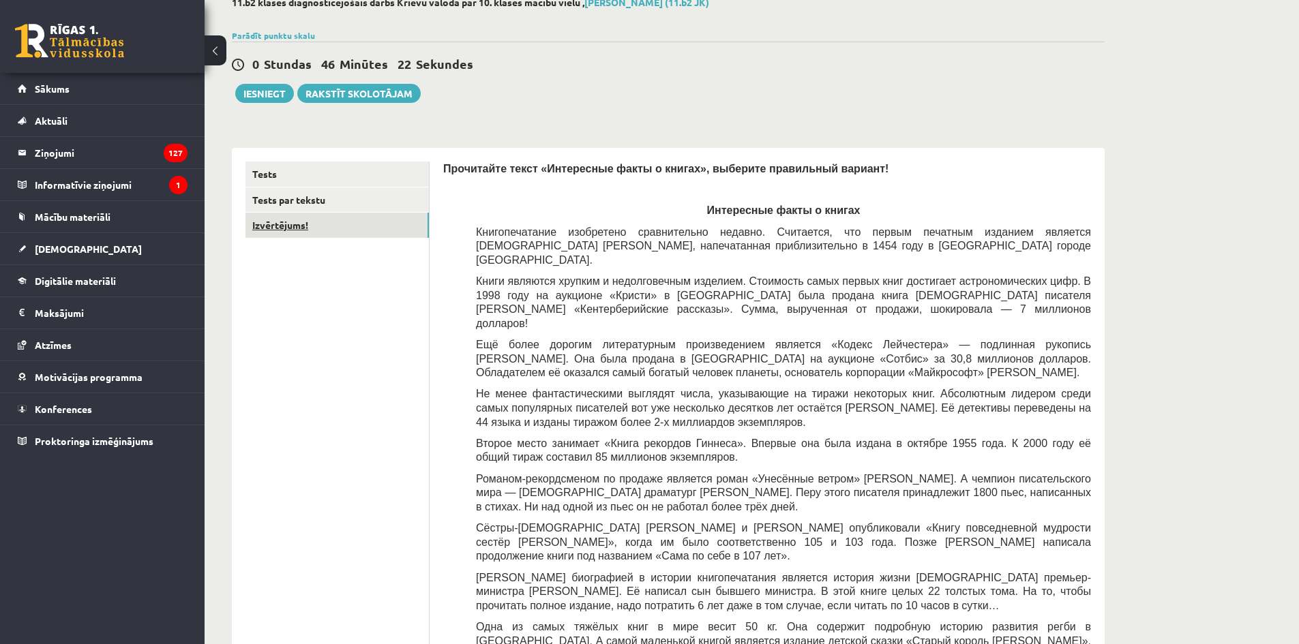
click at [329, 228] on link "Izvērtējums!" at bounding box center [336, 225] width 183 height 25
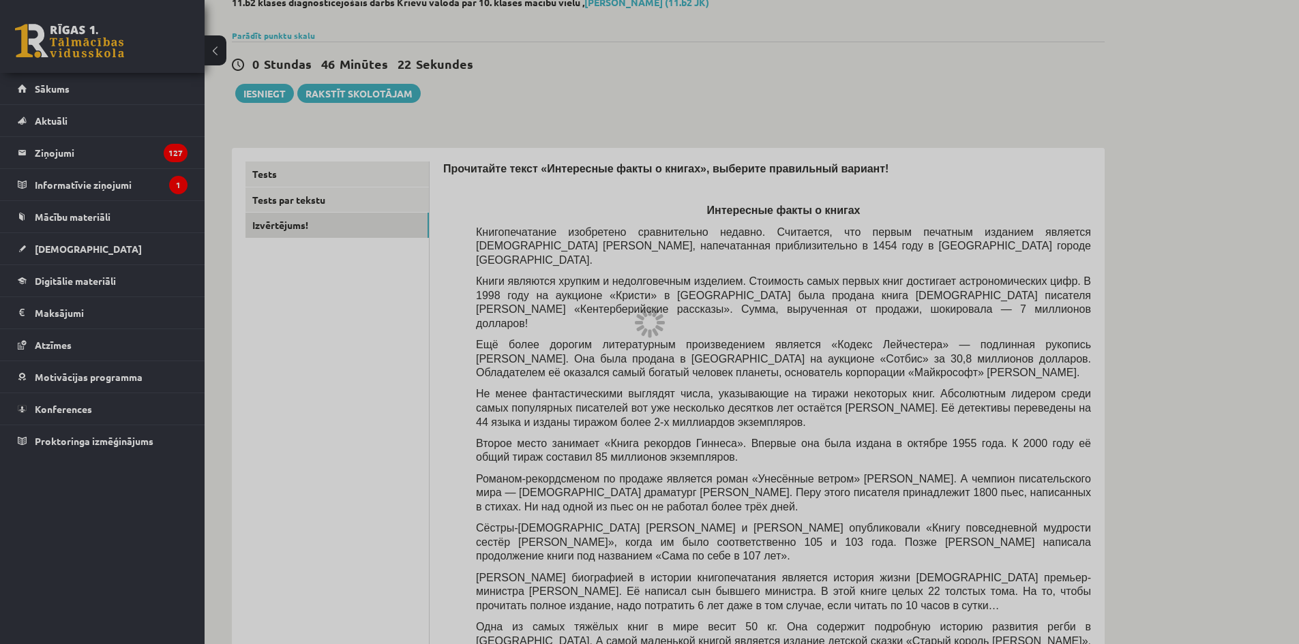
scroll to position [0, 0]
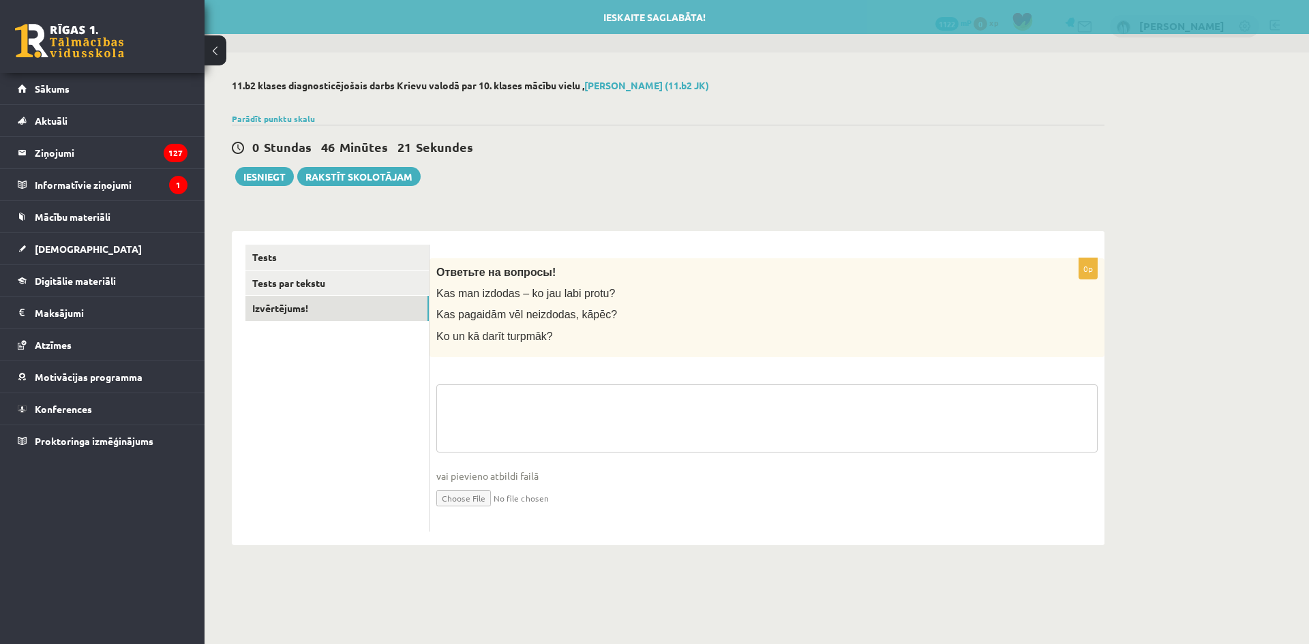
click at [668, 422] on textarea at bounding box center [766, 419] width 661 height 68
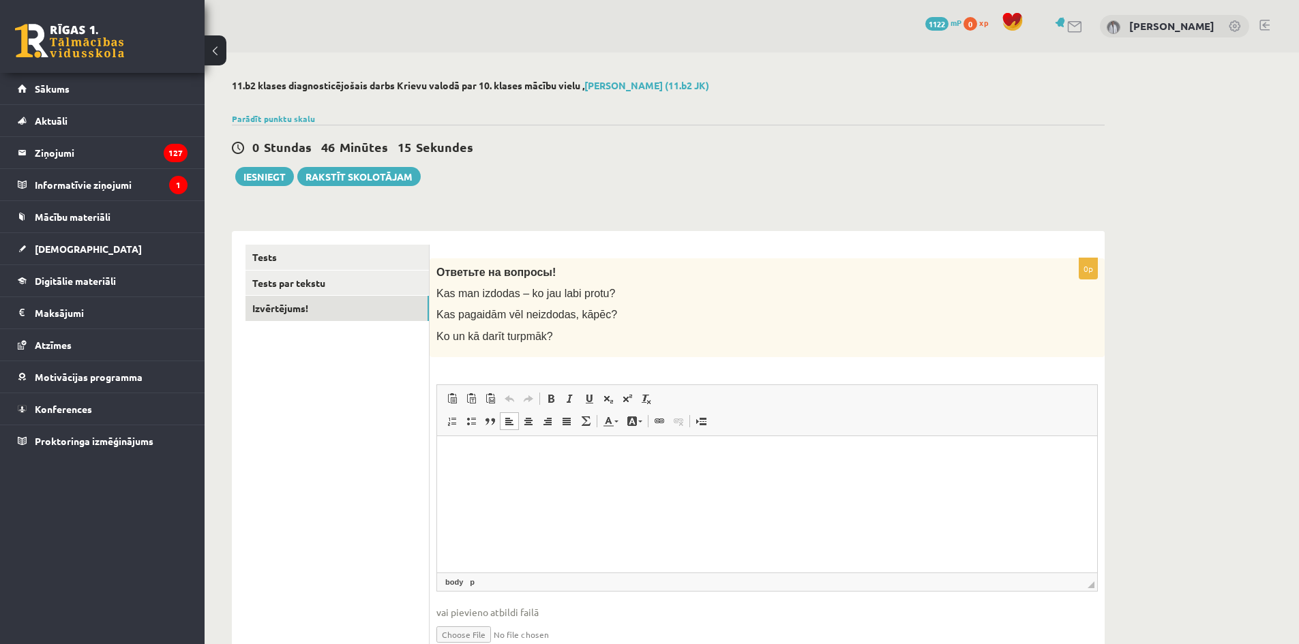
click at [838, 477] on html at bounding box center [767, 457] width 660 height 42
click at [1159, 340] on div "11.b2 klases diagnosticējošais darbs Krievu valodā par 10. klases mācību vielu …" at bounding box center [752, 381] width 1094 height 657
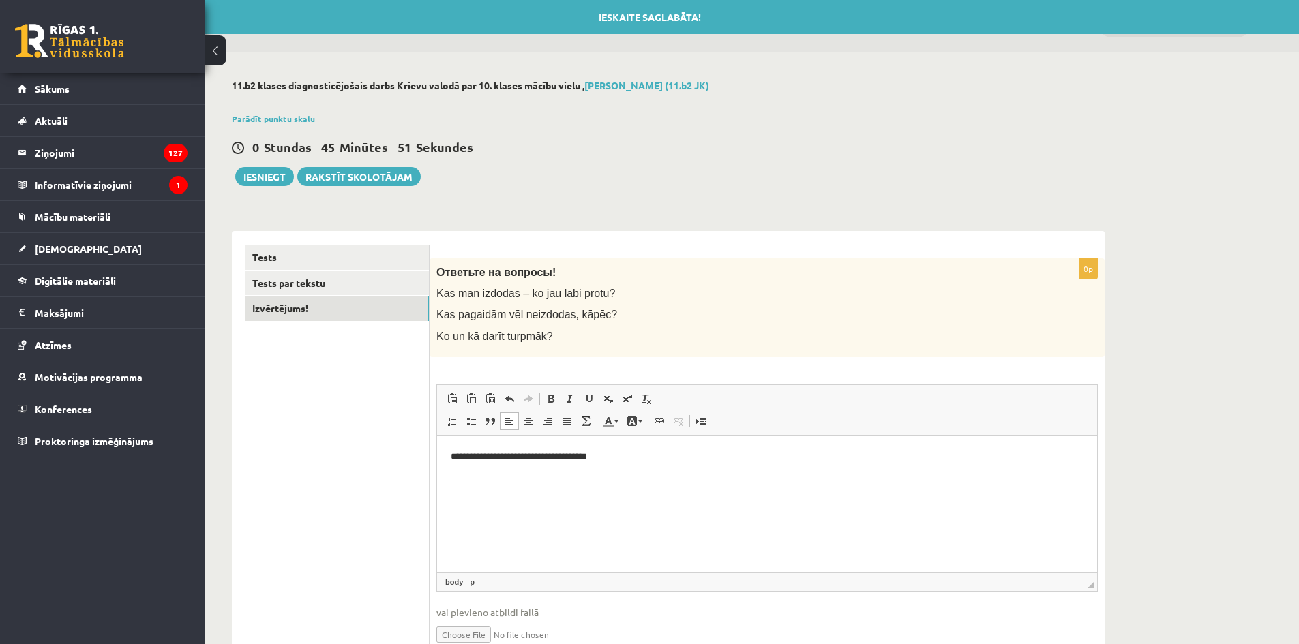
click at [644, 469] on html "**********" at bounding box center [767, 457] width 660 height 42
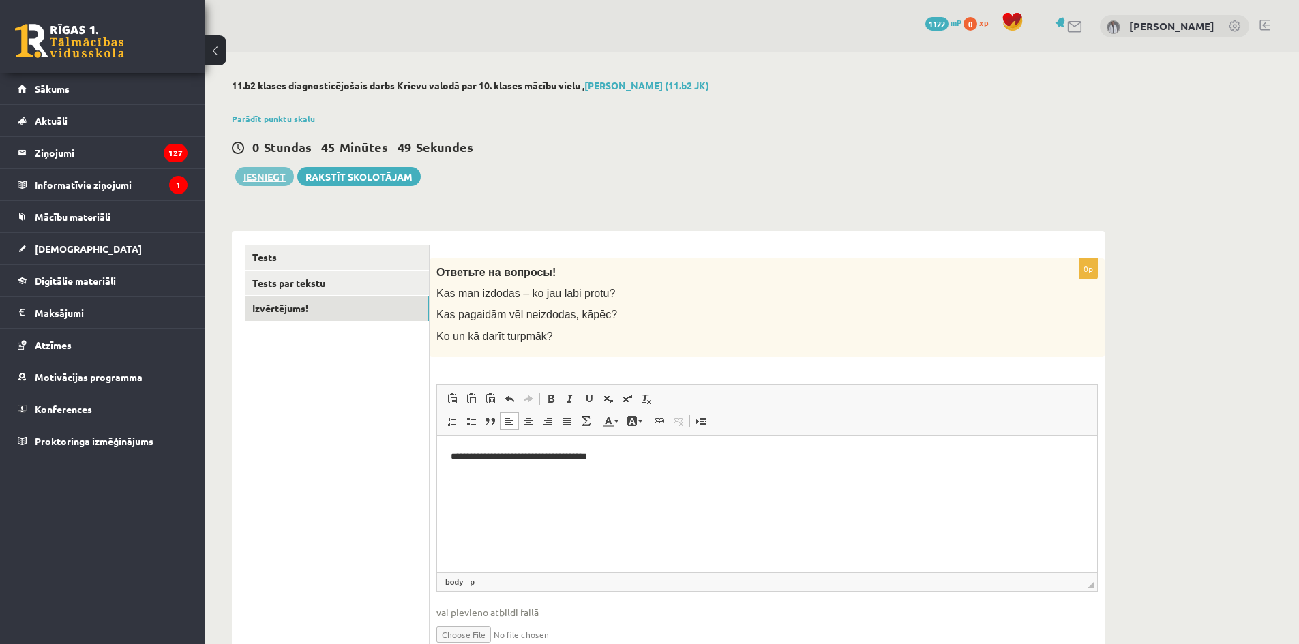
click at [271, 175] on button "Iesniegt" at bounding box center [264, 176] width 59 height 19
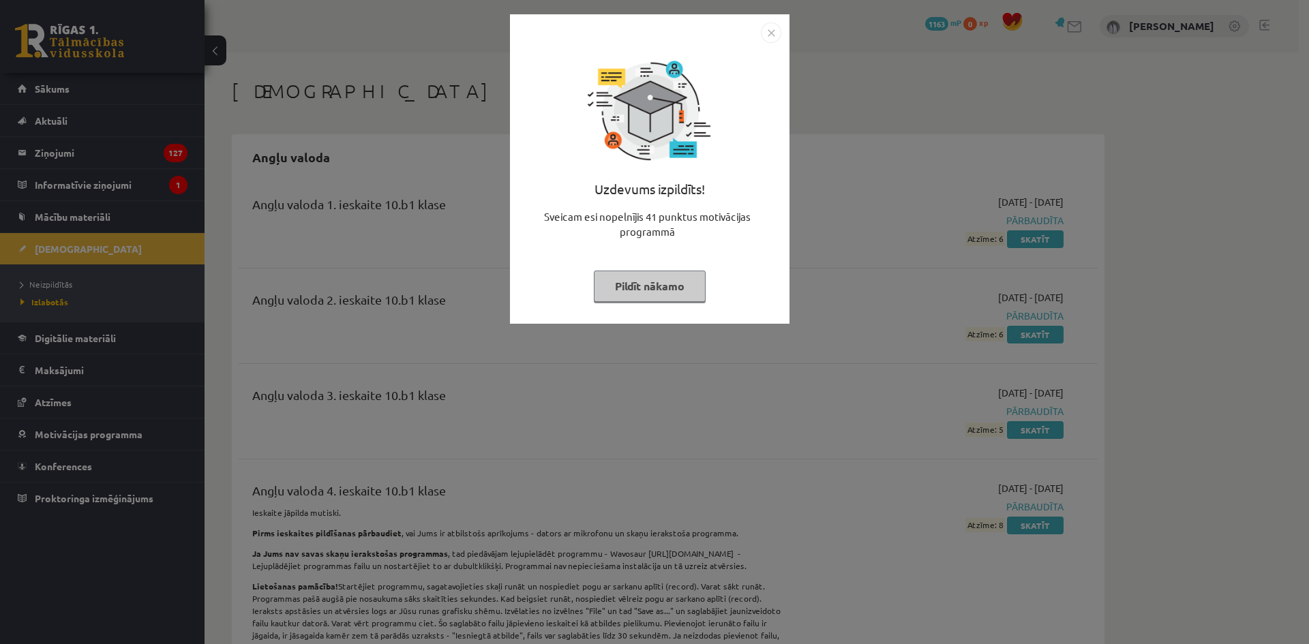
click at [775, 35] on img "Close" at bounding box center [771, 33] width 20 height 20
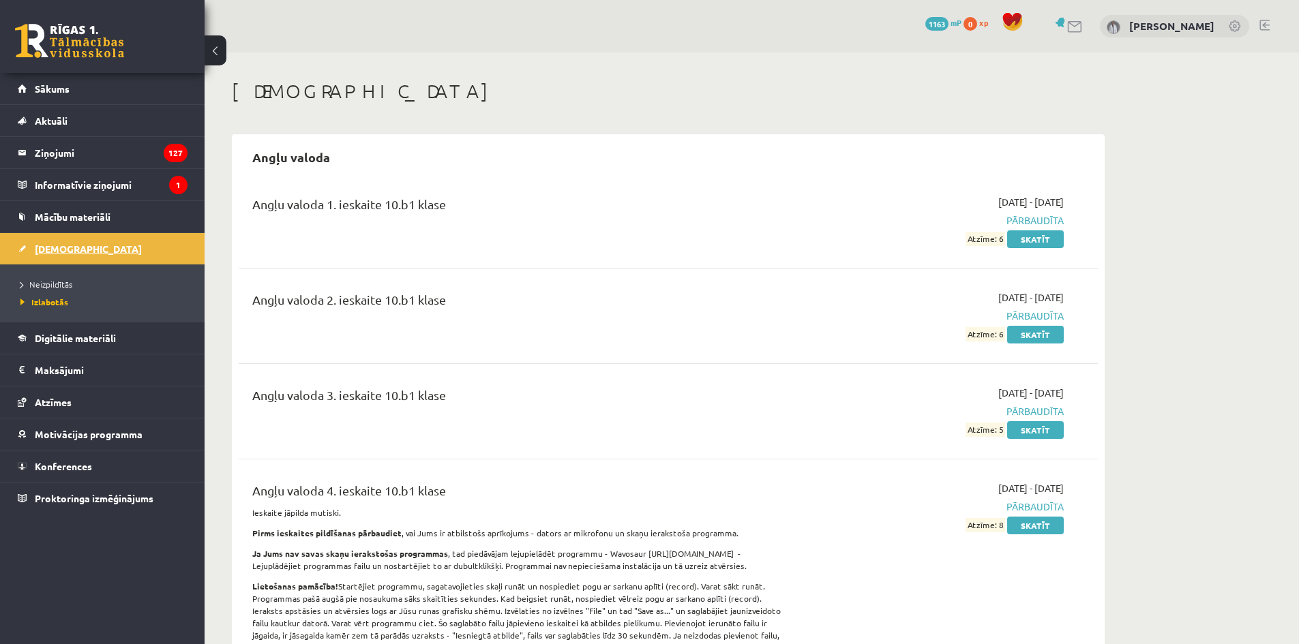
click at [118, 242] on link "[DEMOGRAPHIC_DATA]" at bounding box center [103, 248] width 170 height 31
